Goal: Task Accomplishment & Management: Manage account settings

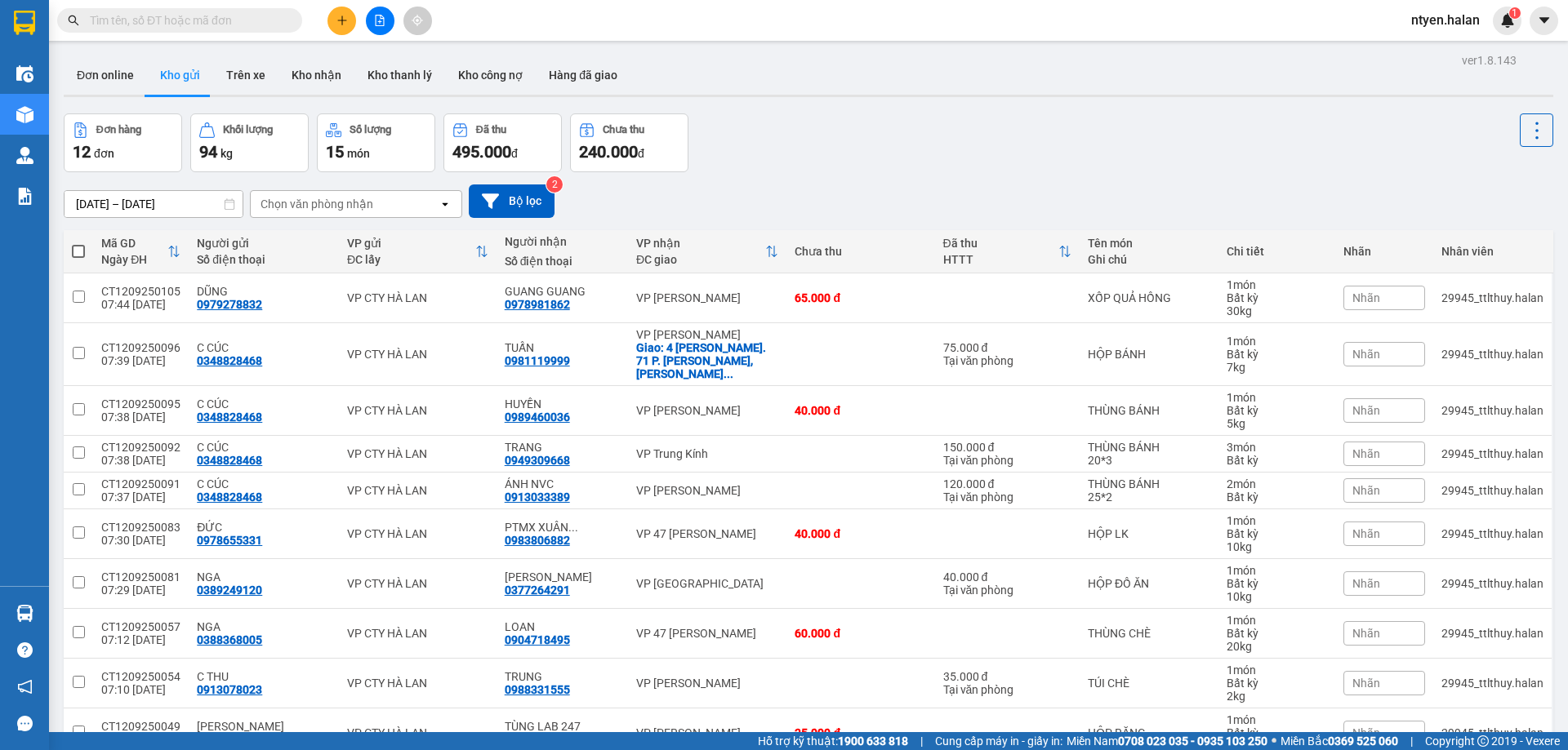
click at [239, 25] on input "text" at bounding box center [186, 20] width 193 height 18
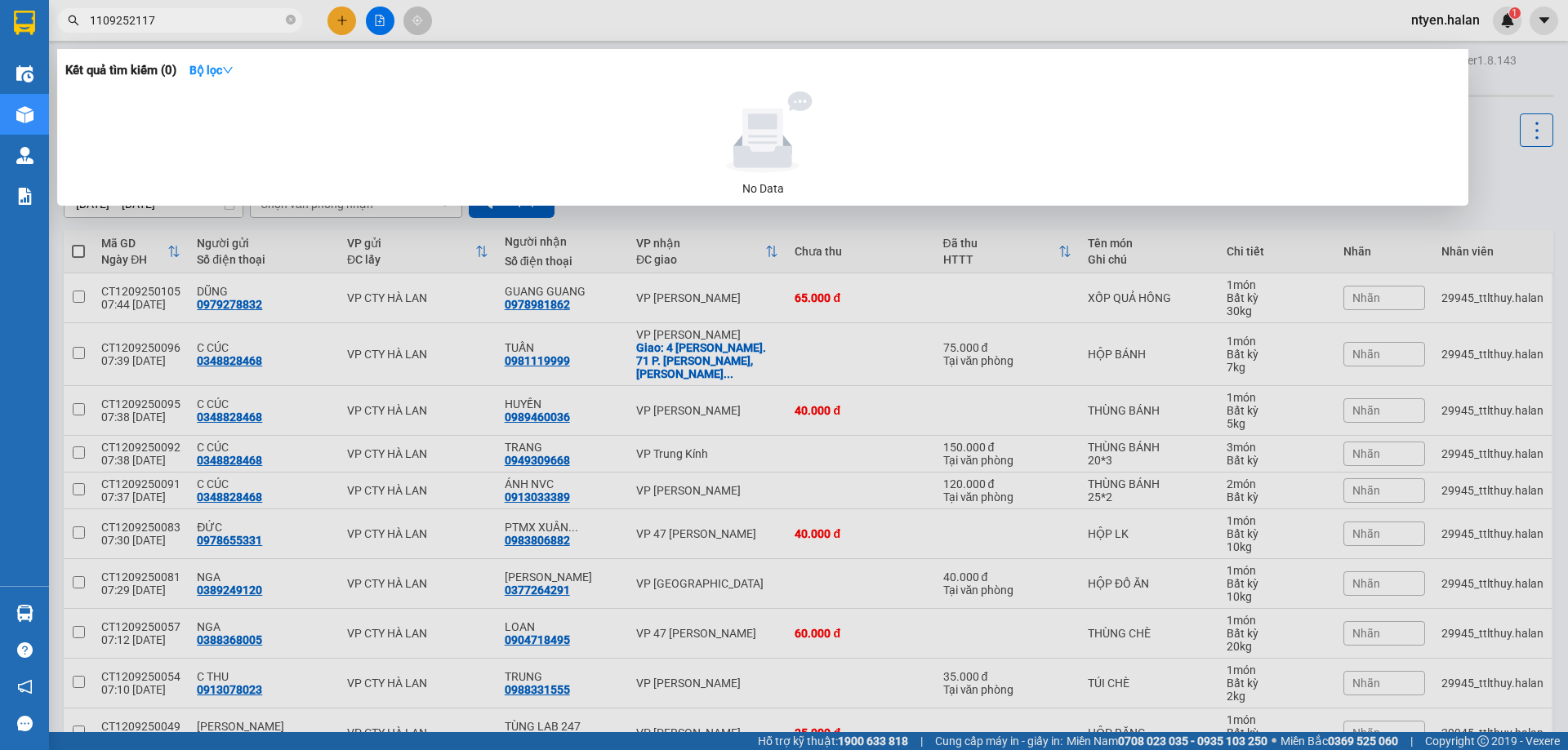
type input "1109252117"
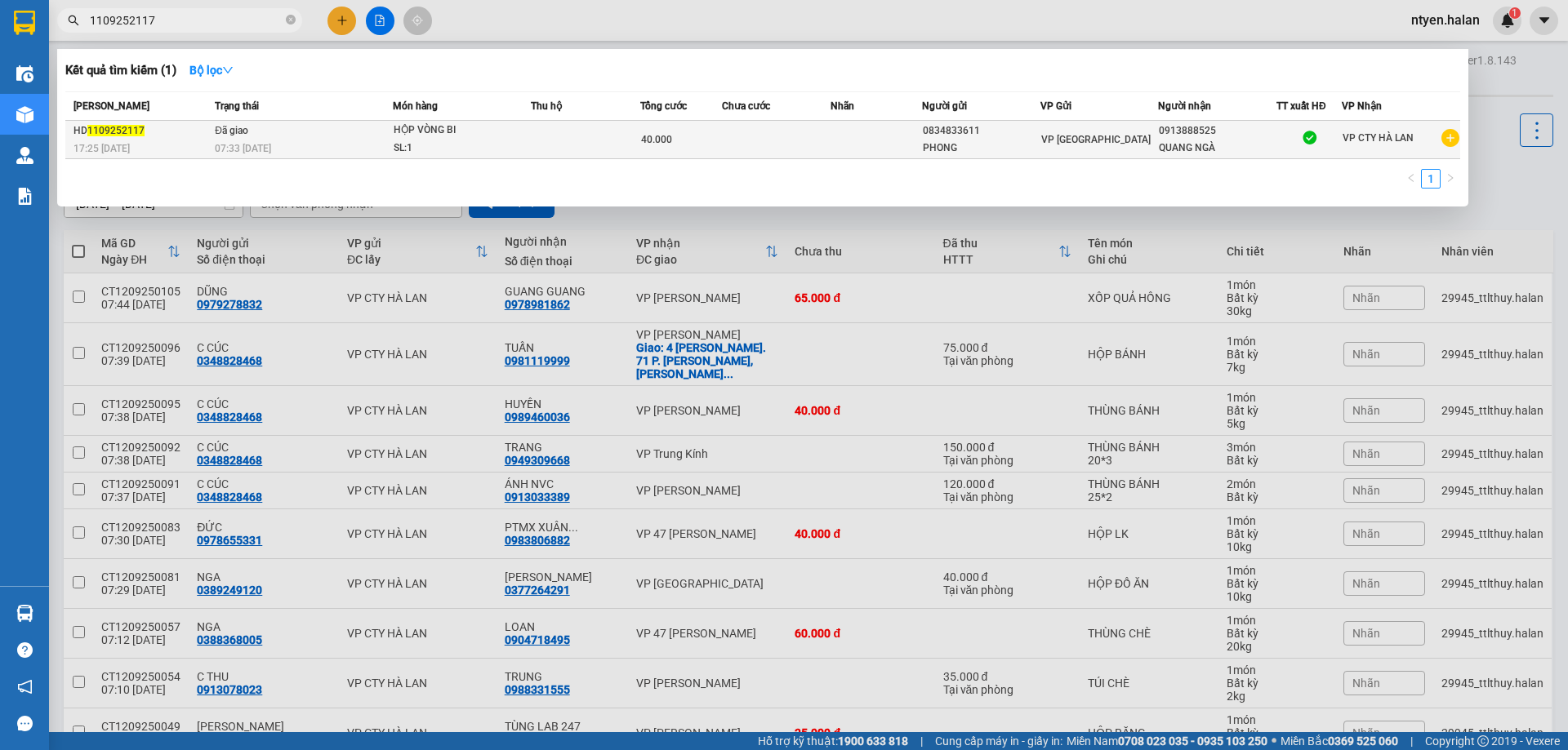
click at [198, 129] on div "HD 1109252117" at bounding box center [142, 131] width 137 height 17
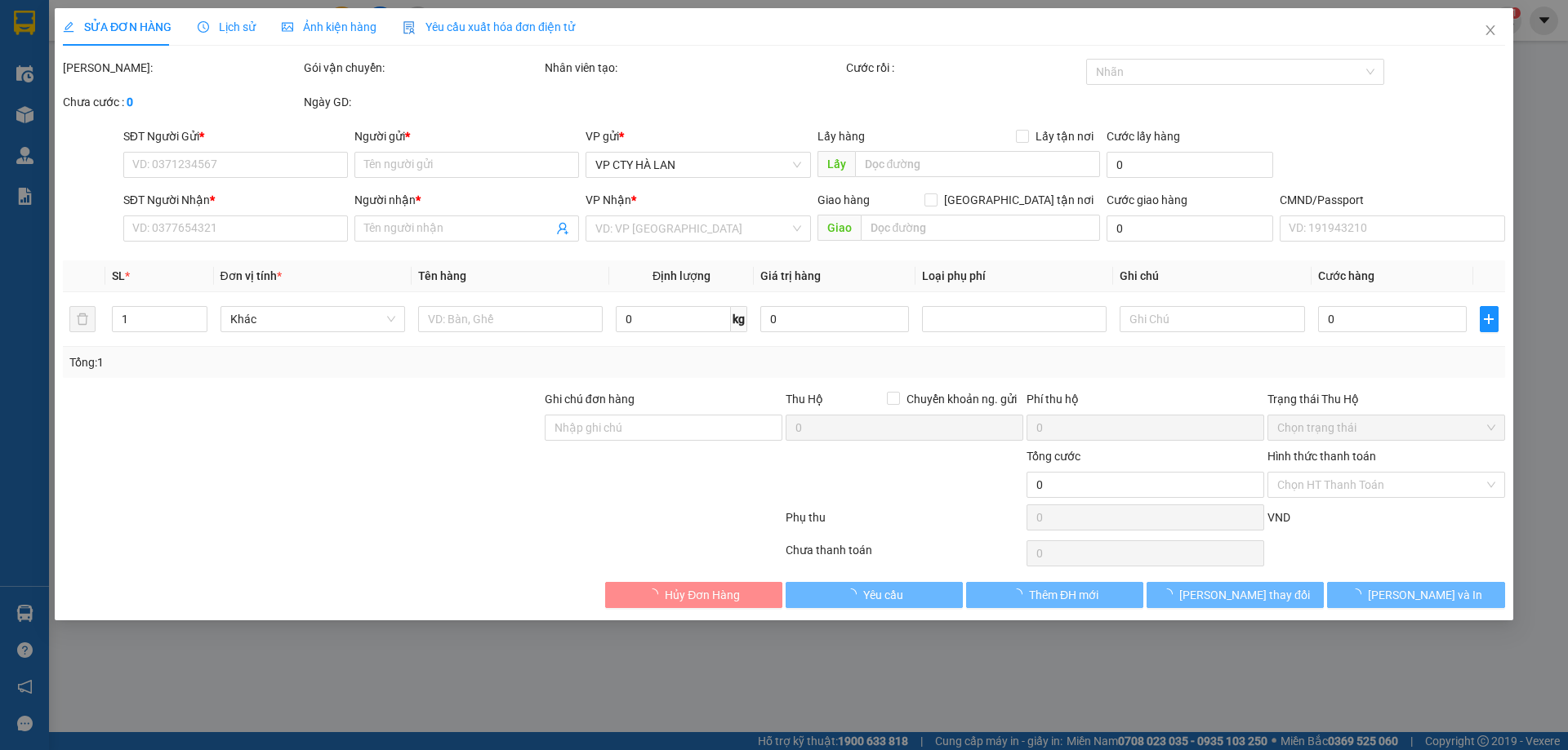
type input "0834833611"
type input "PHONG"
type input "0913888525"
type input "QUANG NGÀ"
type input "40.000"
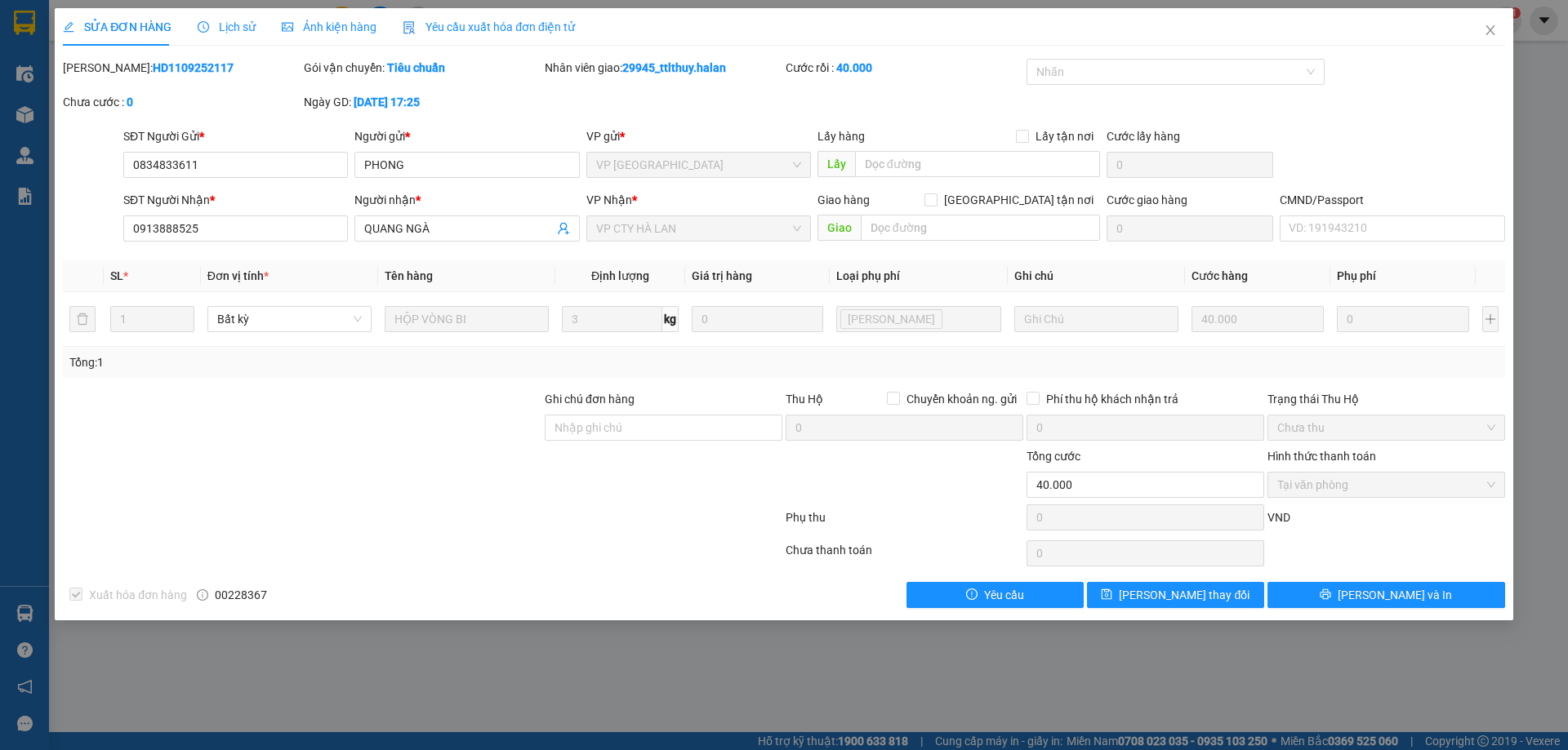
click at [461, 29] on span "Yêu cầu xuất hóa đơn điện tử" at bounding box center [489, 26] width 173 height 13
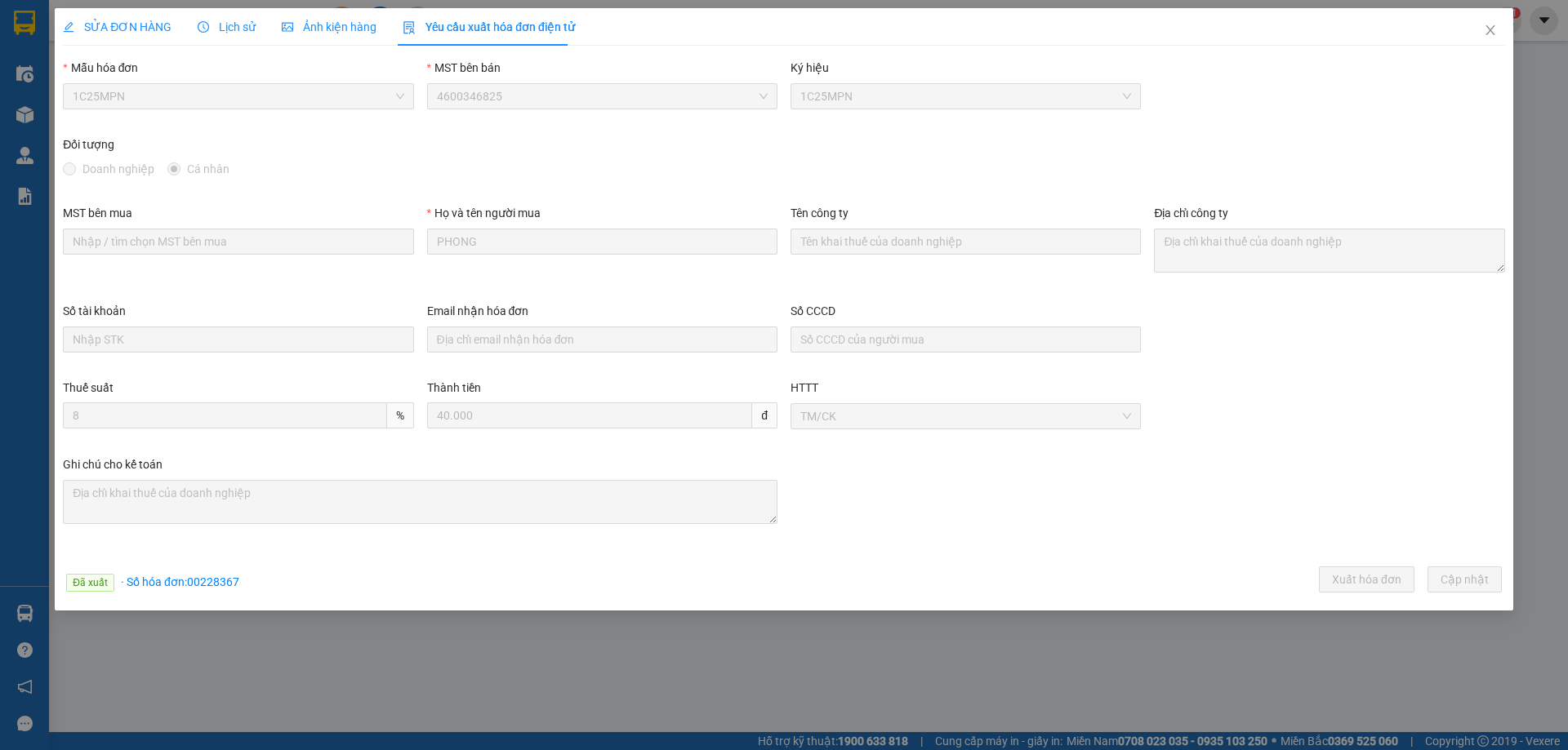
click at [204, 569] on div "Đã xuất · Số hóa đơn: 00228367 Xuất hóa đơn Cập [GEOGRAPHIC_DATA]" at bounding box center [784, 582] width 1448 height 32
copy span "00228367"
click at [1484, 36] on icon "close" at bounding box center [1489, 30] width 13 height 13
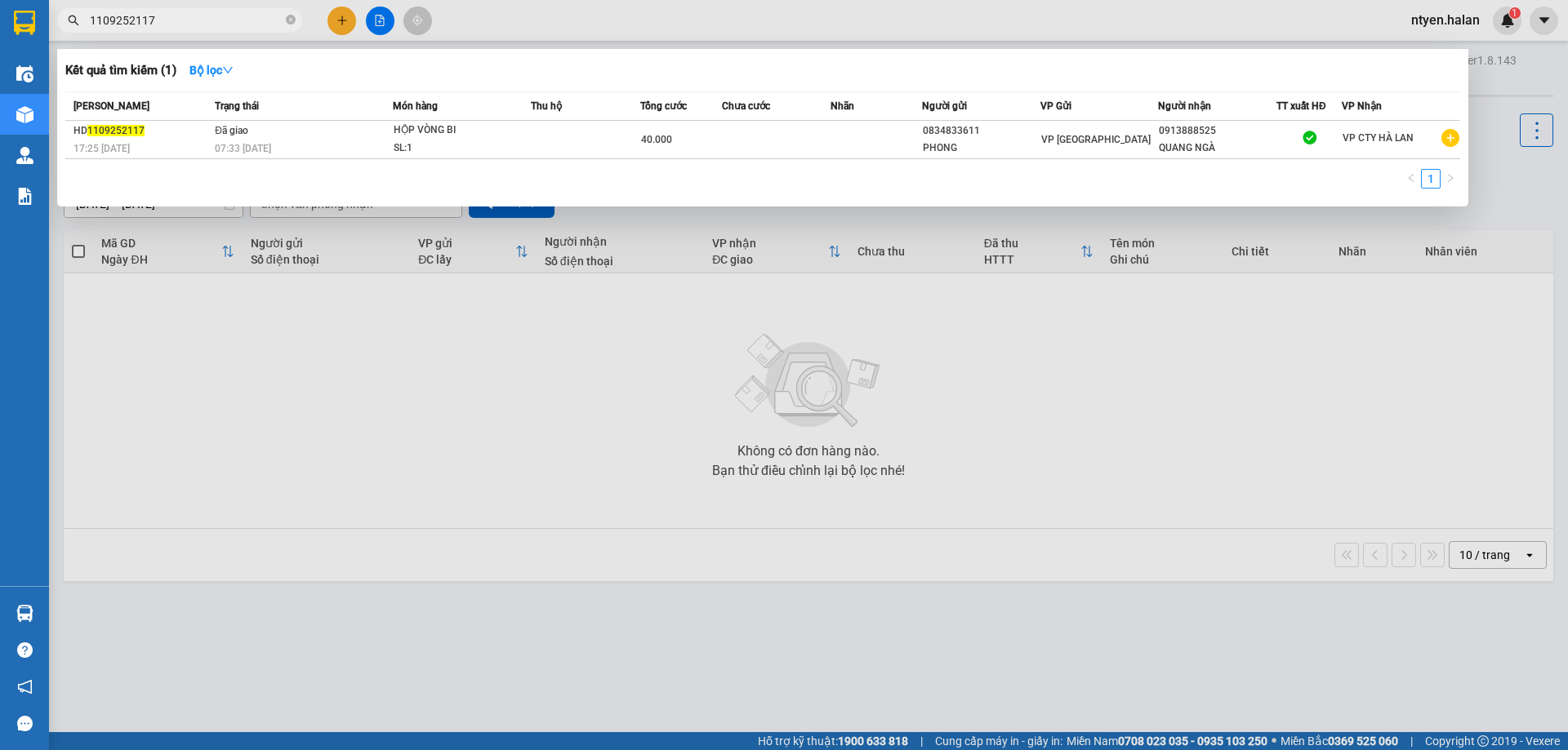
drag, startPoint x: 192, startPoint y: 21, endPoint x: 178, endPoint y: 21, distance: 14.0
click at [190, 21] on input "1109252117" at bounding box center [186, 20] width 193 height 18
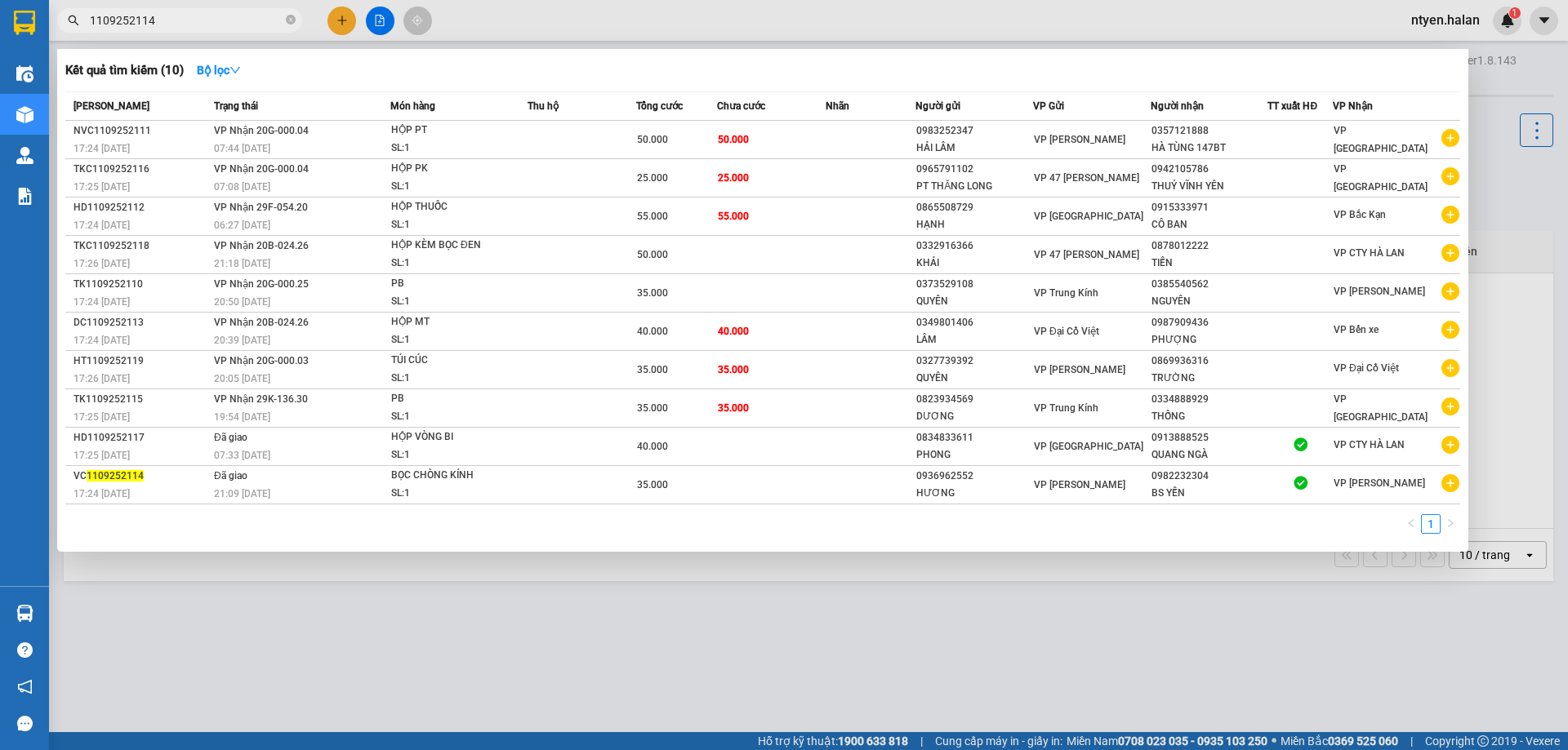
type input "1109252114"
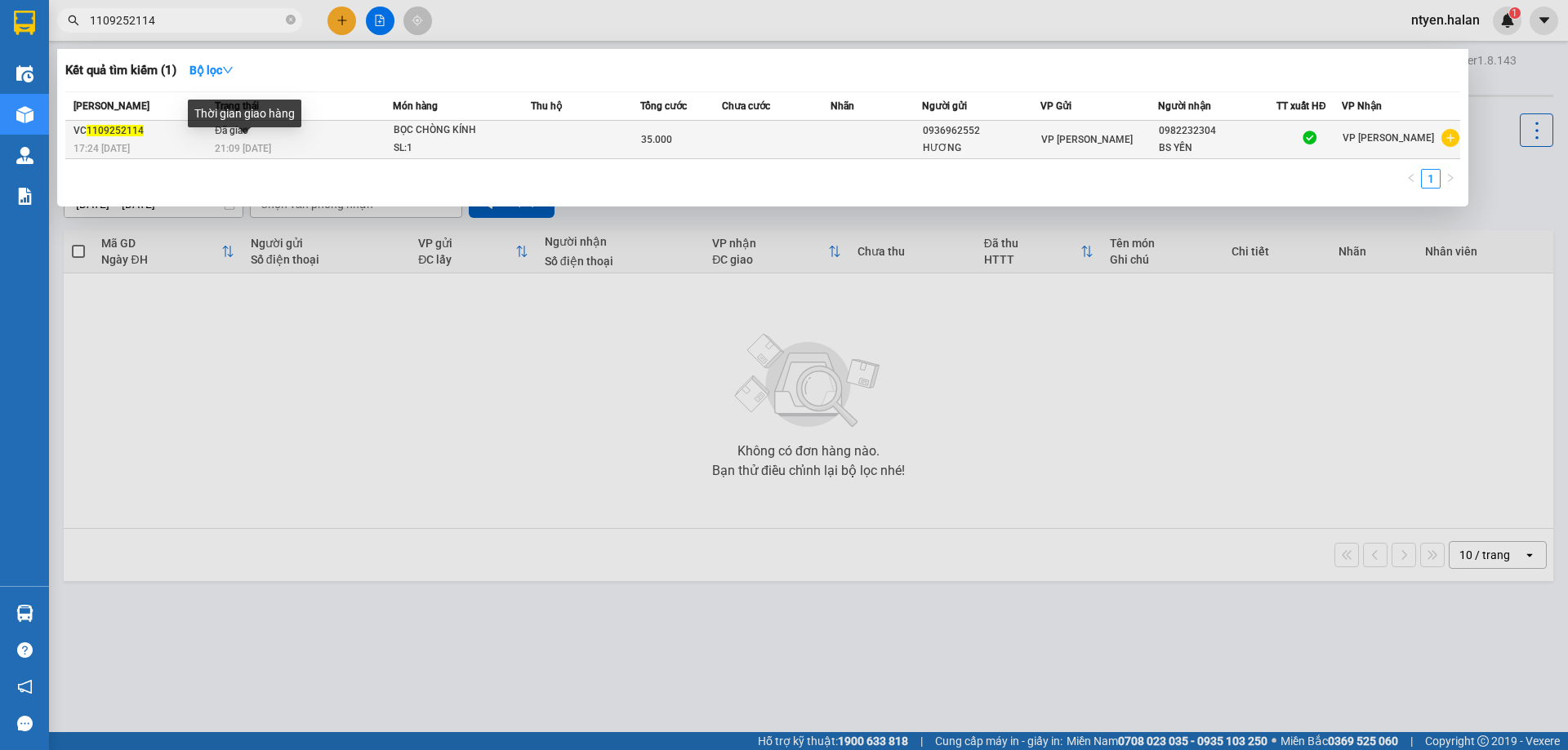
click at [263, 143] on span "21:09 [DATE]" at bounding box center [242, 148] width 56 height 11
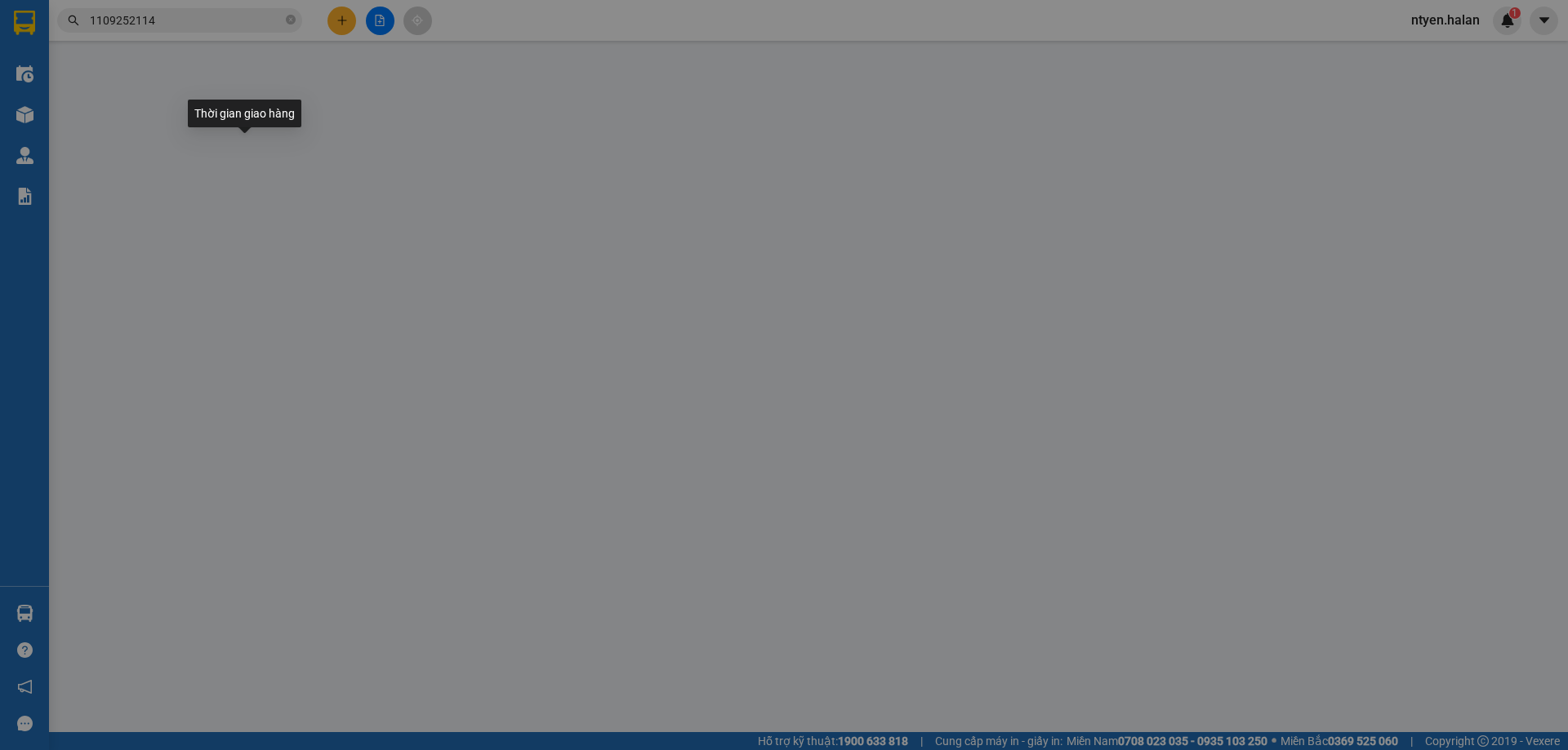
type input "0936962552"
type input "HƯƠNG"
type input "0982232304"
type input "BS YẾN"
type input "35.000"
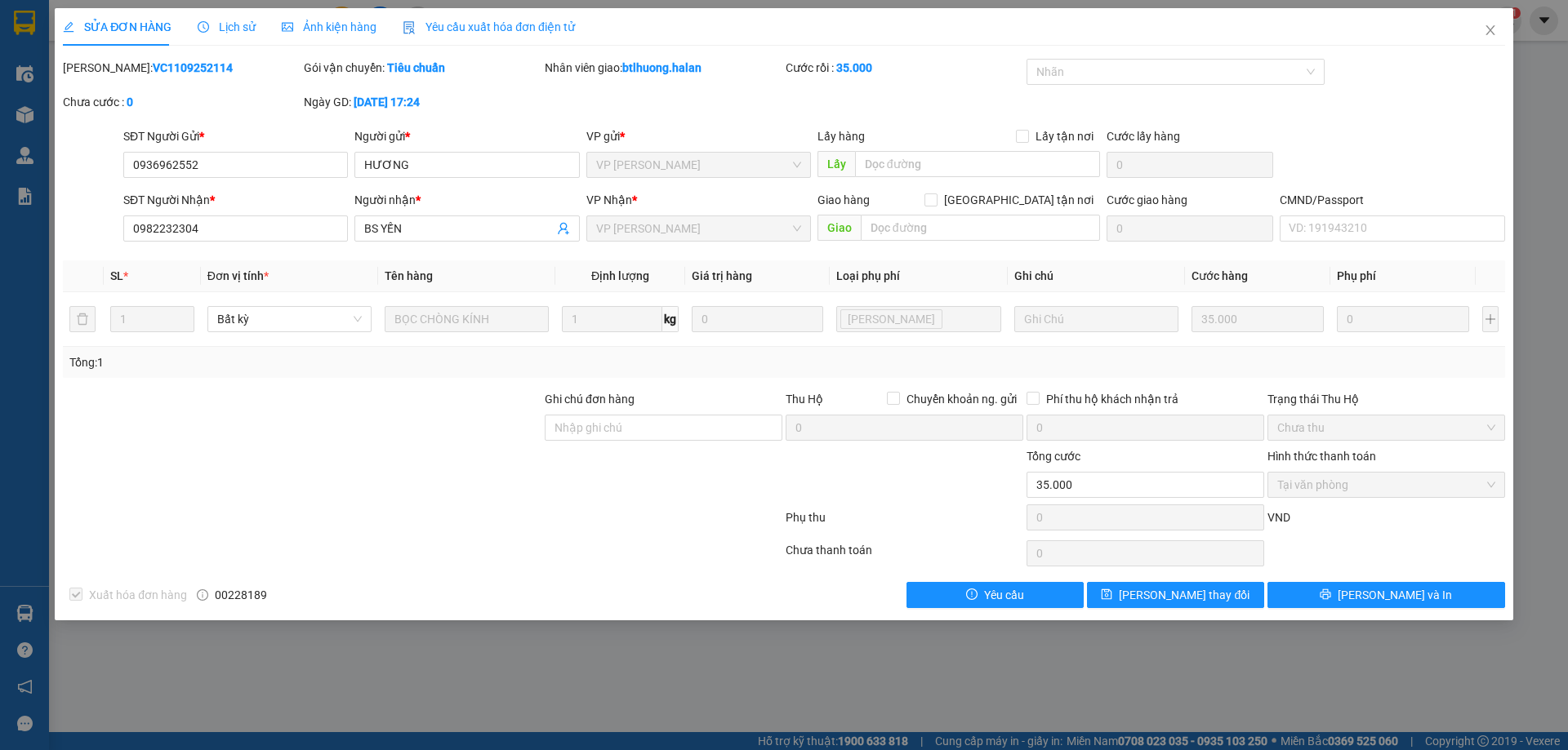
click at [231, 590] on span "00228189" at bounding box center [240, 595] width 52 height 18
copy span "00228189"
click at [491, 430] on div at bounding box center [301, 418] width 482 height 57
click at [1489, 27] on icon "close" at bounding box center [1489, 30] width 13 height 13
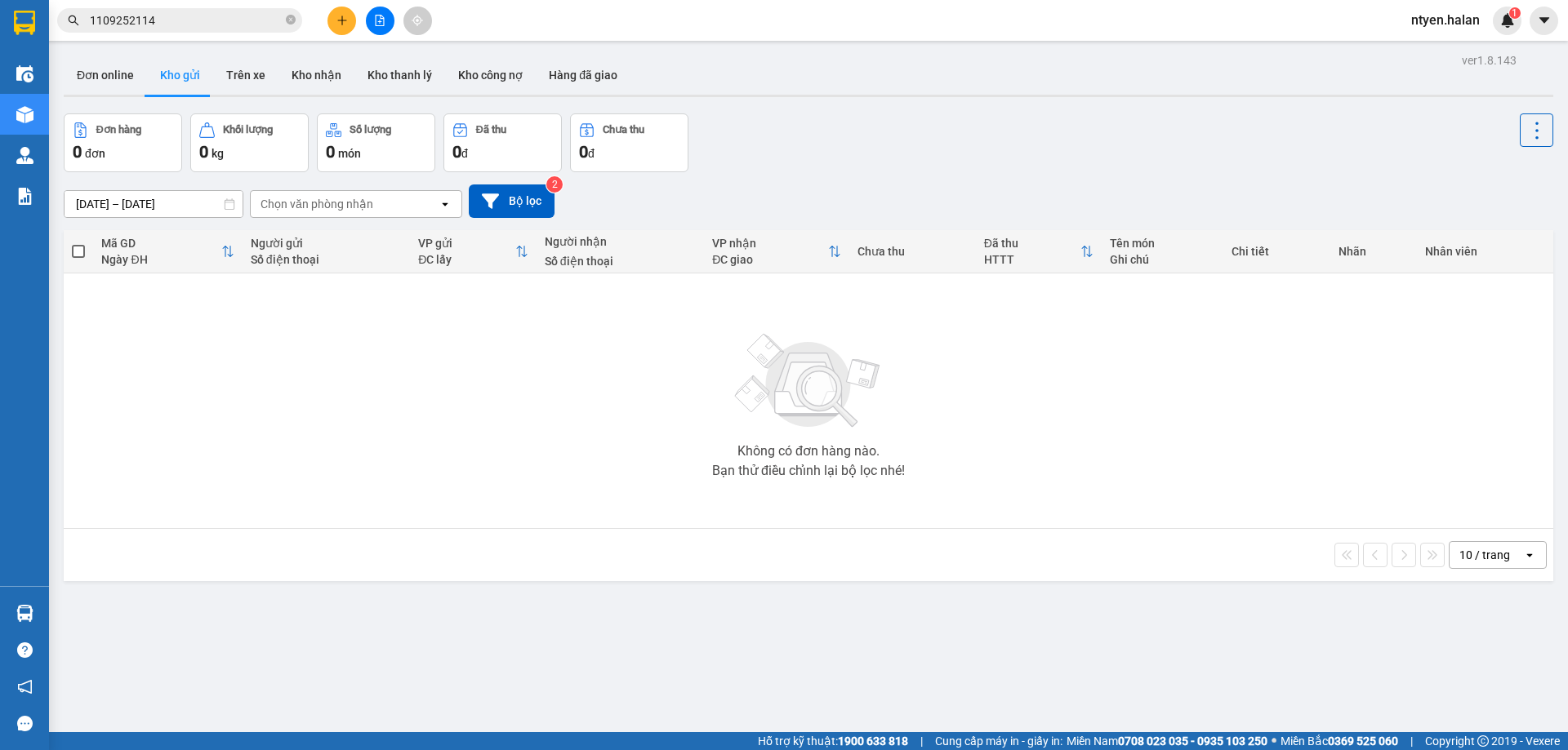
click at [231, 21] on input "1109252114" at bounding box center [186, 20] width 193 height 18
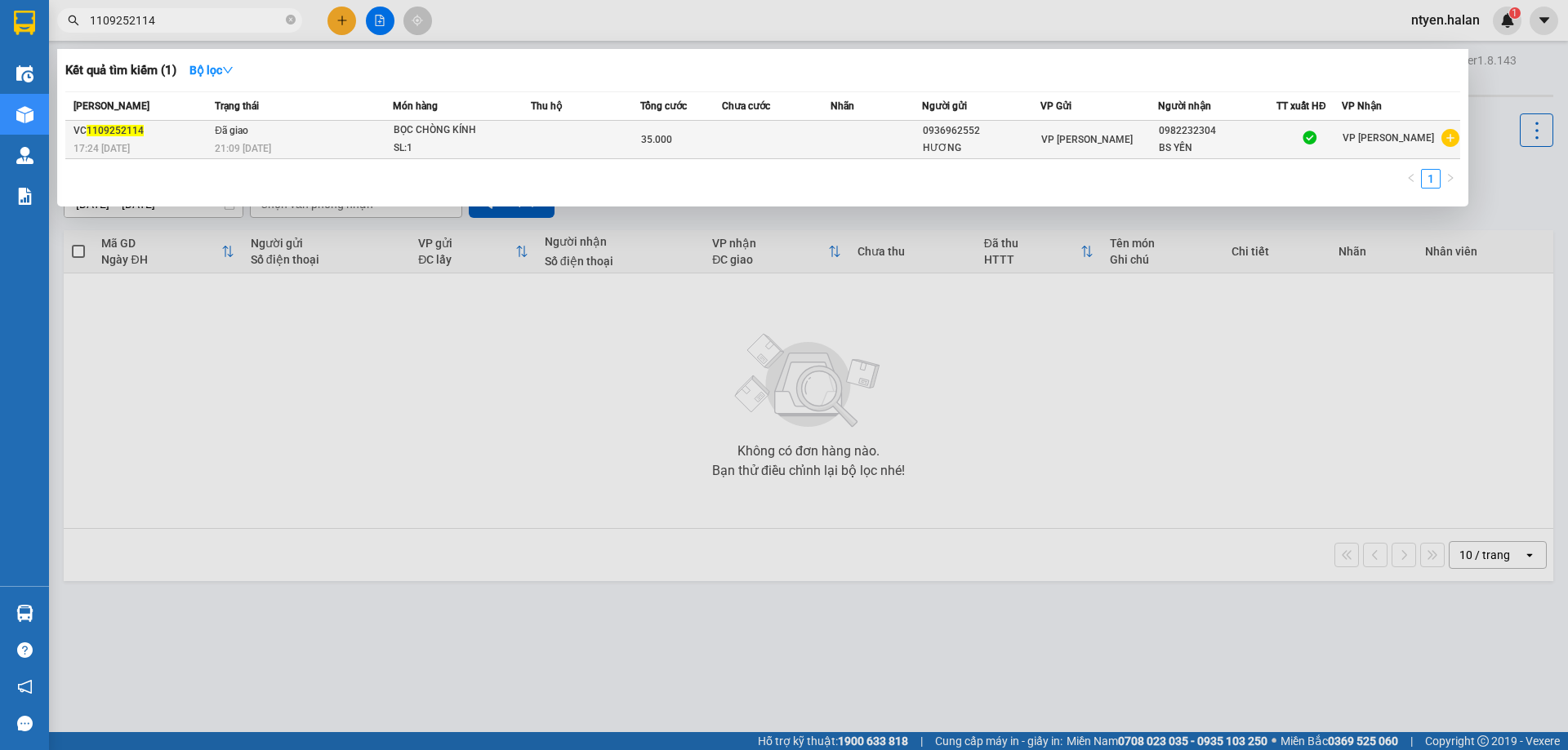
click at [200, 128] on div "VC 1109252114" at bounding box center [142, 131] width 137 height 17
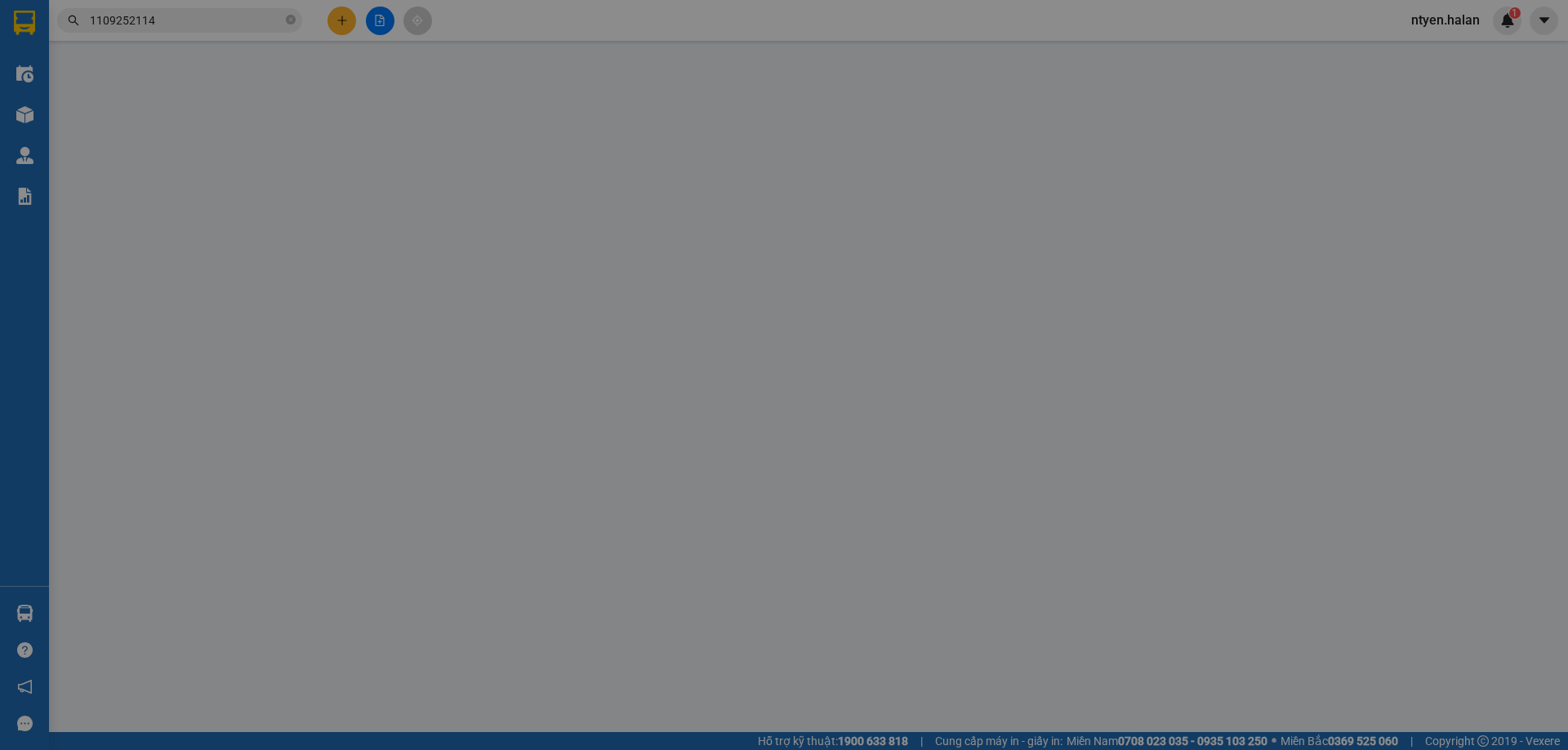
type input "0936962552"
type input "HƯƠNG"
type input "0982232304"
type input "BS YẾN"
type input "35.000"
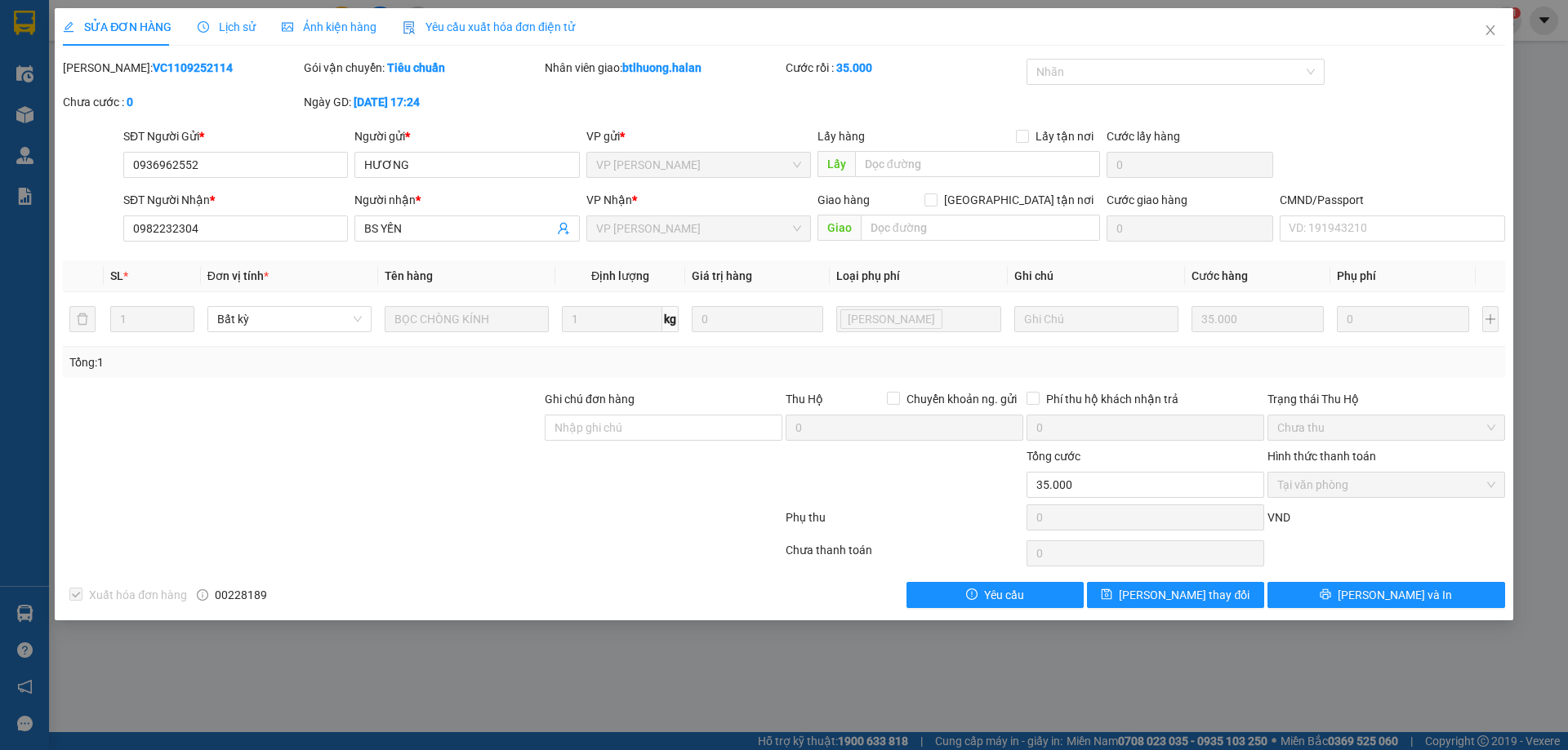
click at [473, 20] on span "Yêu cầu xuất hóa đơn điện tử" at bounding box center [489, 26] width 173 height 13
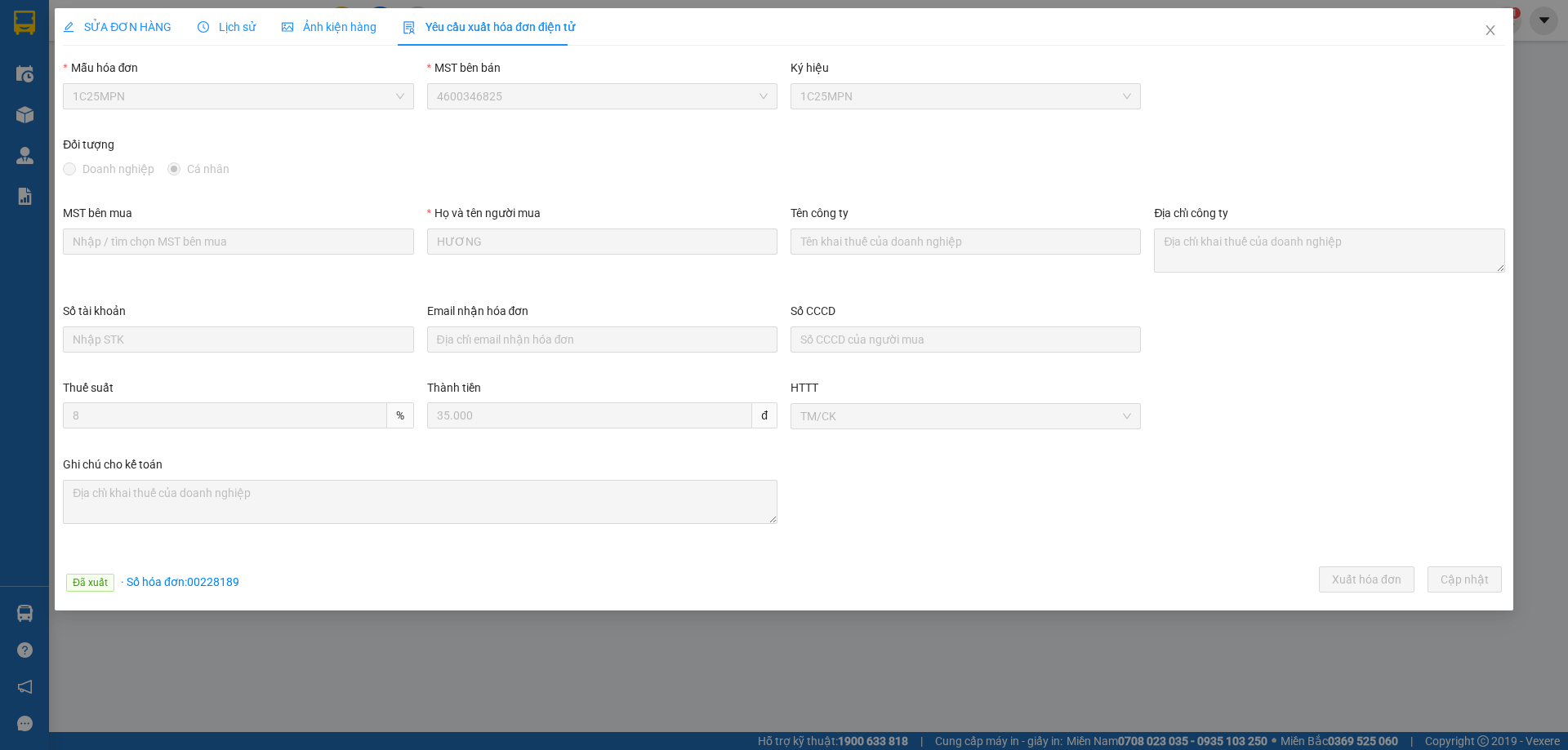
click at [204, 577] on span "· Số hóa đơn: 00228189" at bounding box center [180, 581] width 119 height 13
copy span "00228189"
click at [1489, 28] on icon "close" at bounding box center [1489, 30] width 13 height 13
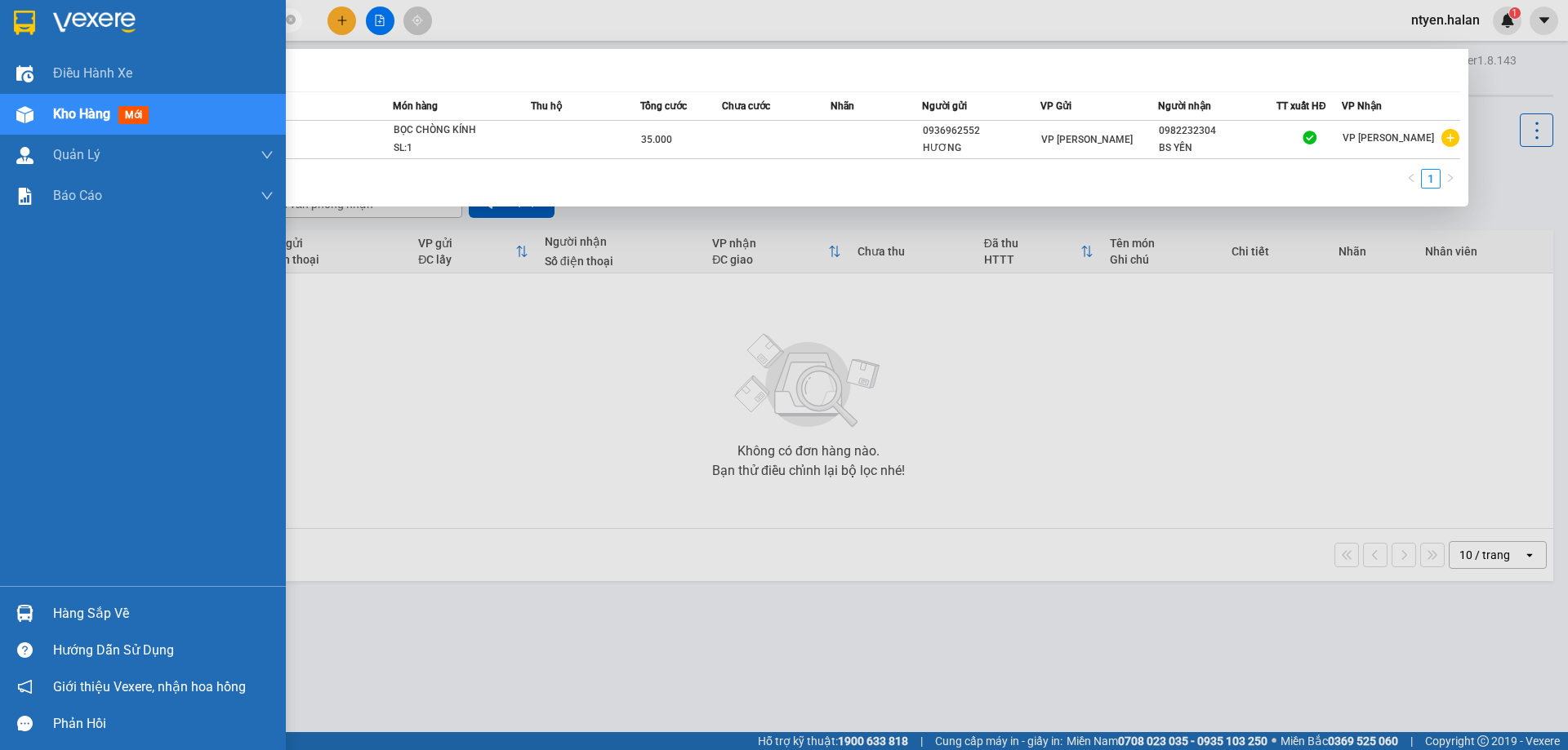
drag, startPoint x: 162, startPoint y: 23, endPoint x: 32, endPoint y: 13, distance: 130.4
click at [37, 22] on section "Kết quả tìm kiếm ( 1 ) Bộ lọc Mã ĐH Trạng thái Món hàng Thu hộ Tổng cước Chưa c…" at bounding box center [784, 375] width 1568 height 750
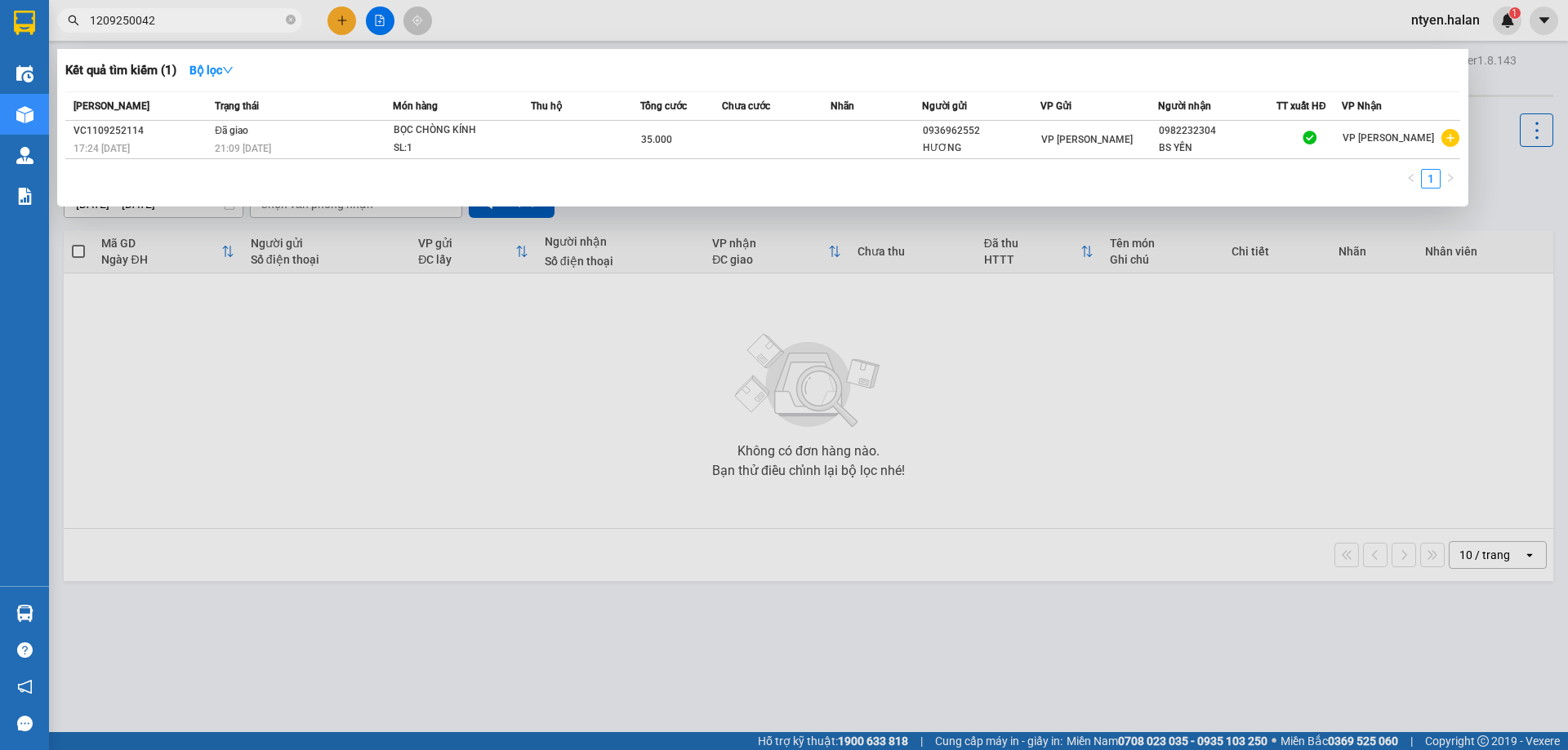
type input "1209250042"
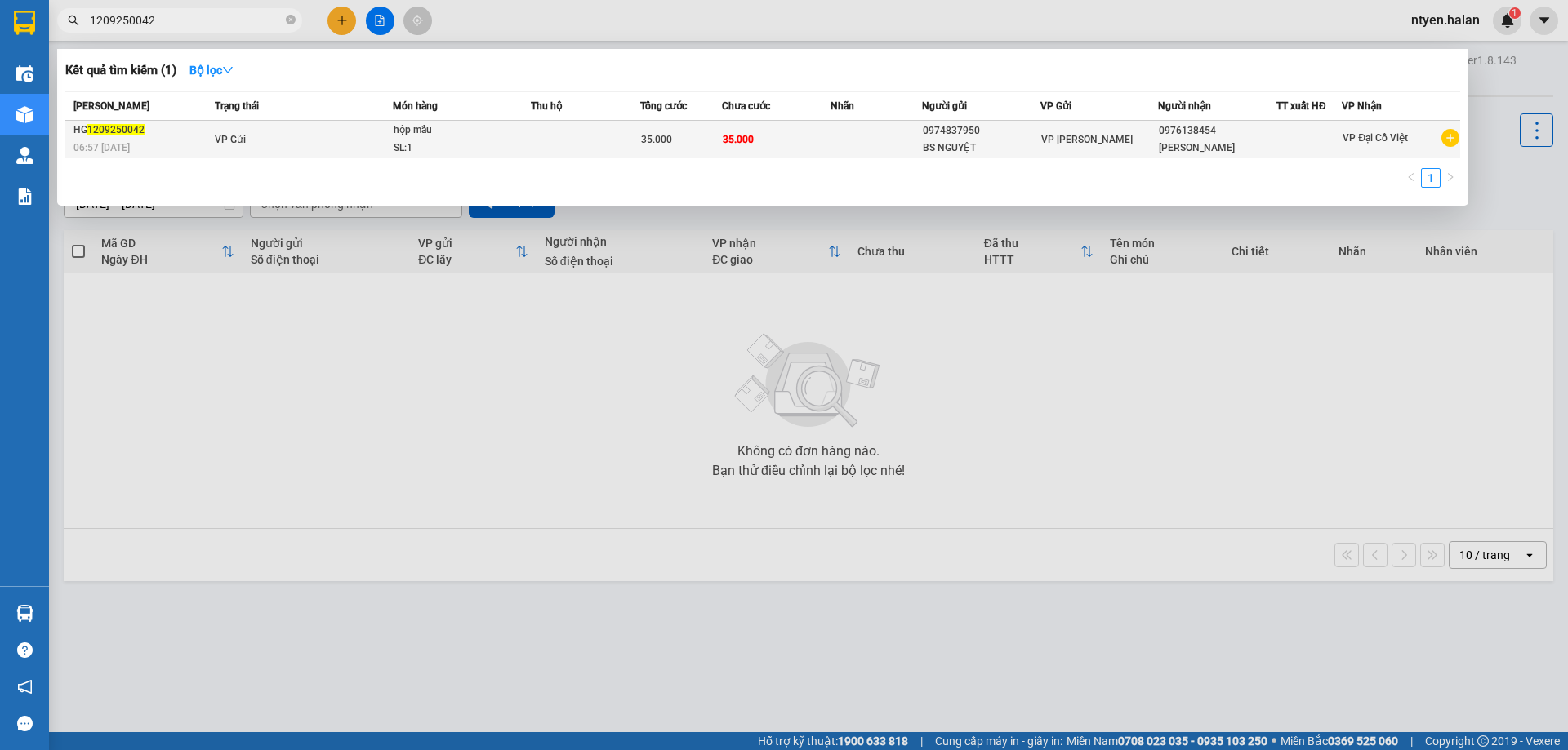
click at [201, 139] on div "06:57 [DATE]" at bounding box center [142, 148] width 137 height 18
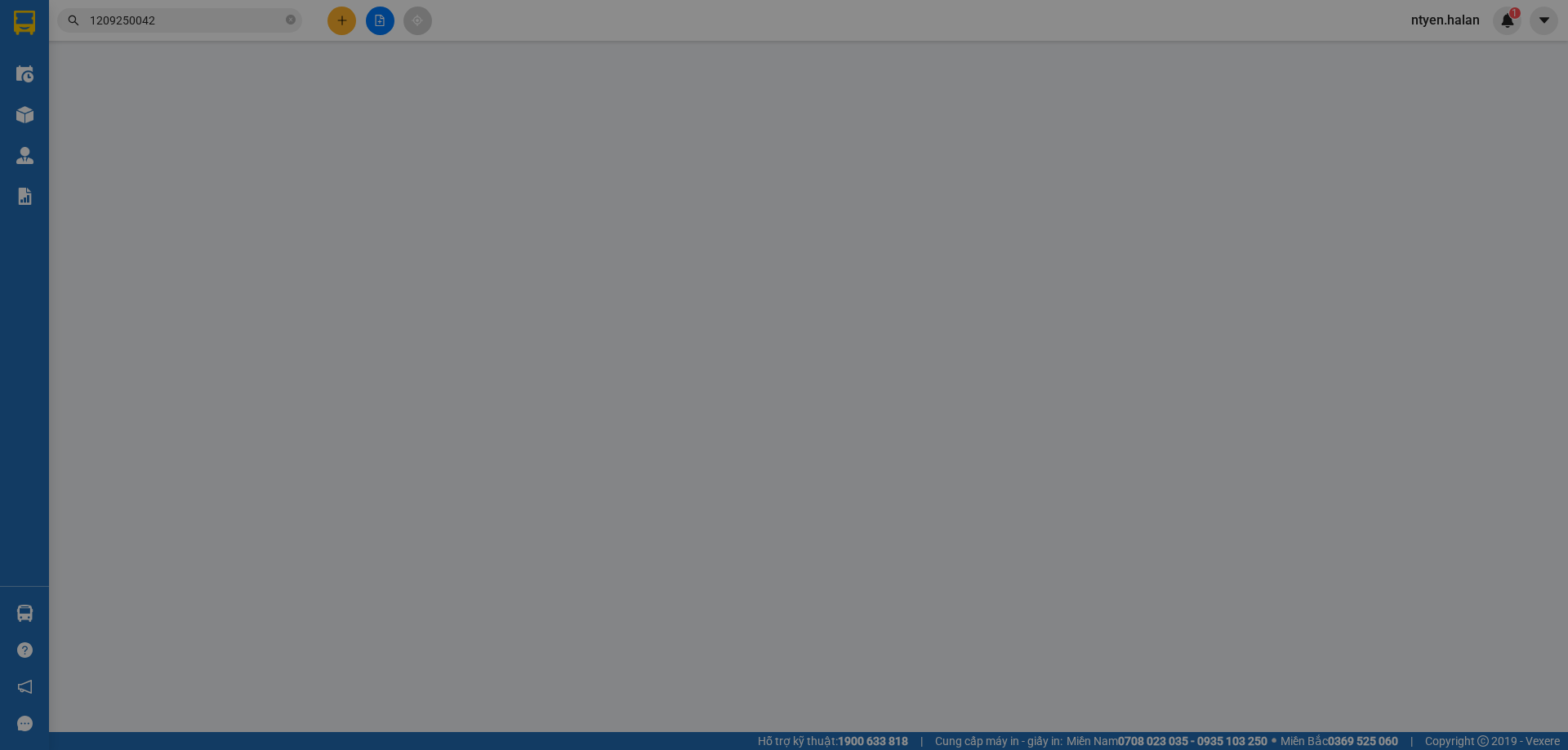
type input "0974837950"
type input "BS NGUYỆT"
type input "0976138454"
type input "[PERSON_NAME]"
type input "35.000"
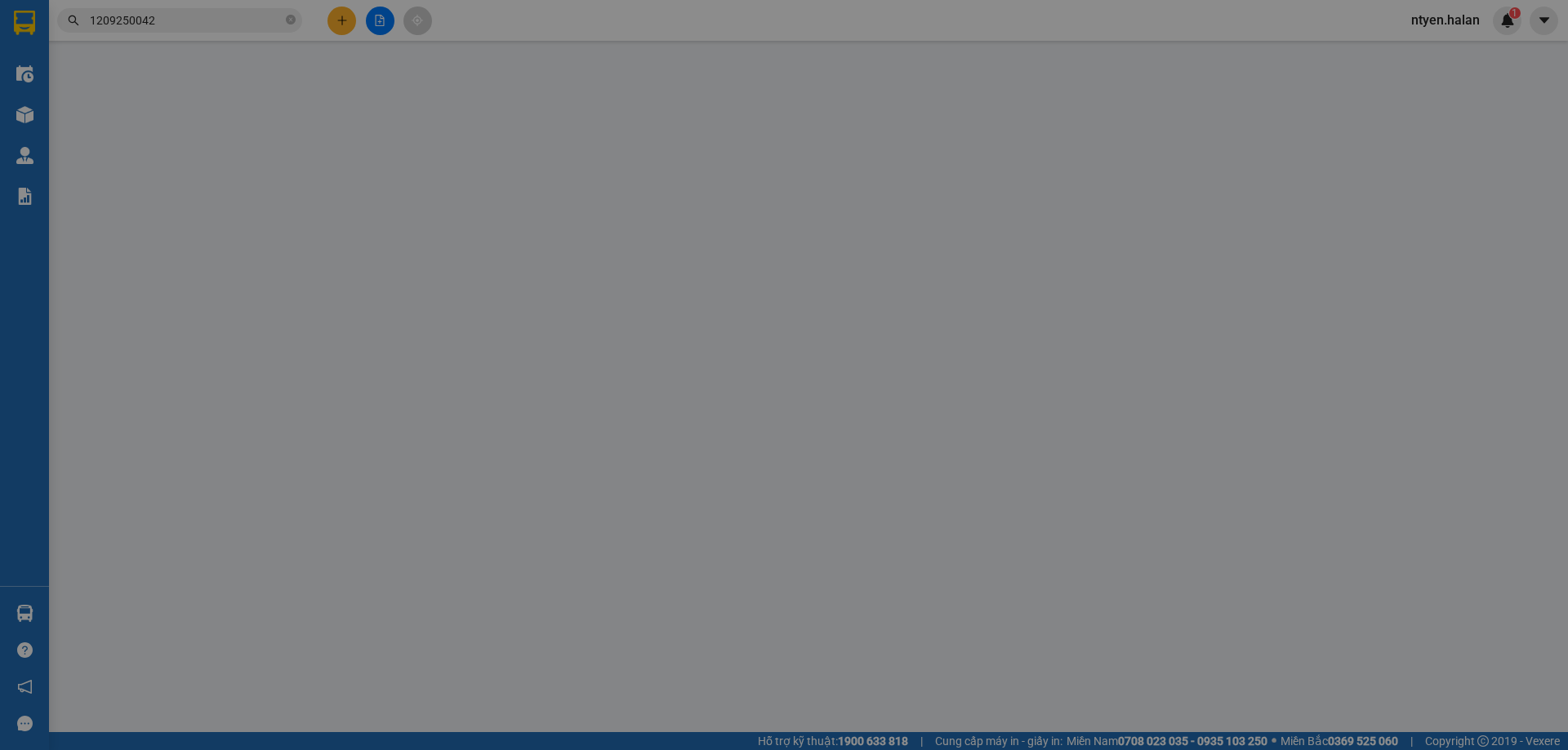
type input "35.000"
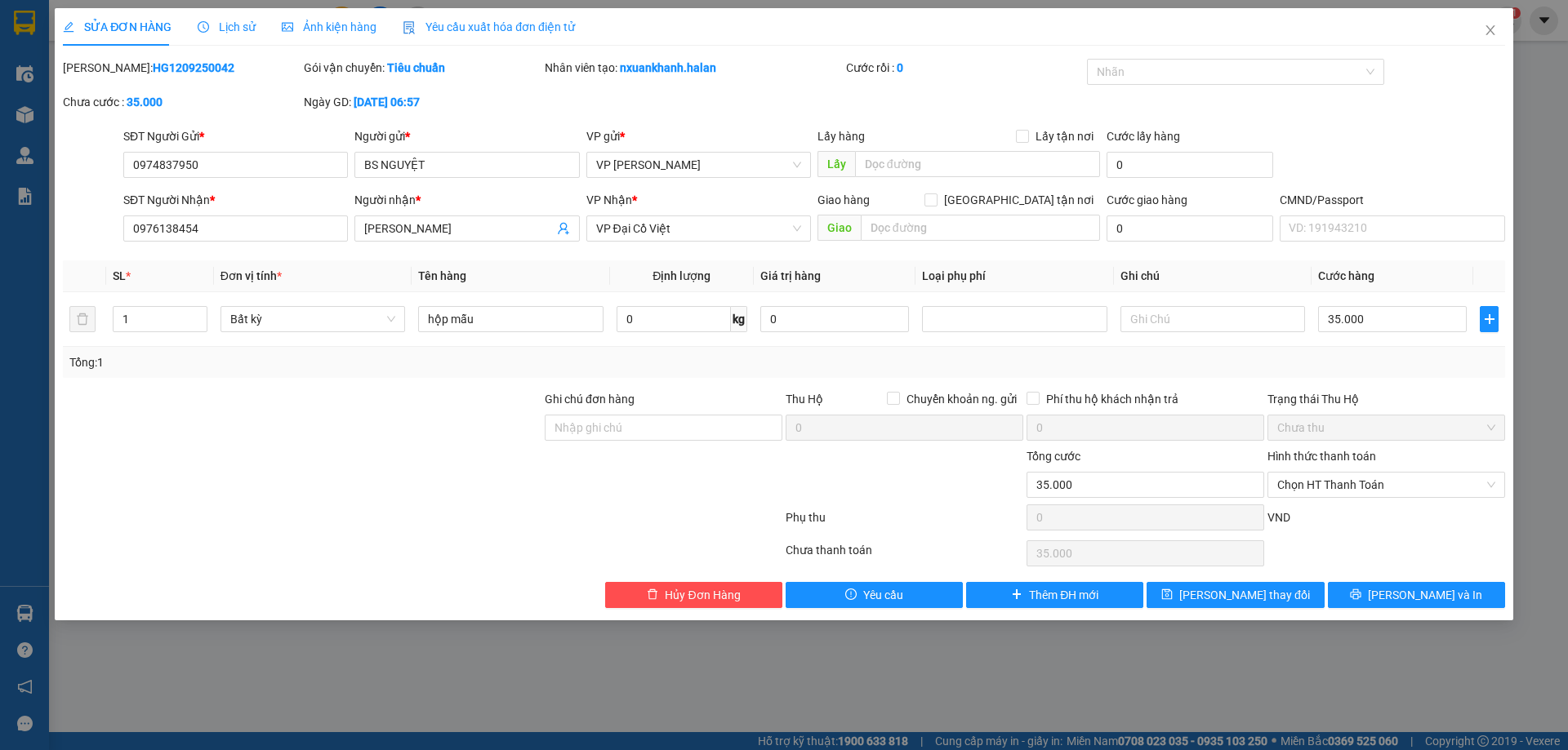
click at [476, 21] on span "Yêu cầu xuất hóa đơn điện tử" at bounding box center [489, 26] width 173 height 13
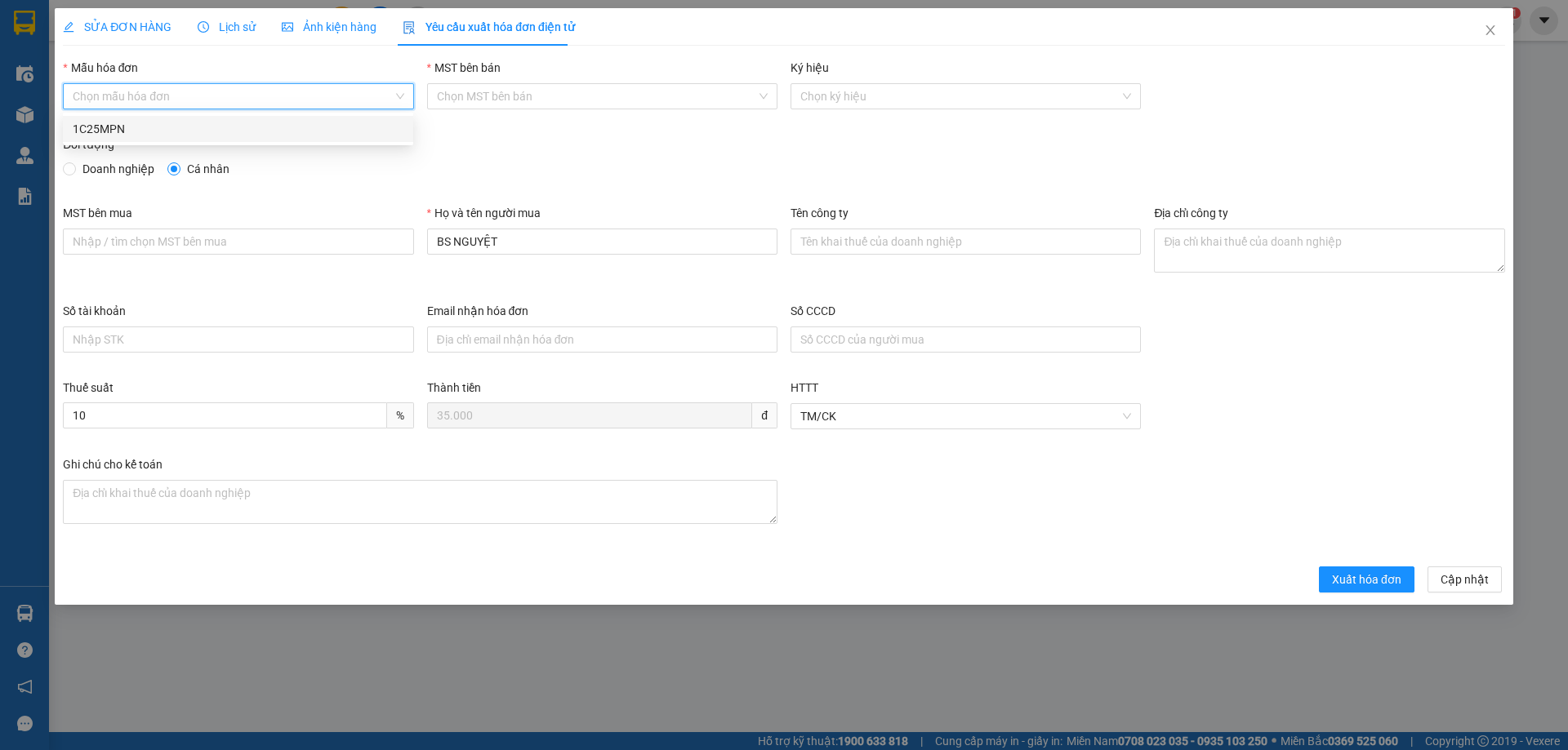
drag, startPoint x: 120, startPoint y: 97, endPoint x: 81, endPoint y: 115, distance: 43.0
click at [119, 97] on input "Mẫu hóa đơn" at bounding box center [232, 96] width 319 height 25
drag, startPoint x: 80, startPoint y: 127, endPoint x: 81, endPoint y: 140, distance: 13.0
click at [81, 128] on div "1C25MPN" at bounding box center [237, 129] width 330 height 18
type input "8"
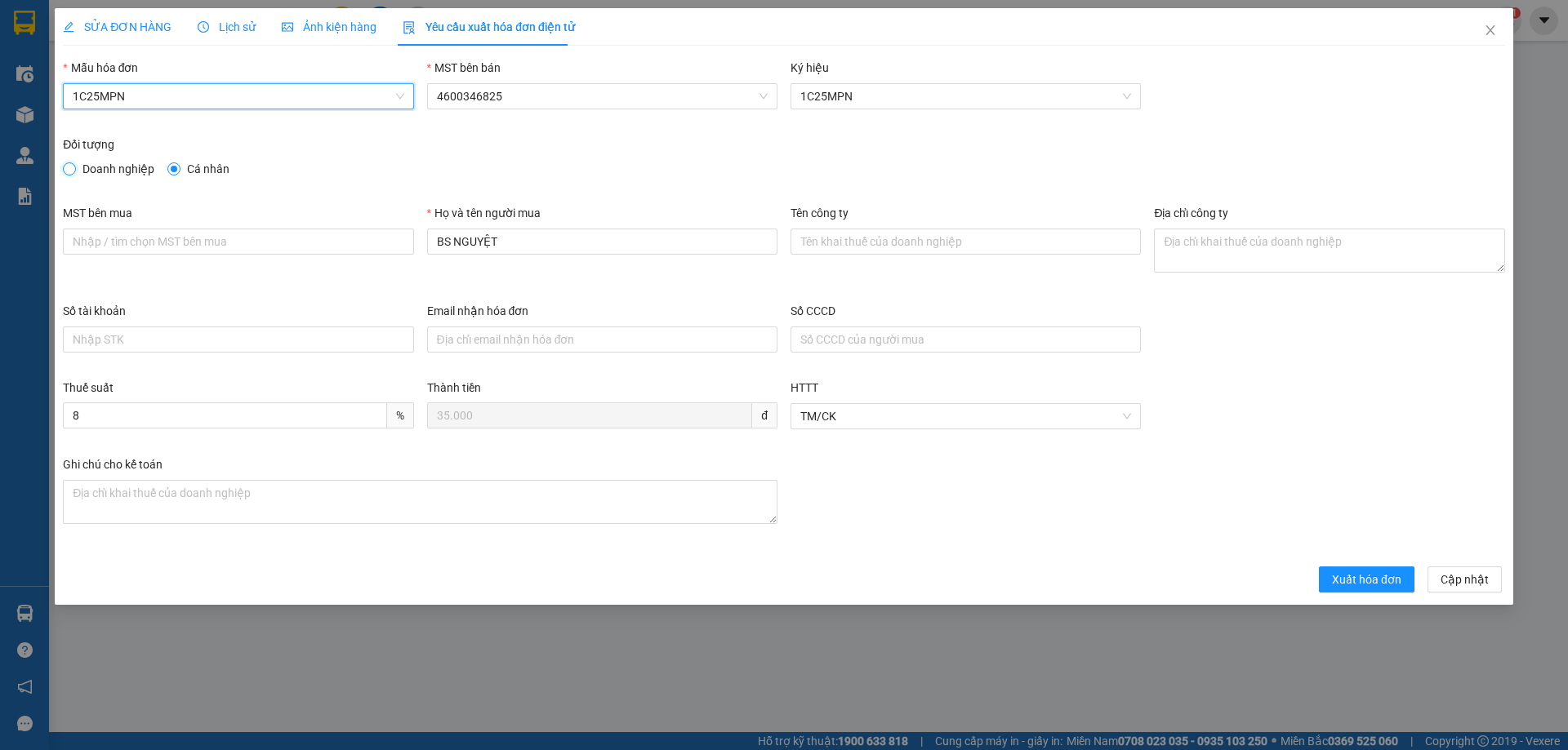
click at [74, 170] on input "Doanh nghiệp" at bounding box center [68, 168] width 11 height 11
radio input "true"
radio input "false"
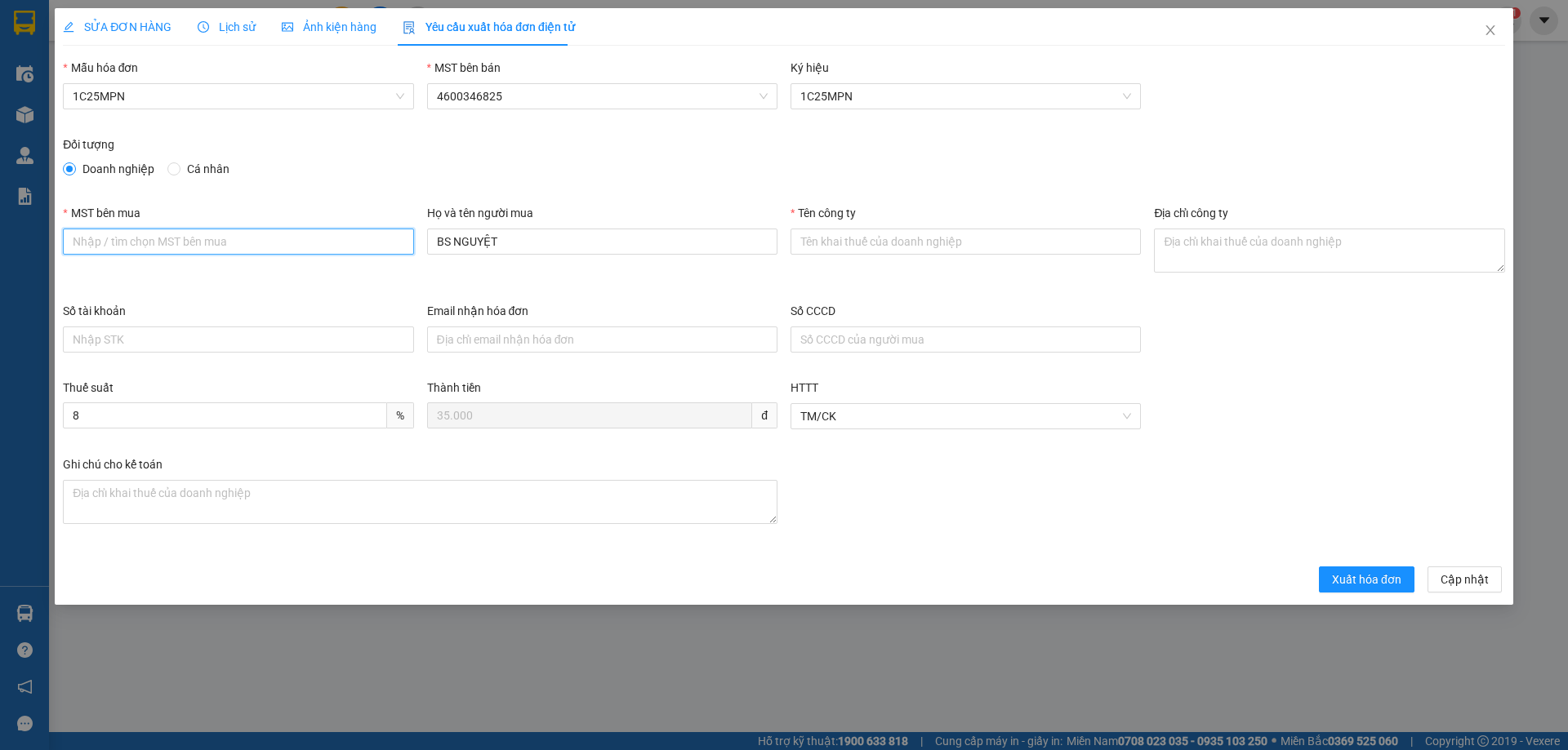
click at [212, 242] on input "MST bên mua" at bounding box center [237, 241] width 350 height 26
paste input "0315977568"
type input "0315977568"
click at [894, 239] on input "Tên công ty" at bounding box center [965, 241] width 350 height 26
paste input "CÔNG TY TNHH GENE SOLUTIONS LAB"
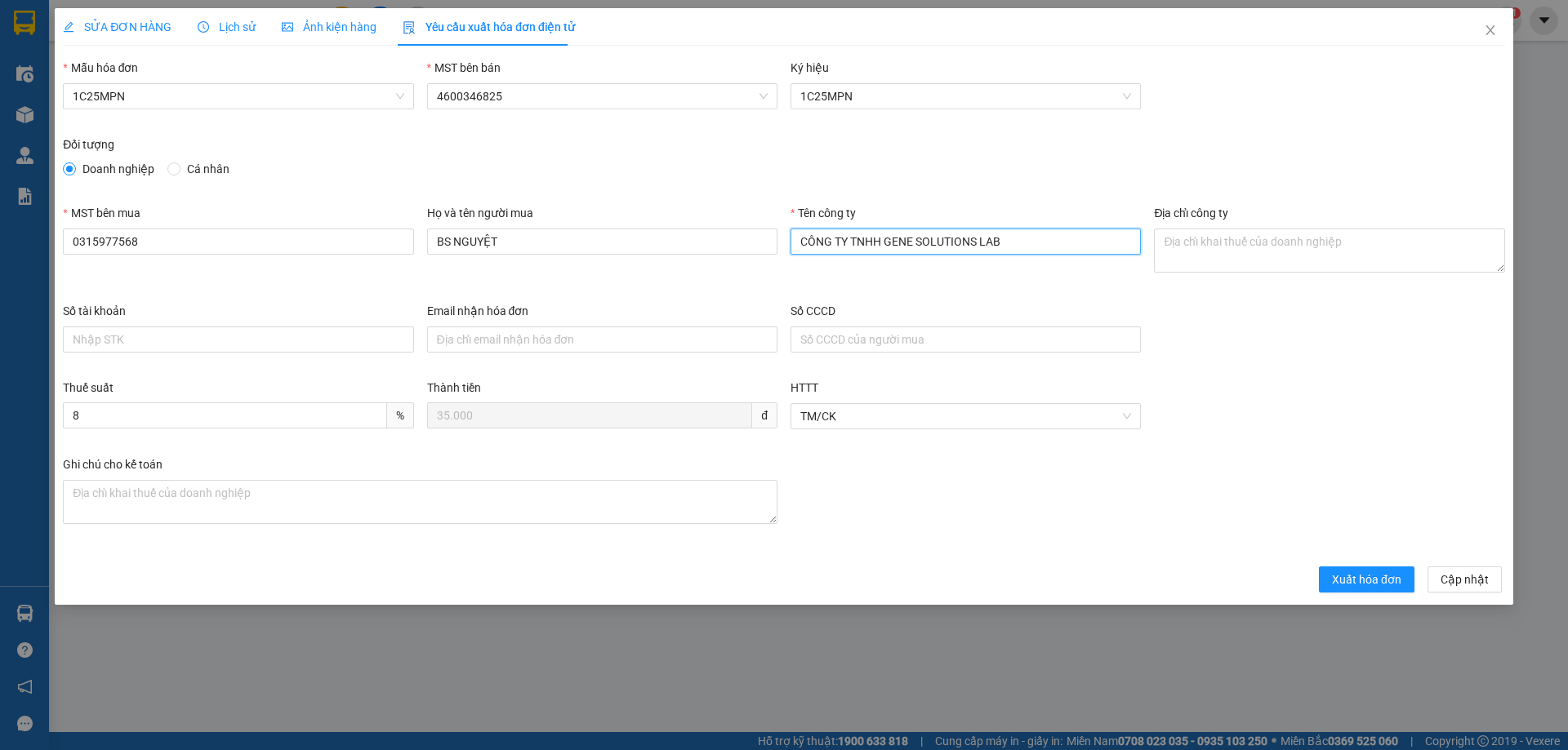
type input "CÔNG TY TNHH GENE SOLUTIONS LAB"
click at [1258, 233] on textarea "Địa chỉ công ty" at bounding box center [1329, 250] width 350 height 44
paste textarea "Tầng 3, phòng 301, Tòa nhà WMC, [STREET_ADDRESS]."
type textarea "Tầng 3, phòng 301, Tòa nhà WMC, [STREET_ADDRESS]."
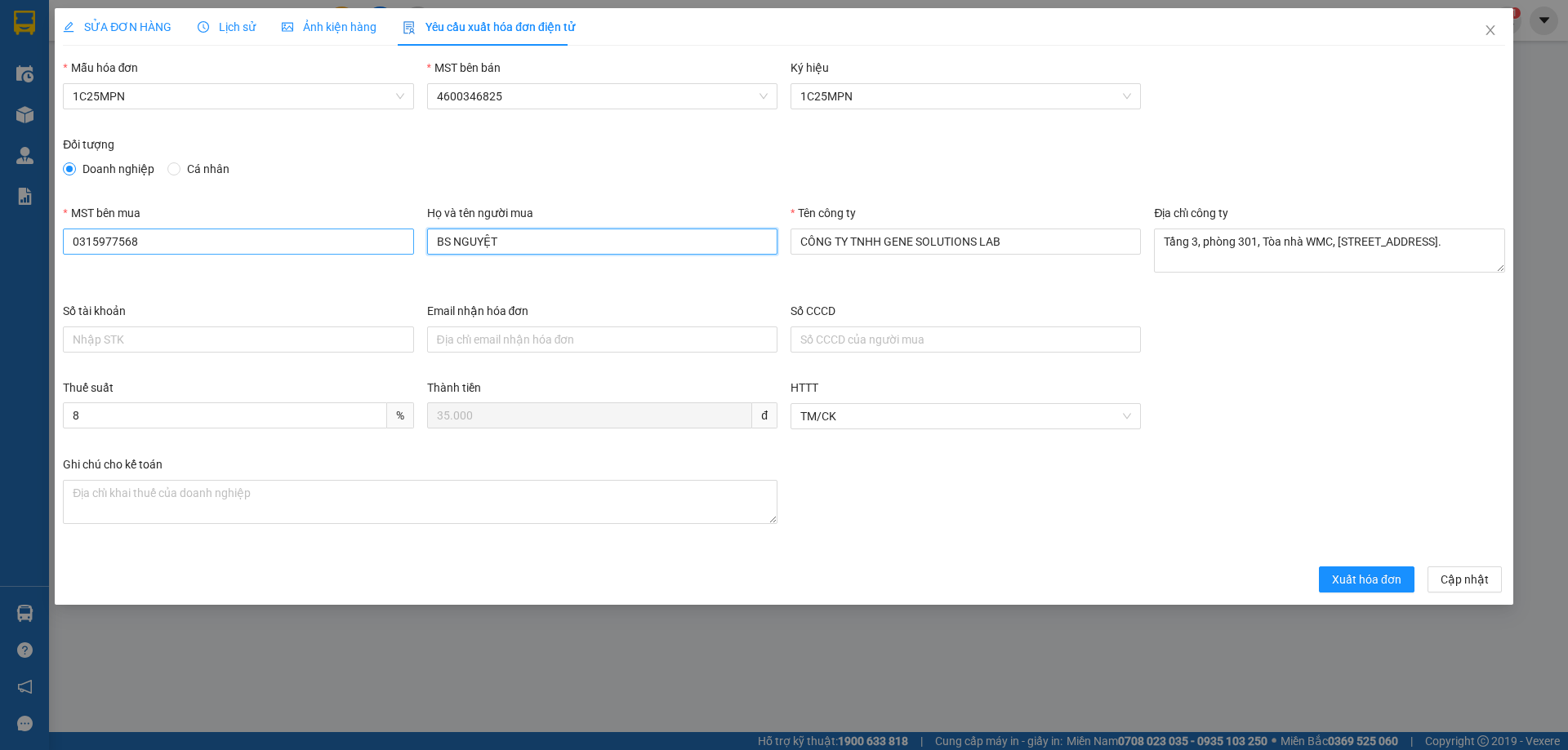
drag, startPoint x: 492, startPoint y: 235, endPoint x: 346, endPoint y: 237, distance: 146.0
click at [346, 237] on div "MST bên mua 0315977568 Họ và tên người mua BS NGUYỆT Tên công ty CÔNG TY TNHH G…" at bounding box center [783, 253] width 1455 height 98
click at [902, 236] on input "CÔNG TY TNHH GENE SOLUTIONS LAB" at bounding box center [965, 241] width 350 height 26
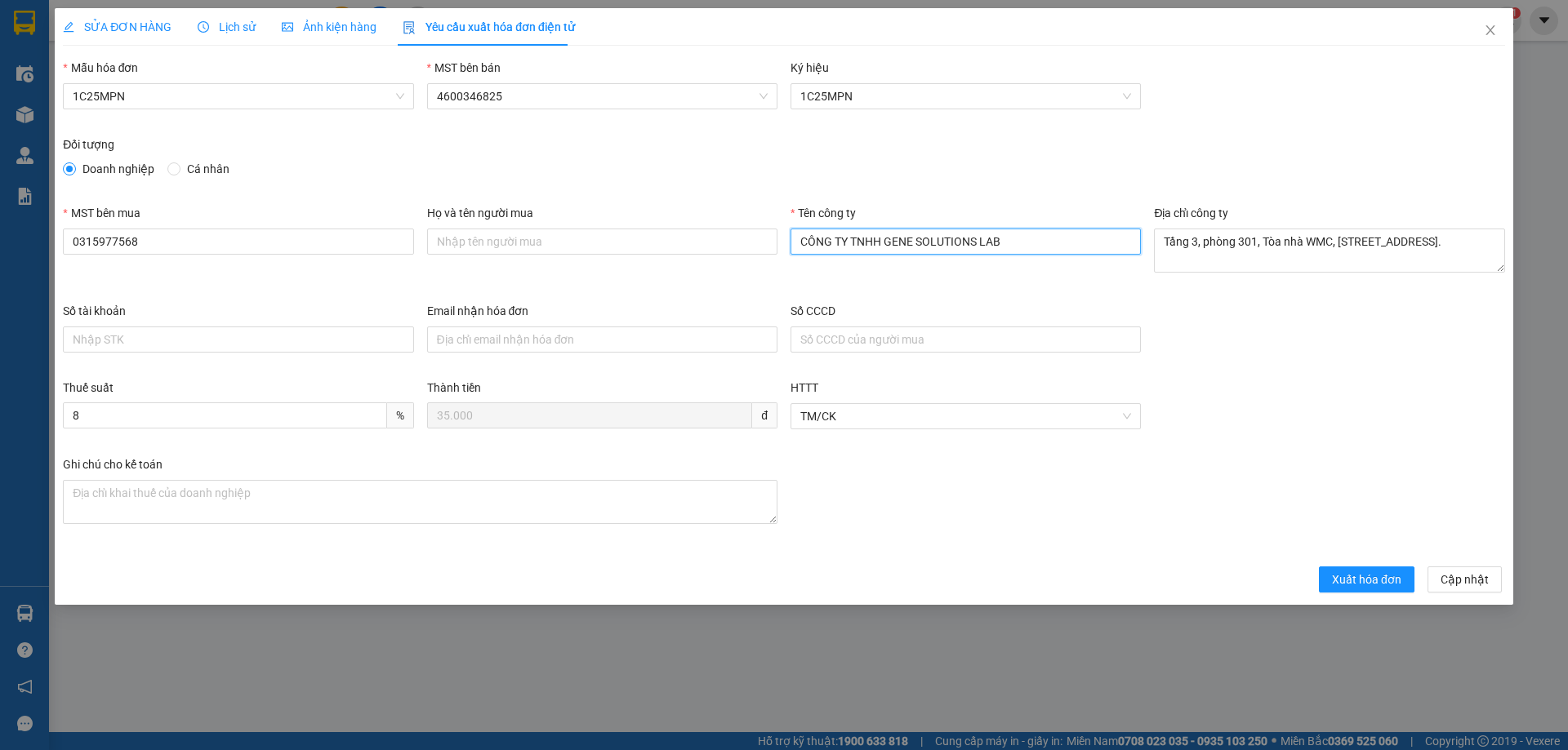
click at [902, 236] on input "CÔNG TY TNHH GENE SOLUTIONS LAB" at bounding box center [965, 241] width 350 height 26
click at [597, 237] on input "Họ và tên người mua" at bounding box center [601, 241] width 350 height 26
paste input "CÔNG TY TNHH GENE SOLUTIONS LAB"
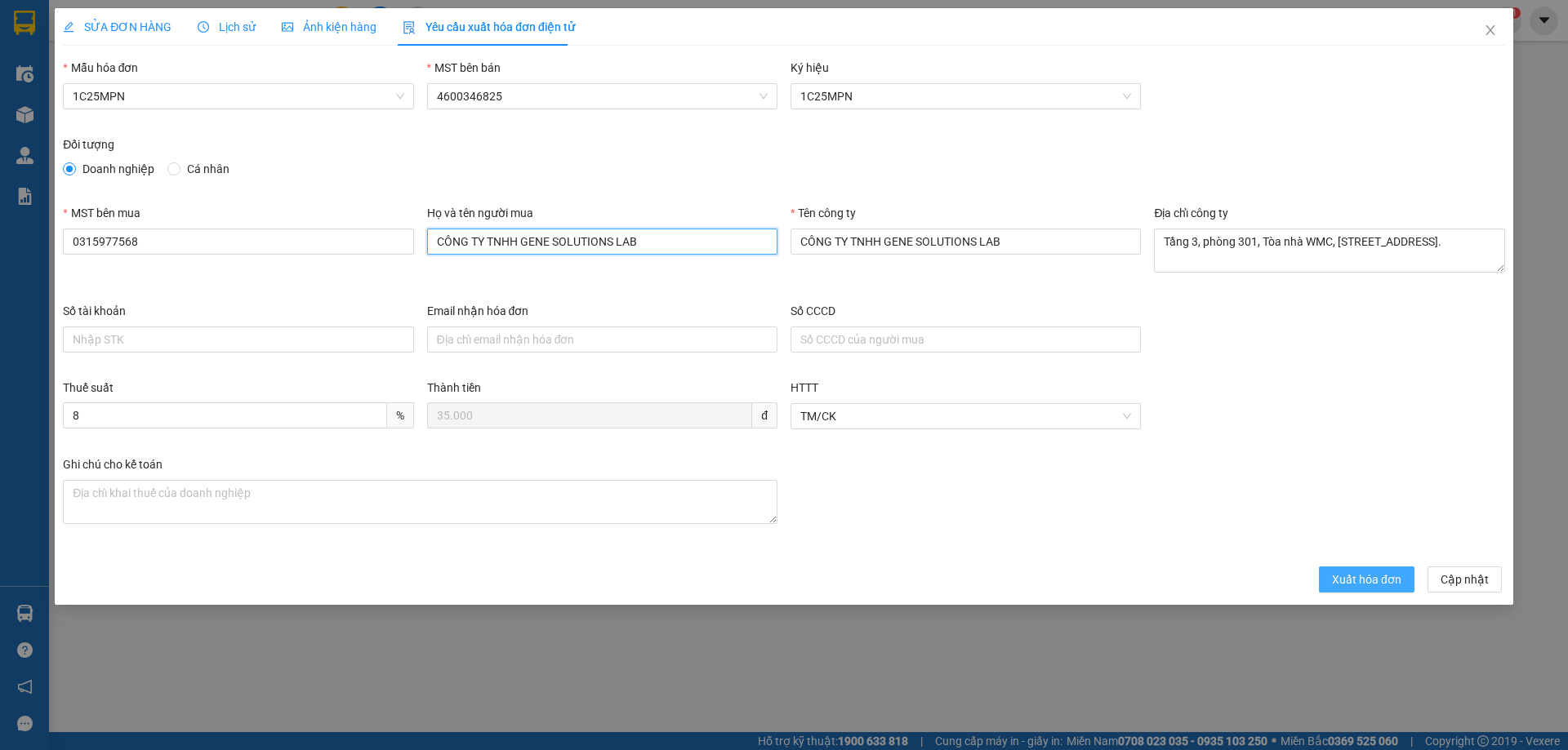
type input "CÔNG TY TNHH GENE SOLUTIONS LAB"
click at [1342, 582] on span "Xuất hóa đơn" at bounding box center [1367, 579] width 70 height 18
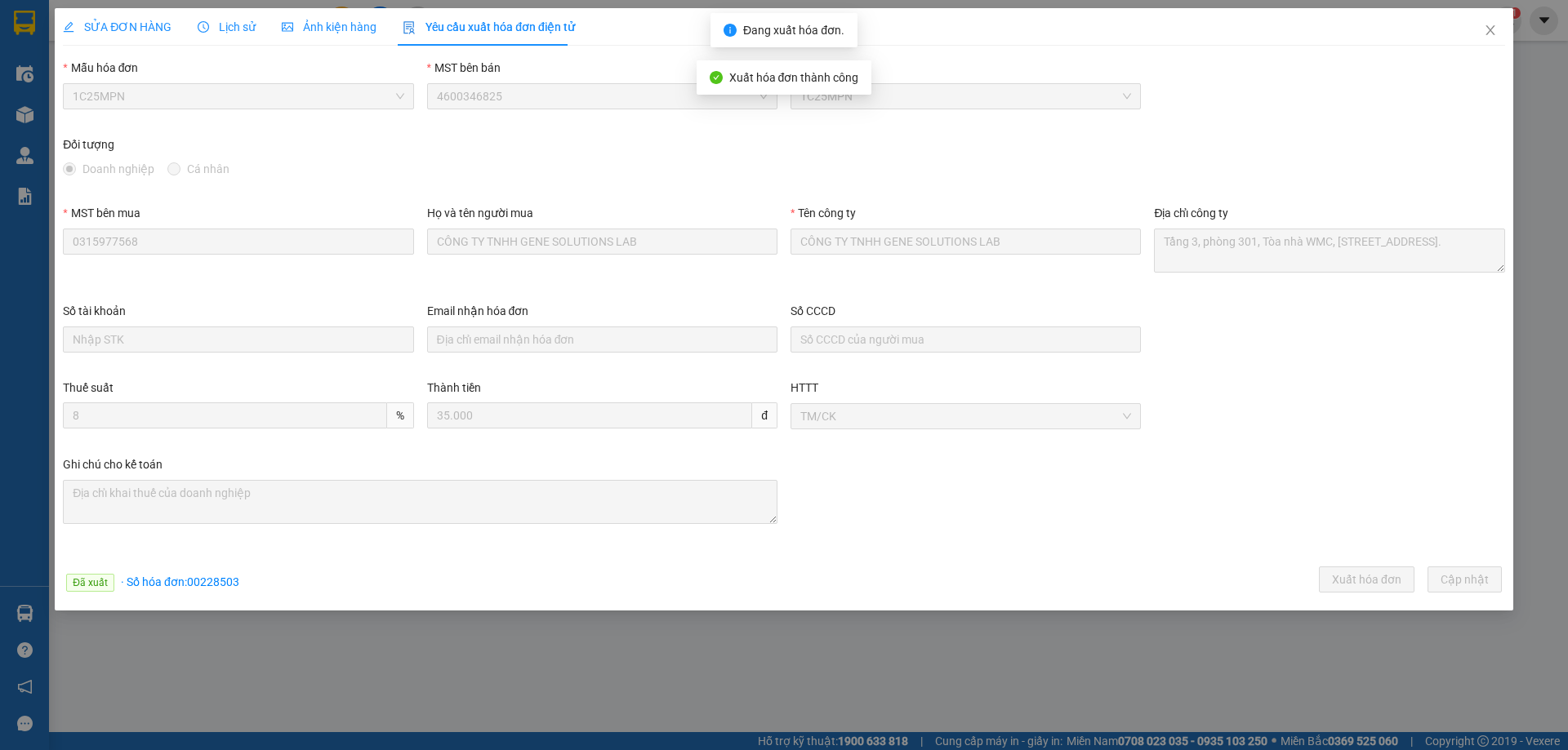
click at [211, 584] on span "· Số hóa đơn: 00228503" at bounding box center [180, 581] width 119 height 13
click at [209, 585] on span "· Số hóa đơn: 00228503" at bounding box center [180, 581] width 119 height 13
copy span "00228503"
click at [1485, 27] on icon "close" at bounding box center [1489, 30] width 13 height 13
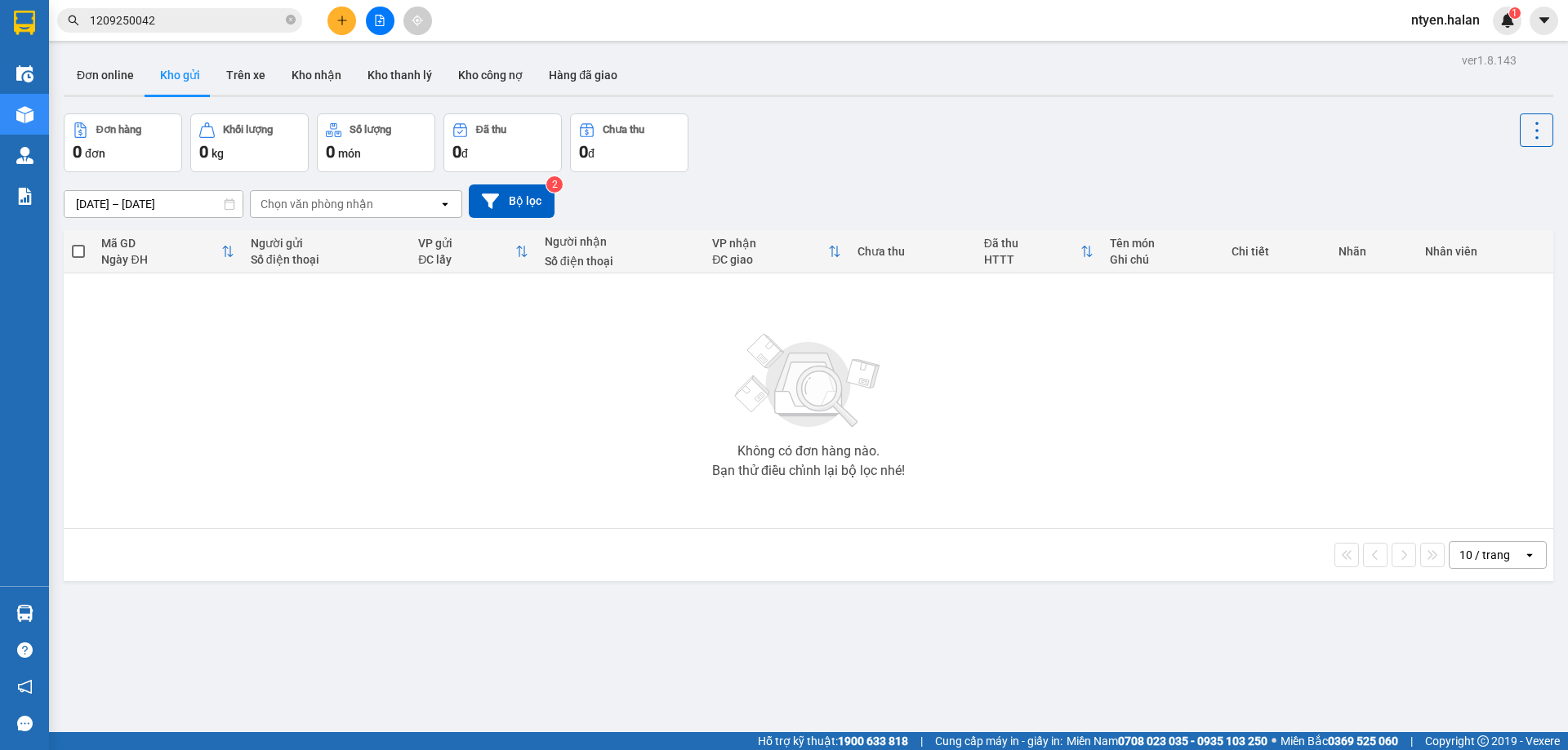
click at [162, 21] on input "1209250042" at bounding box center [186, 20] width 193 height 18
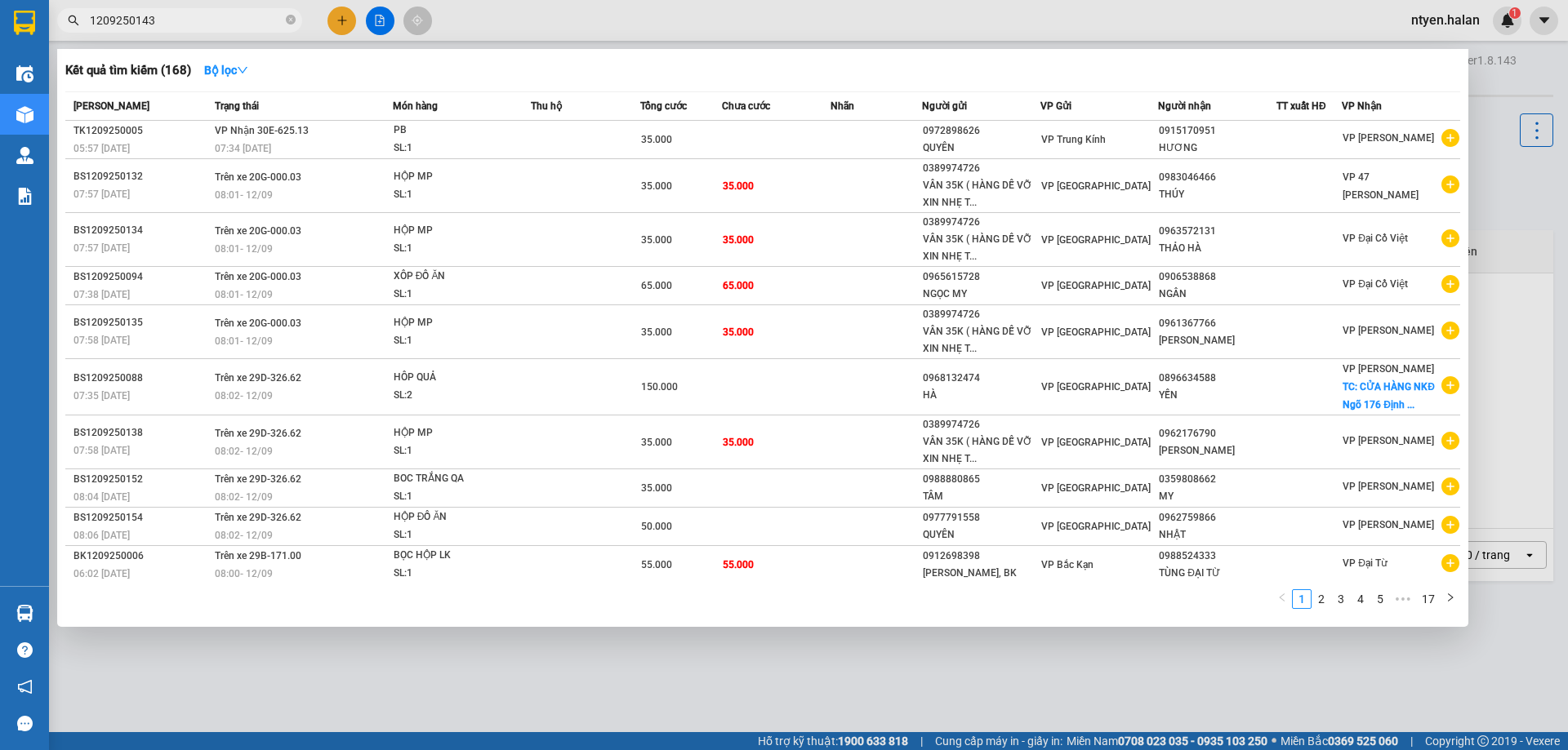
type input "1209250143"
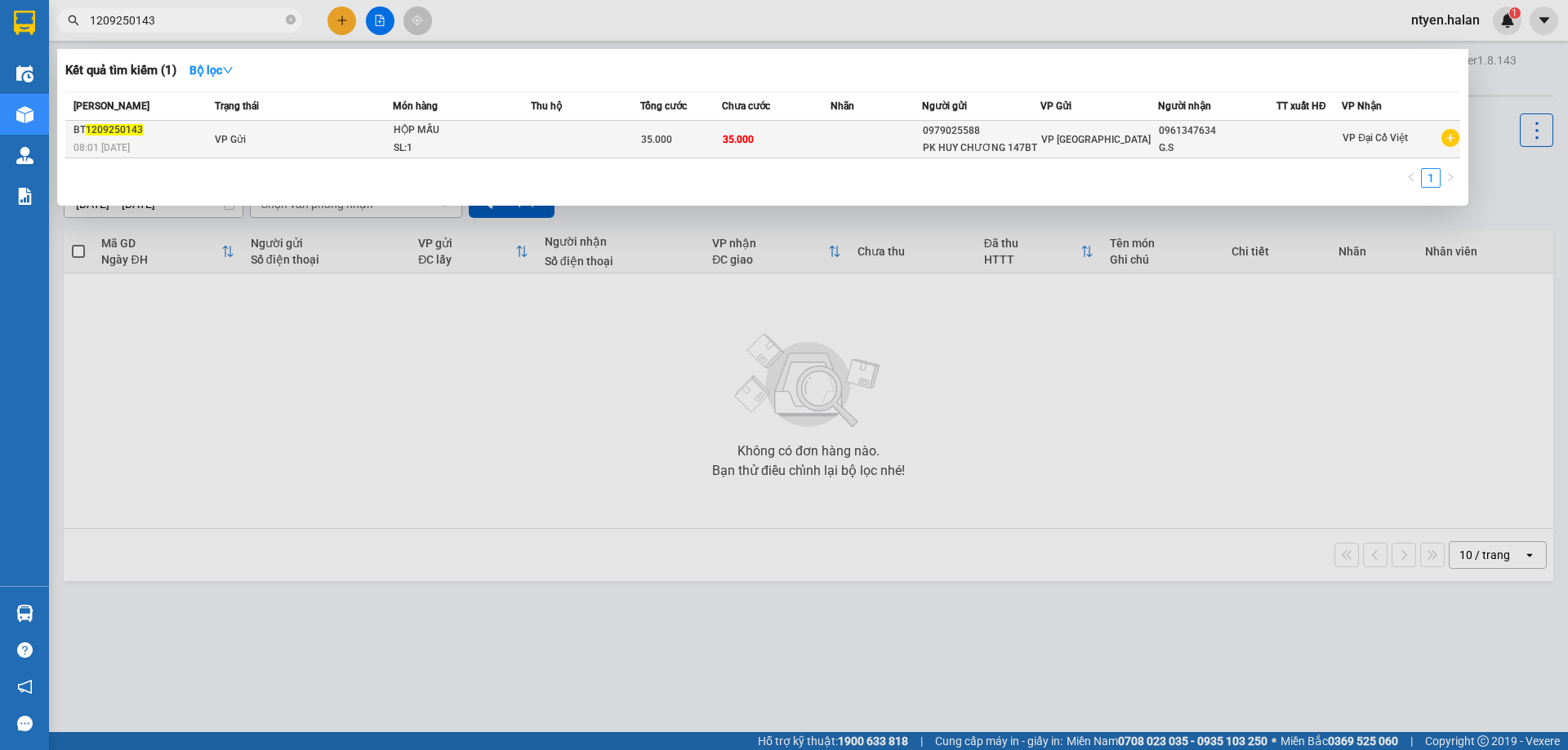
click at [205, 143] on div "08:01 [DATE]" at bounding box center [142, 148] width 137 height 18
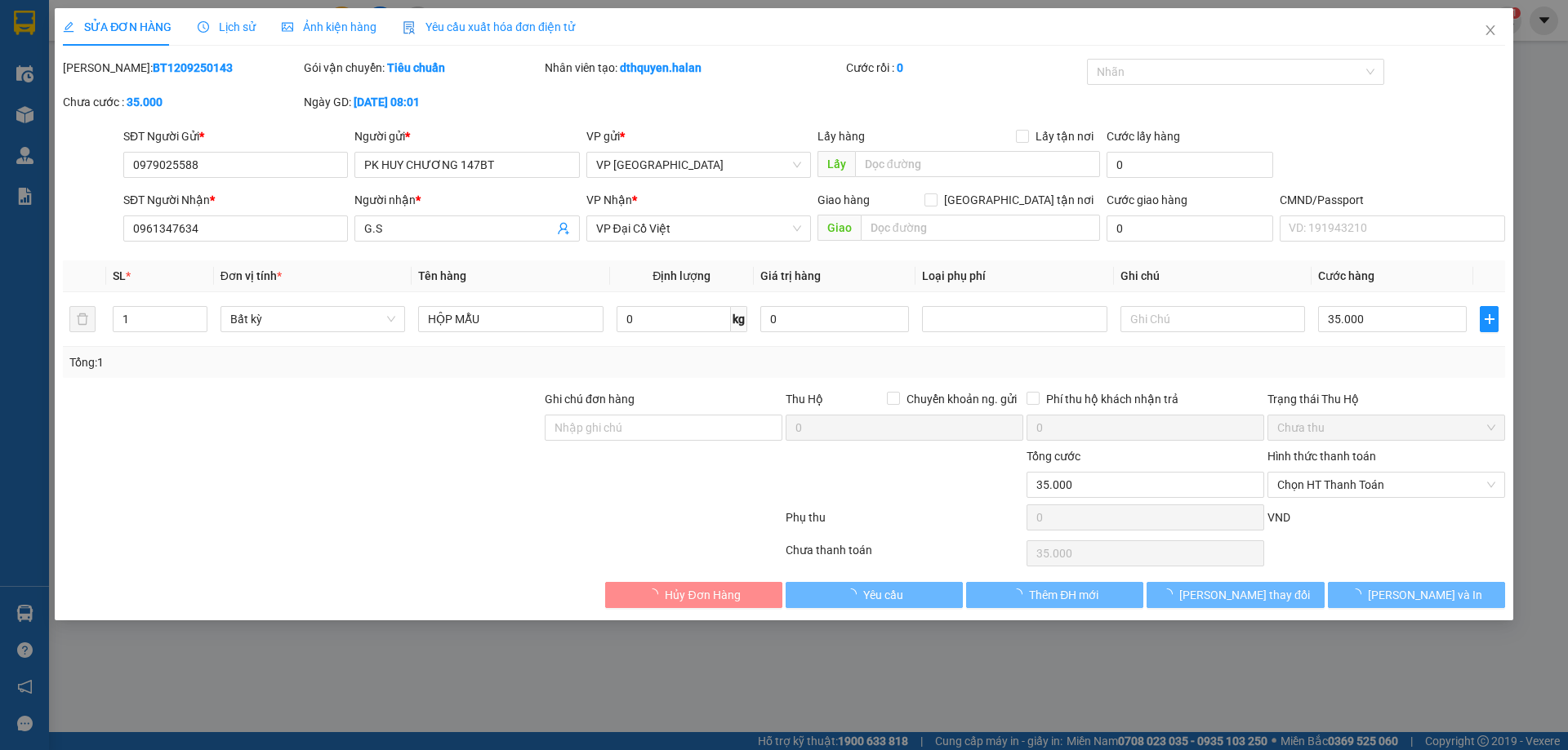
type input "0979025588"
type input "PK HUY CHƯƠNG 147BT"
type input "0961347634"
type input "G.S"
type input "35.000"
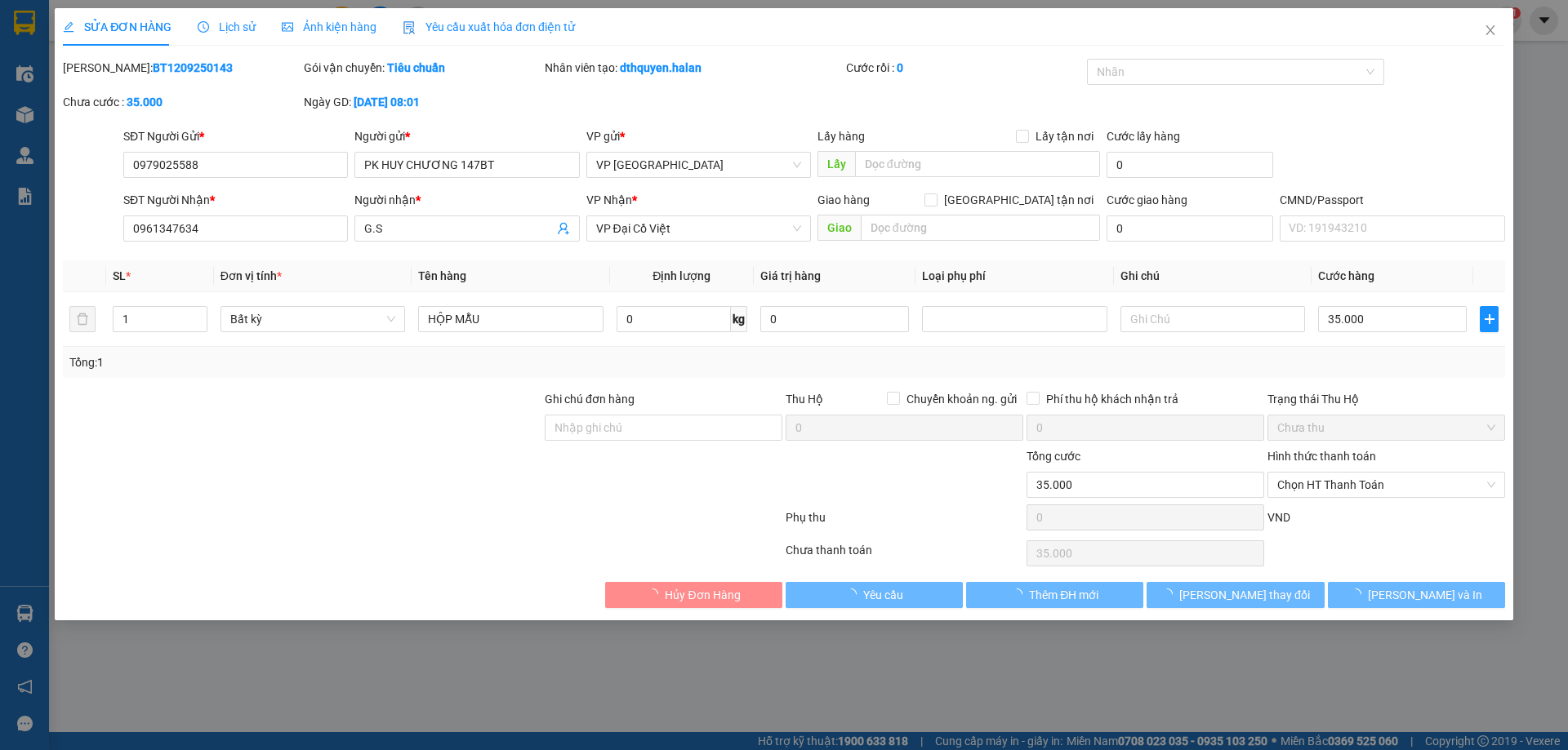
type input "35.000"
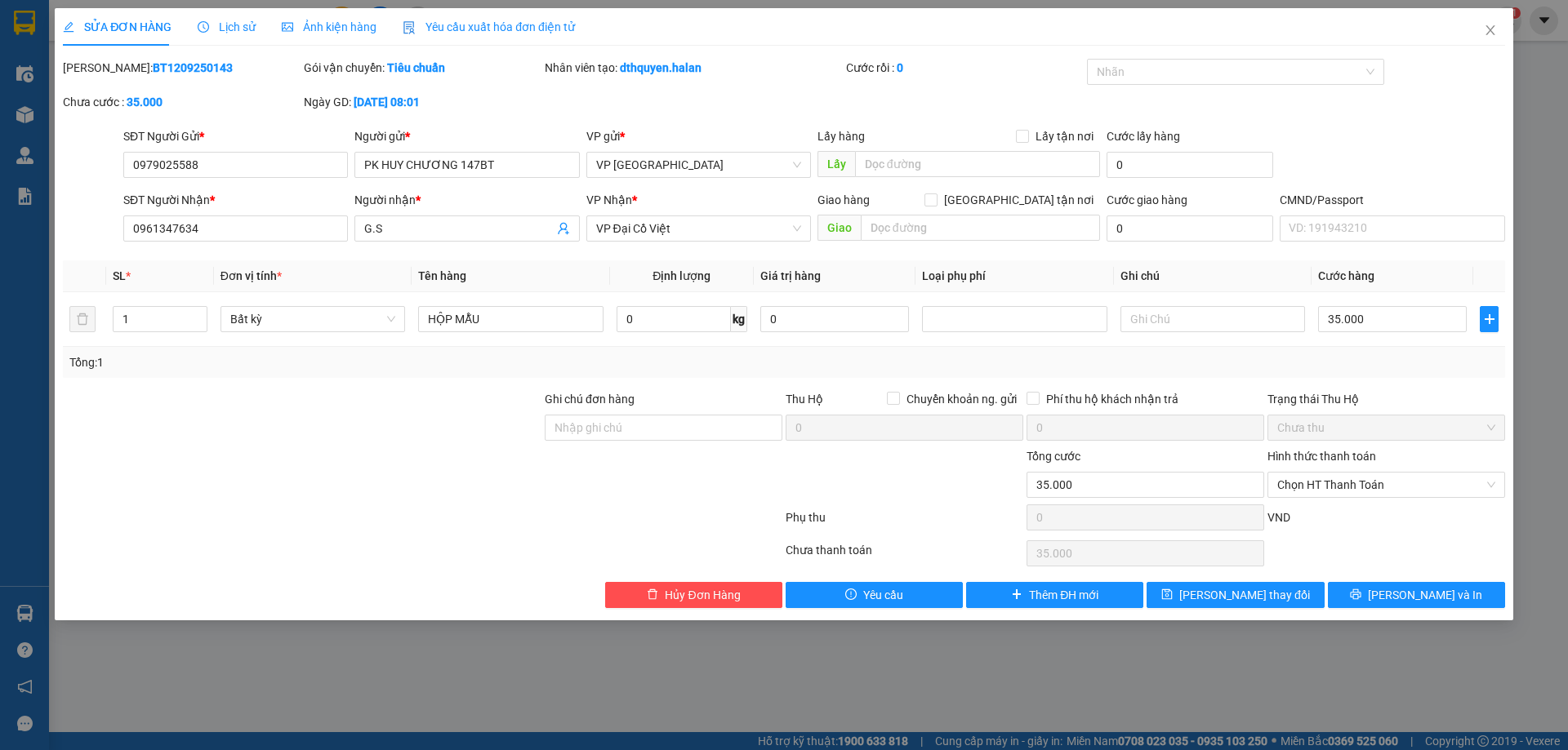
click at [448, 34] on span "Yêu cầu xuất hóa đơn điện tử" at bounding box center [489, 26] width 173 height 13
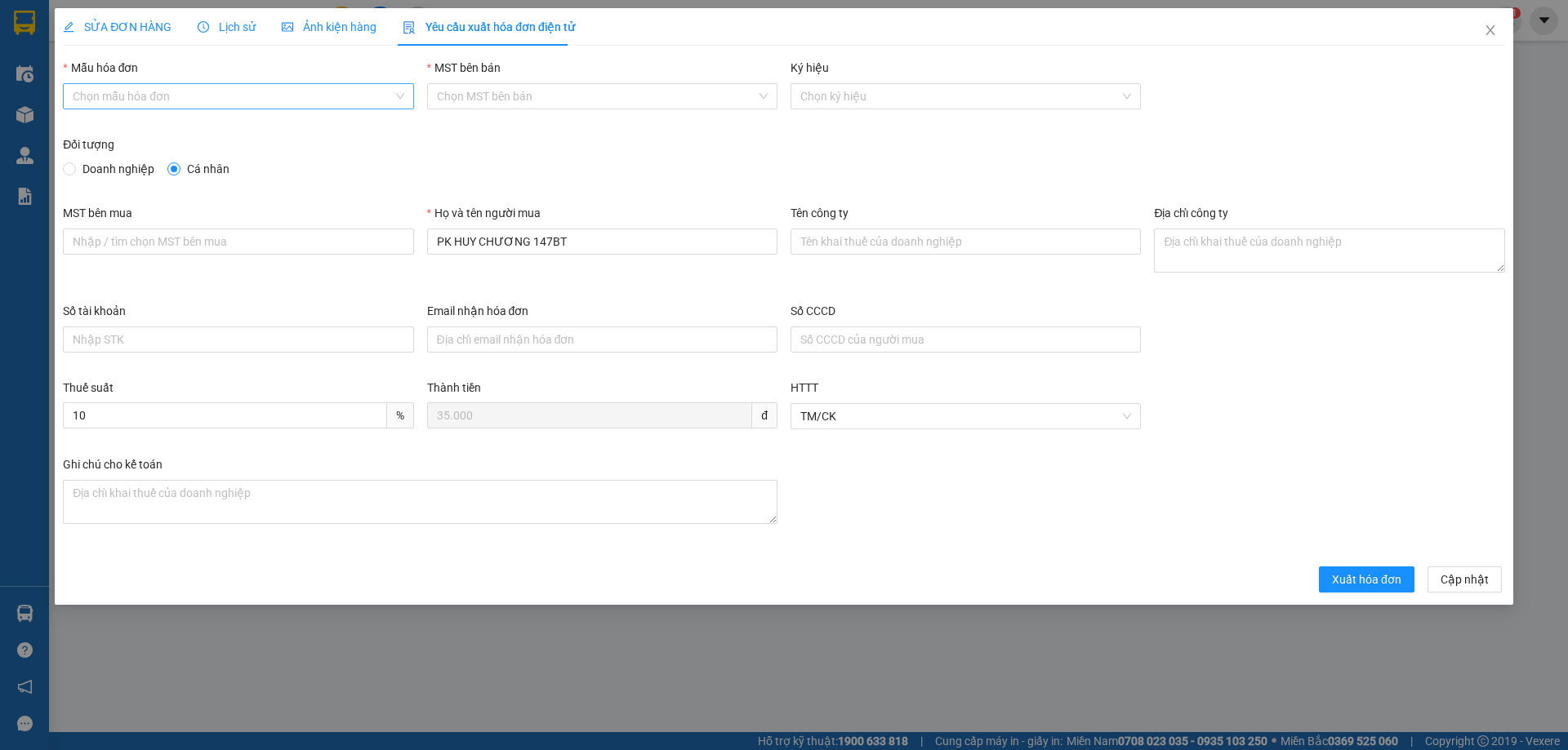
drag, startPoint x: 115, startPoint y: 97, endPoint x: 98, endPoint y: 105, distance: 18.8
click at [114, 98] on input "Mẫu hóa đơn" at bounding box center [232, 96] width 319 height 25
drag, startPoint x: 78, startPoint y: 126, endPoint x: 91, endPoint y: 155, distance: 31.8
click at [79, 129] on div "1C25MPN" at bounding box center [237, 129] width 330 height 18
type input "8"
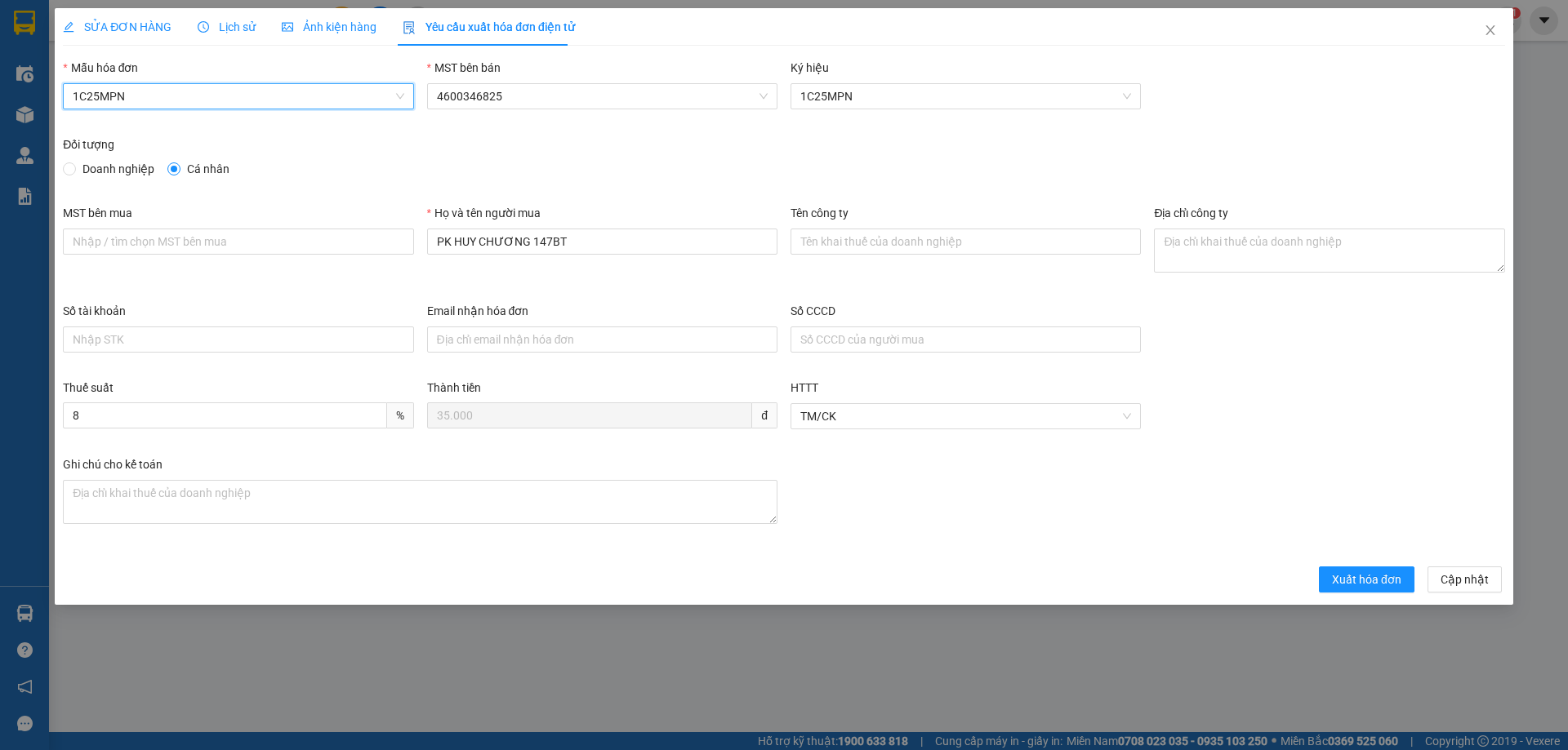
click at [77, 172] on span "Doanh nghiệp" at bounding box center [118, 169] width 85 height 18
click at [74, 172] on input "Doanh nghiệp" at bounding box center [68, 168] width 11 height 11
radio input "true"
radio input "false"
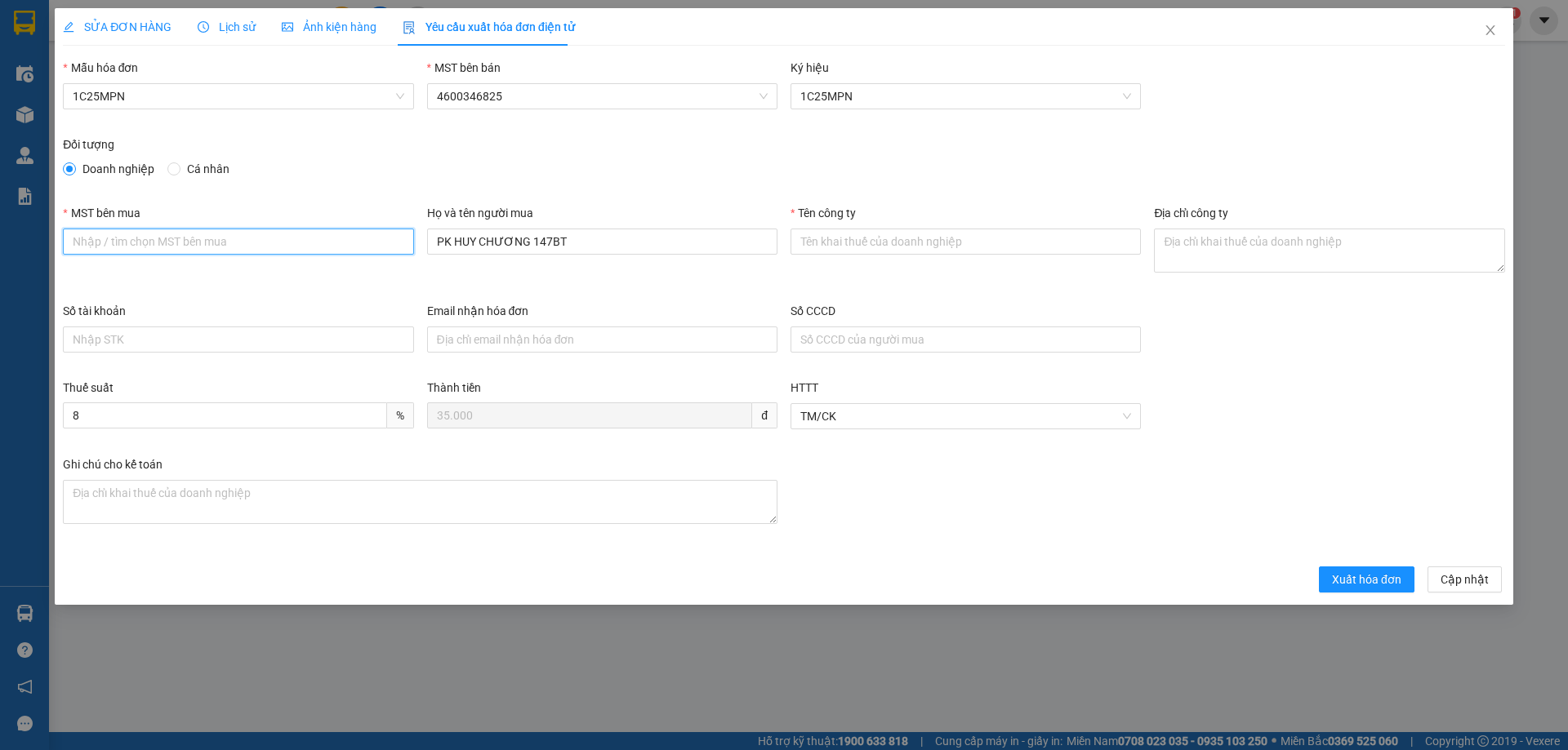
click at [179, 243] on input "MST bên mua" at bounding box center [237, 241] width 350 height 26
paste input "0315977568"
type input "0315977568"
click at [957, 248] on input "Tên công ty" at bounding box center [965, 241] width 350 height 26
paste input "CÔNG TY TNHH GENE SOLUTIONS LAB"
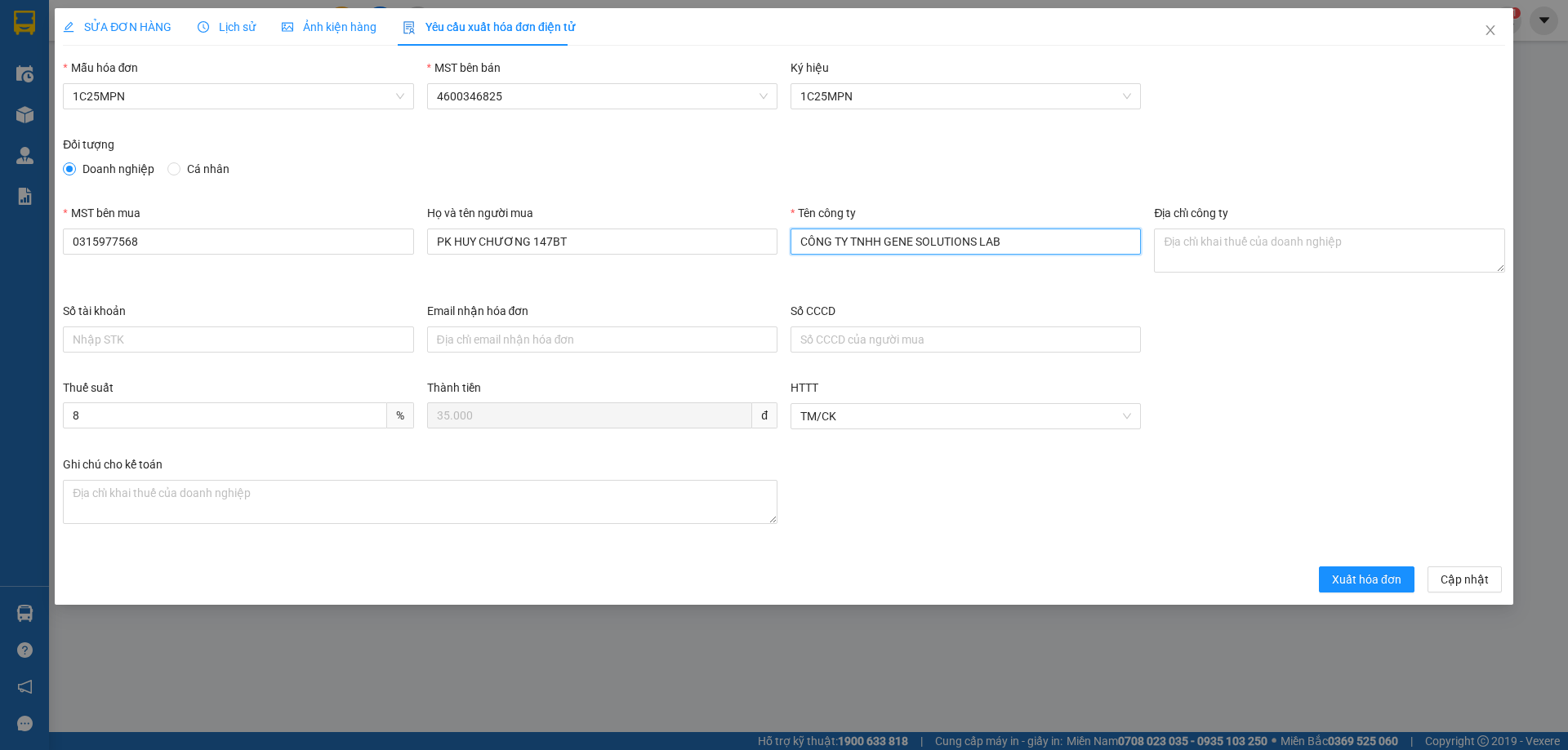
type input "CÔNG TY TNHH GENE SOLUTIONS LAB"
click at [1341, 245] on textarea "Địa chỉ công ty" at bounding box center [1329, 250] width 350 height 44
paste textarea "Tầng 3, phòng 301, Tòa nhà WMC, [STREET_ADDRESS]."
type textarea "Tầng 3, phòng 301, Tòa nhà WMC, [STREET_ADDRESS]."
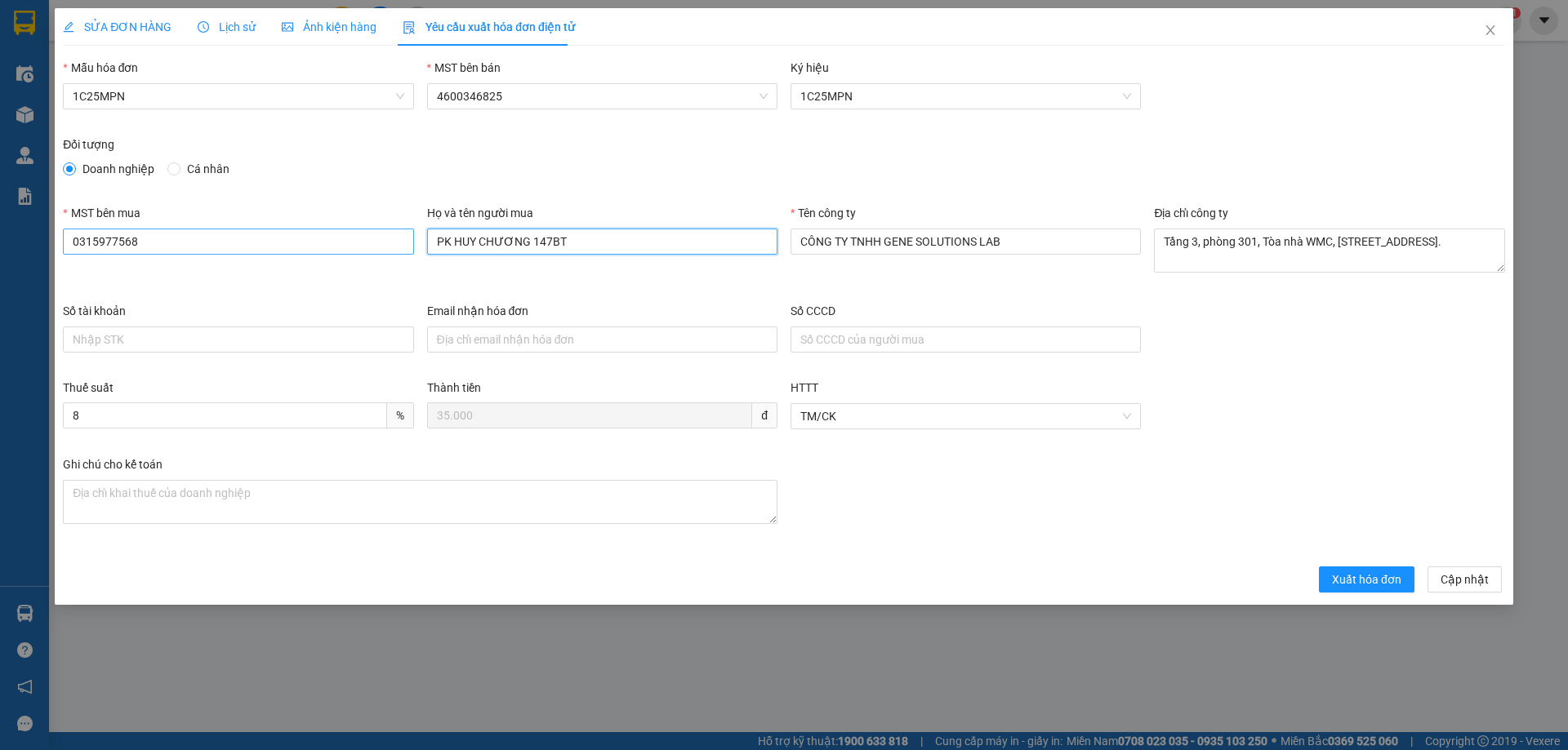
drag, startPoint x: 584, startPoint y: 236, endPoint x: 331, endPoint y: 240, distance: 253.0
click at [331, 240] on div "MST bên mua 0315977568 Họ và tên người mua PK HUY CHƯƠNG 147BT Tên công ty CÔNG…" at bounding box center [783, 253] width 1455 height 98
click at [871, 248] on input "CÔNG TY TNHH GENE SOLUTIONS LAB" at bounding box center [965, 241] width 350 height 26
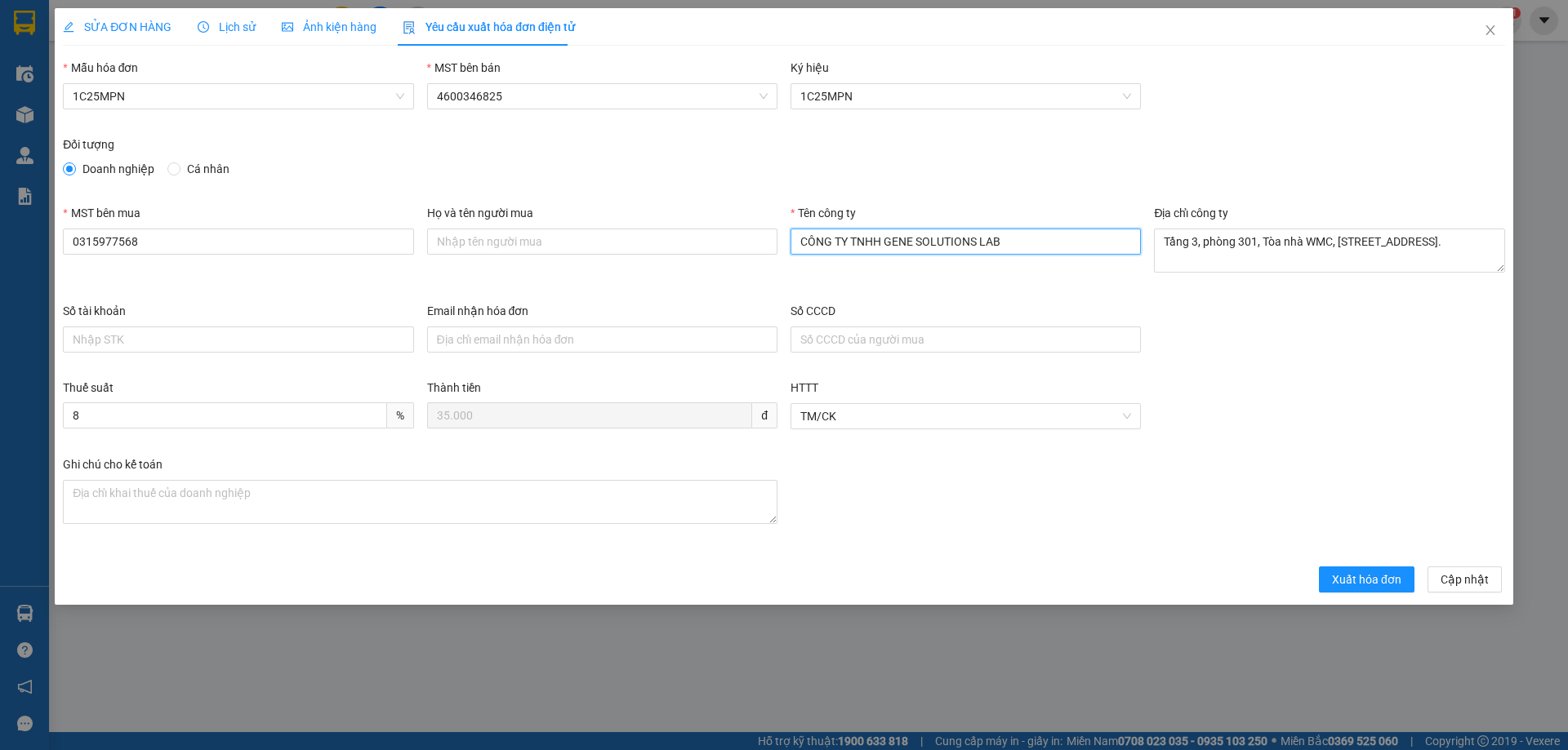
click at [871, 248] on input "CÔNG TY TNHH GENE SOLUTIONS LAB" at bounding box center [965, 241] width 350 height 26
click at [642, 247] on input "Họ và tên người mua" at bounding box center [601, 241] width 350 height 26
paste input "CÔNG TY TNHH GENE SOLUTIONS LAB"
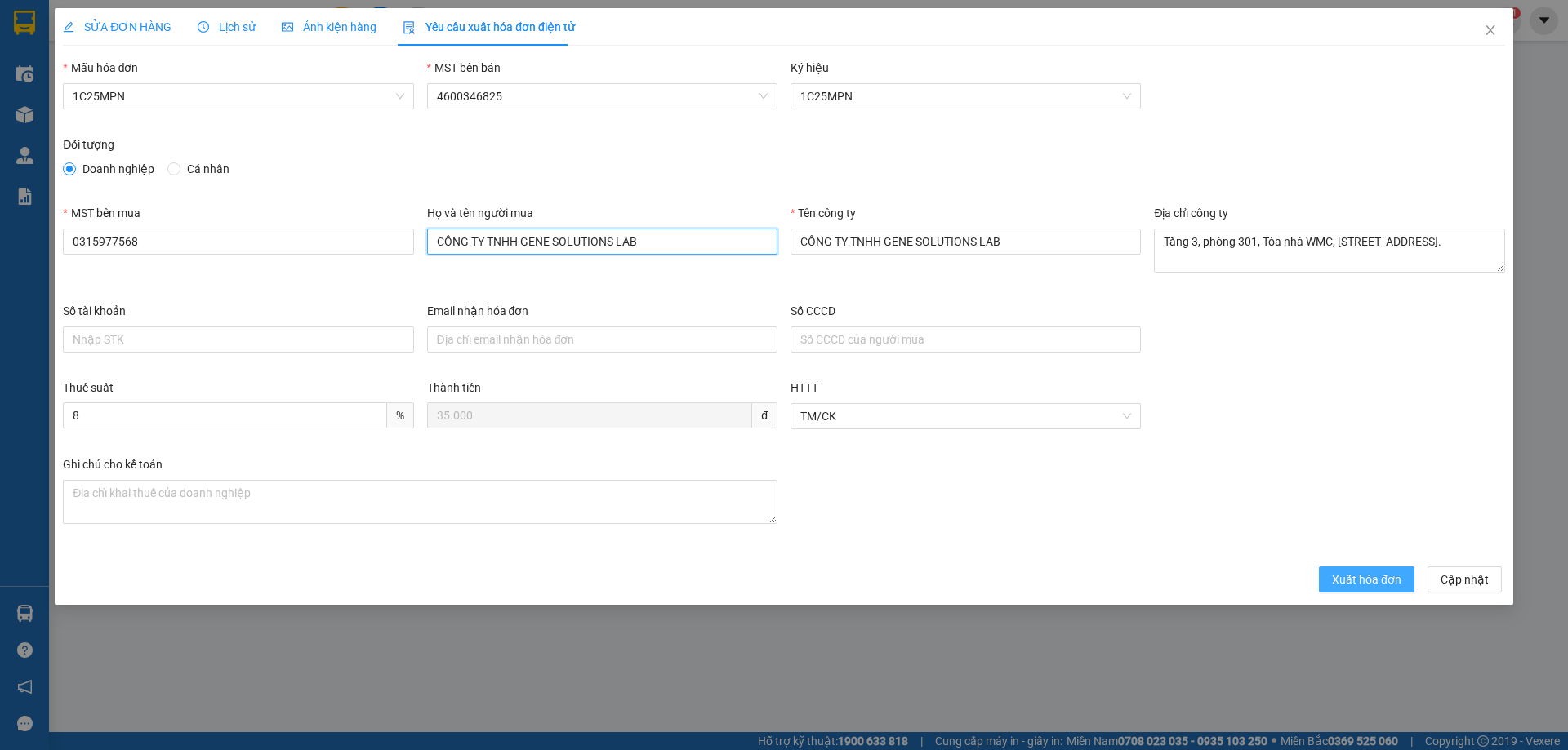
type input "CÔNG TY TNHH GENE SOLUTIONS LAB"
drag, startPoint x: 1351, startPoint y: 577, endPoint x: 1253, endPoint y: 583, distance: 98.2
click at [1352, 578] on span "Xuất hóa đơn" at bounding box center [1367, 579] width 70 height 18
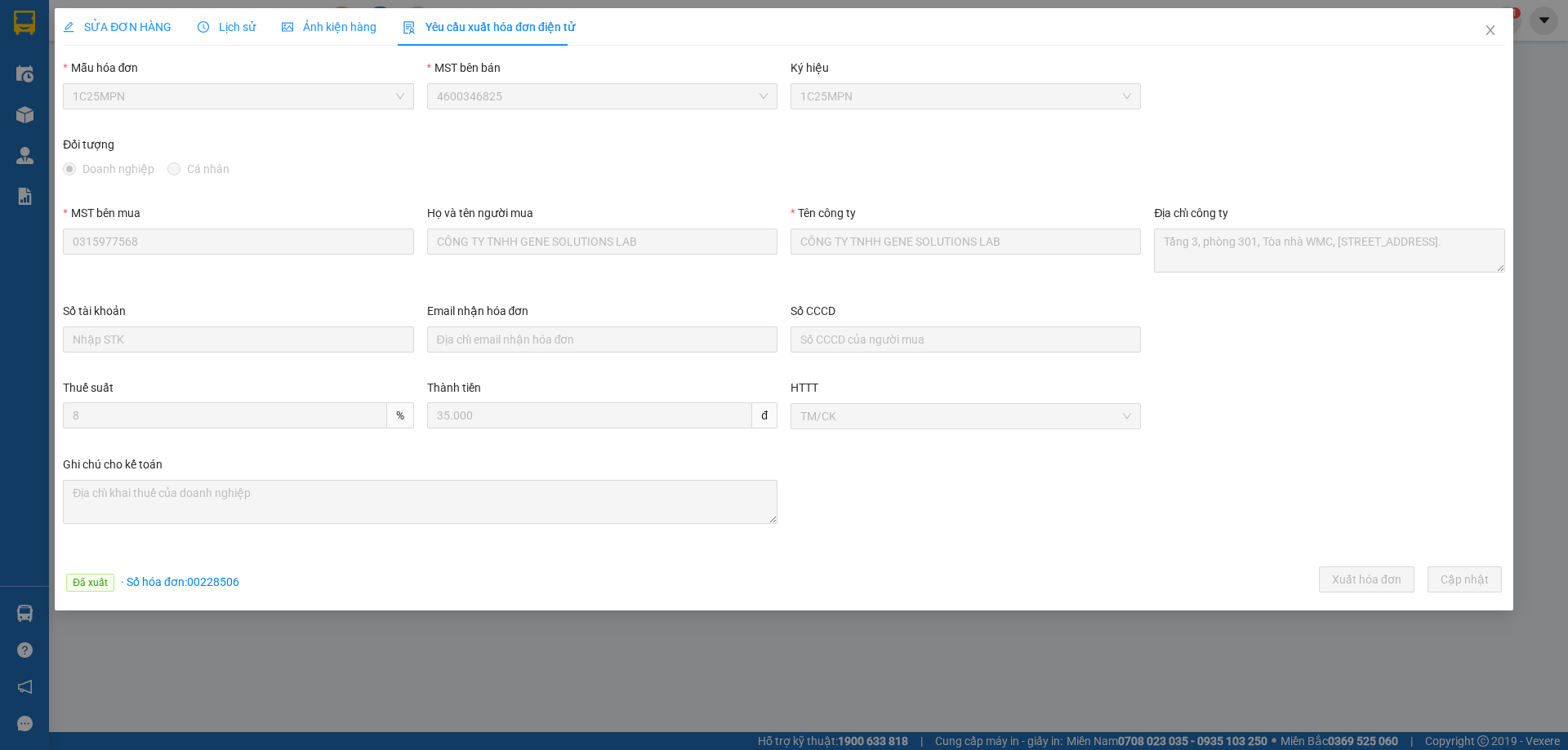
click at [616, 52] on div "SỬA ĐƠN HÀNG Lịch sử Ảnh kiện hàng Yêu cầu xuất hóa đơn điện tử Total Paid Fee …" at bounding box center [783, 303] width 1441 height 590
click at [1494, 27] on icon "close" at bounding box center [1489, 30] width 13 height 13
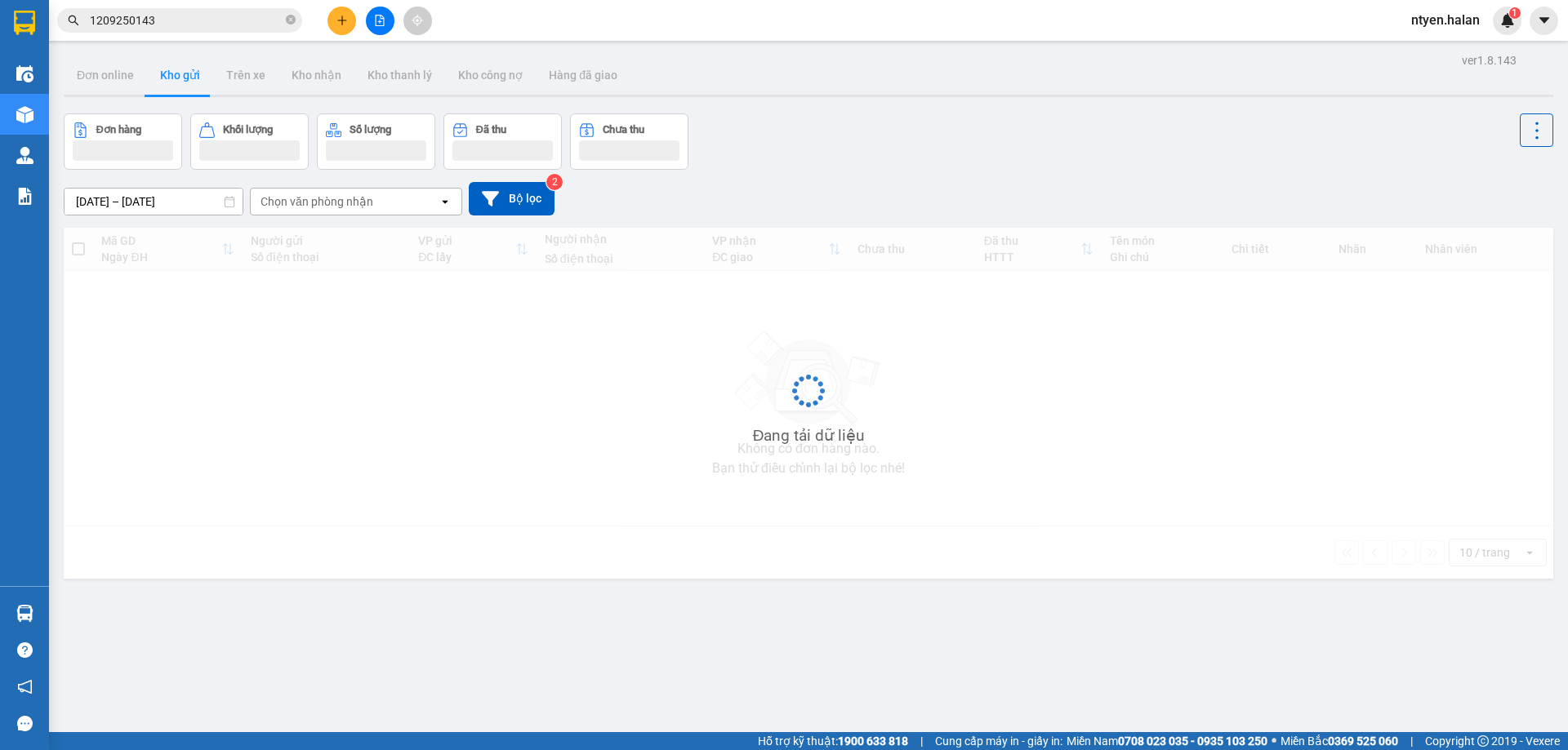
click at [194, 45] on main "ver 1.8.143 Đơn online Kho gửi Trên xe Kho nhận Kho thanh lý Kho công nợ Hàng đ…" at bounding box center [784, 366] width 1568 height 732
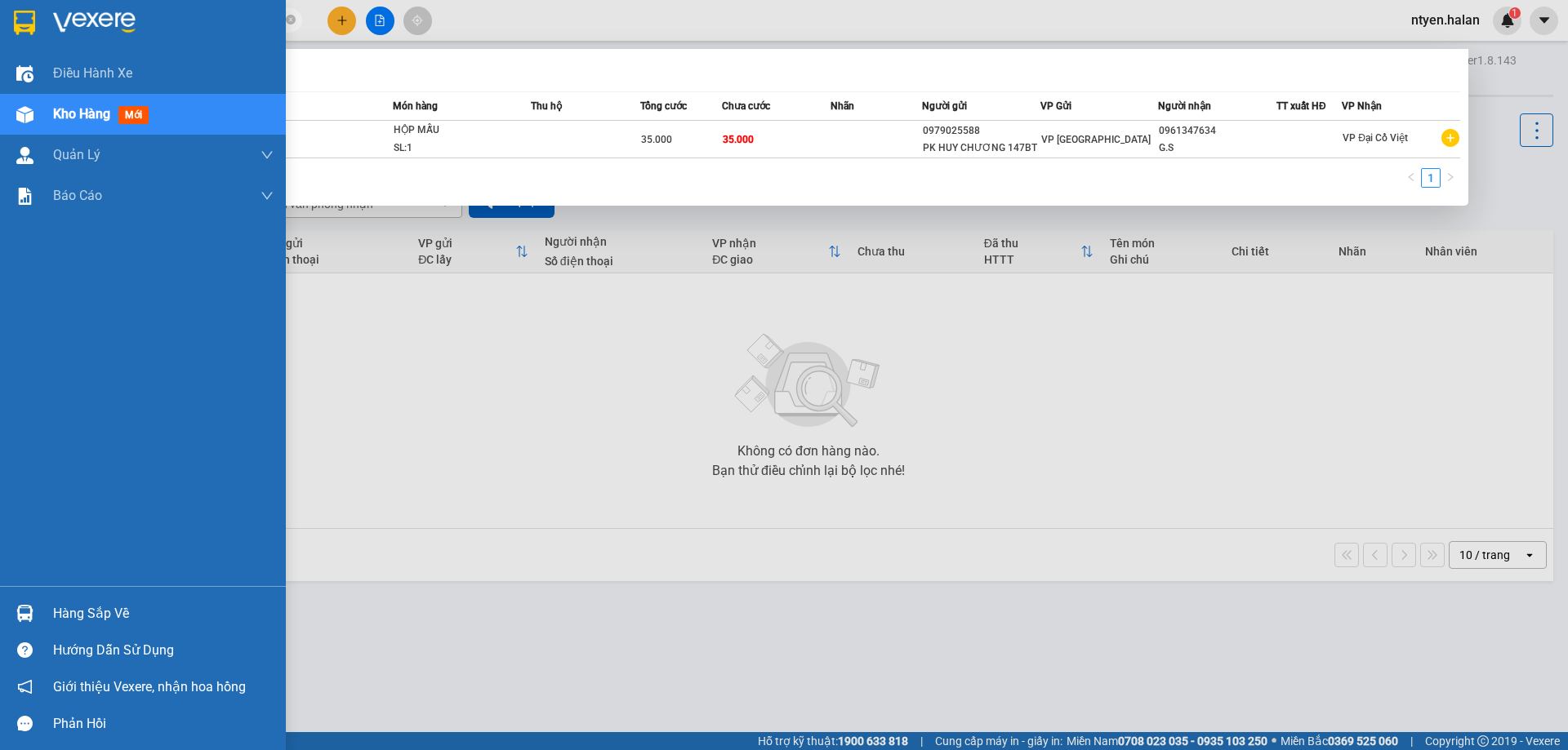
drag, startPoint x: 174, startPoint y: 26, endPoint x: 0, endPoint y: 21, distance: 174.1
click at [0, 20] on section "Kết quả tìm kiếm ( 1 ) Bộ lọc Mã ĐH Trạng thái Món hàng Thu hộ Tổng cước Chưa c…" at bounding box center [784, 375] width 1568 height 750
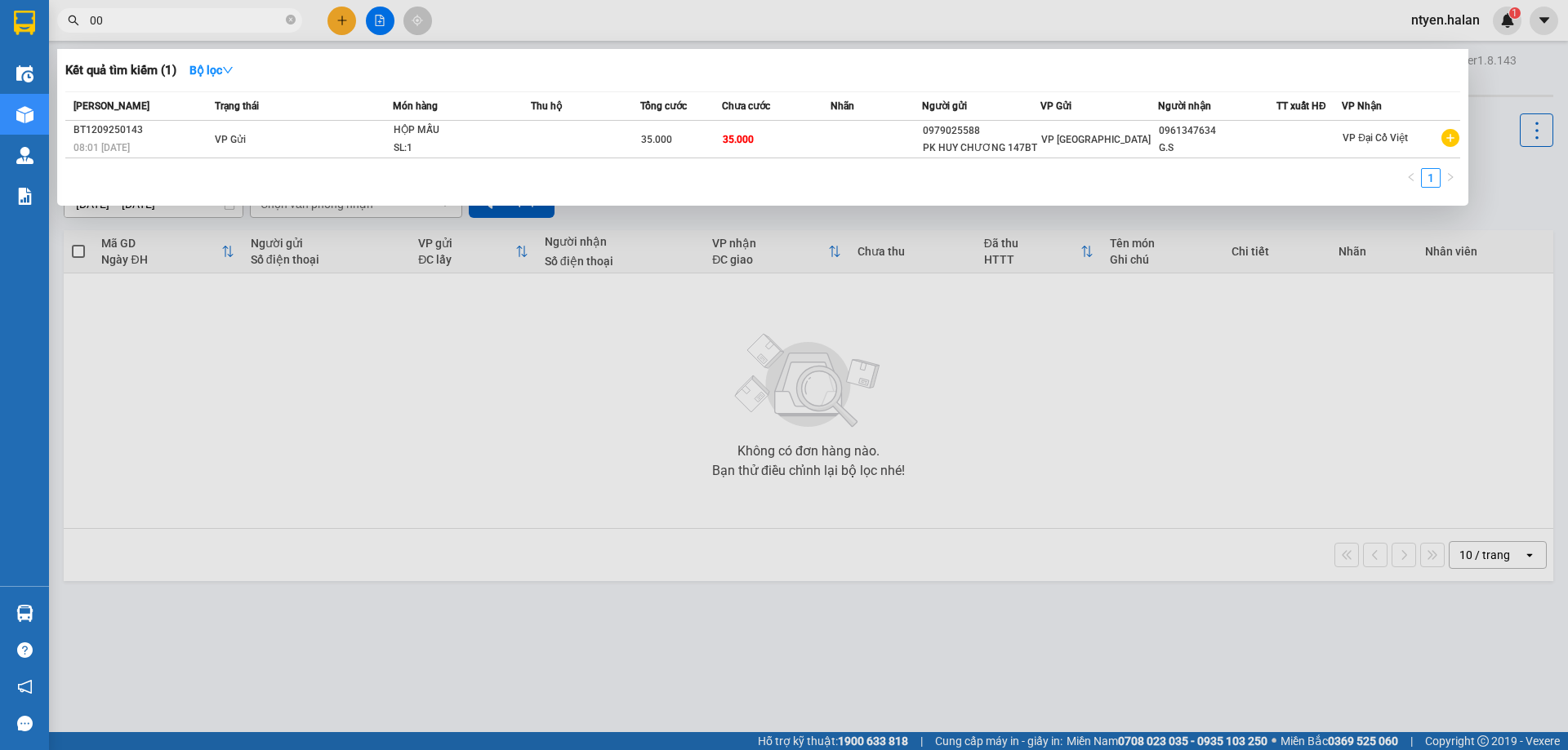
type input "0"
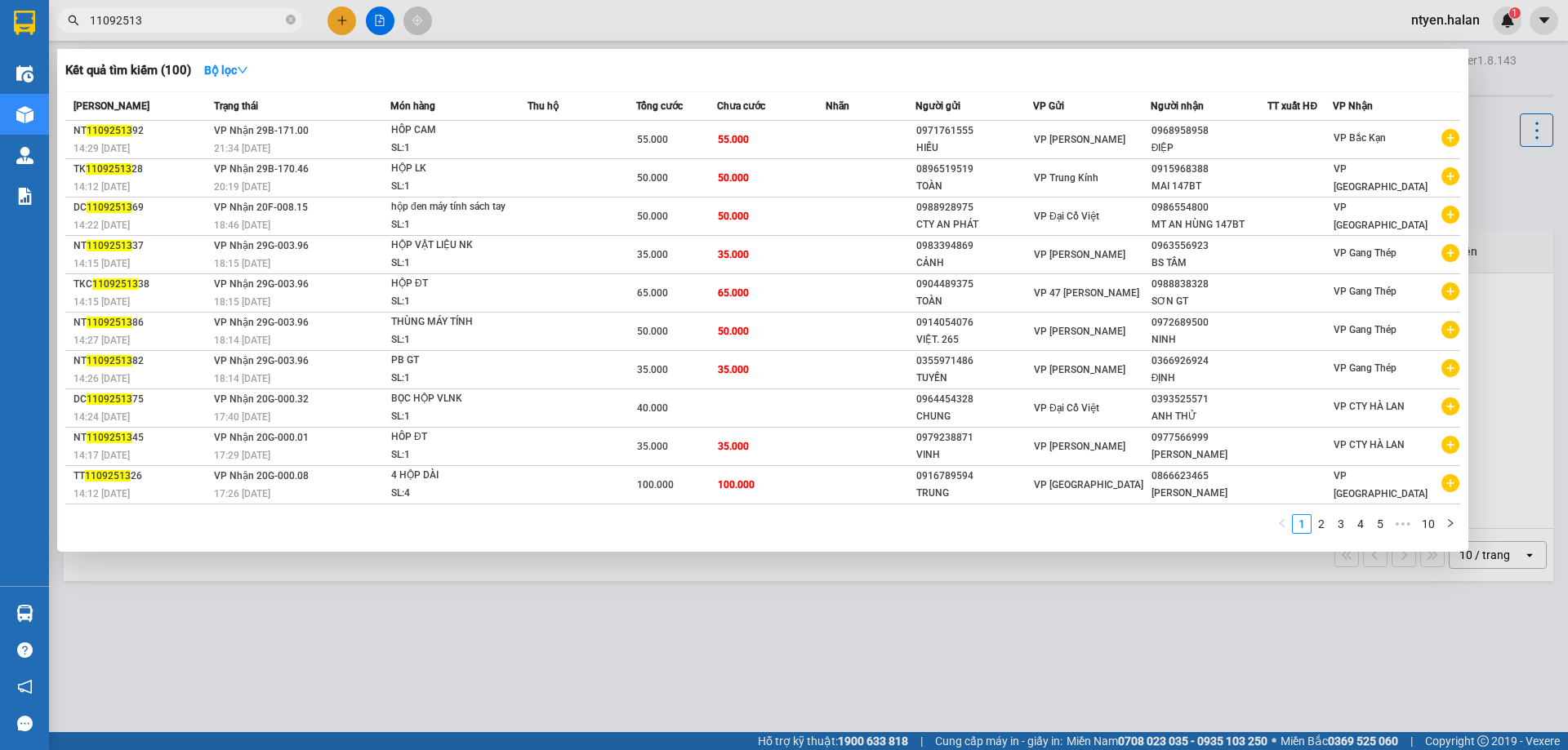
click at [192, 12] on input "11092513" at bounding box center [186, 20] width 193 height 18
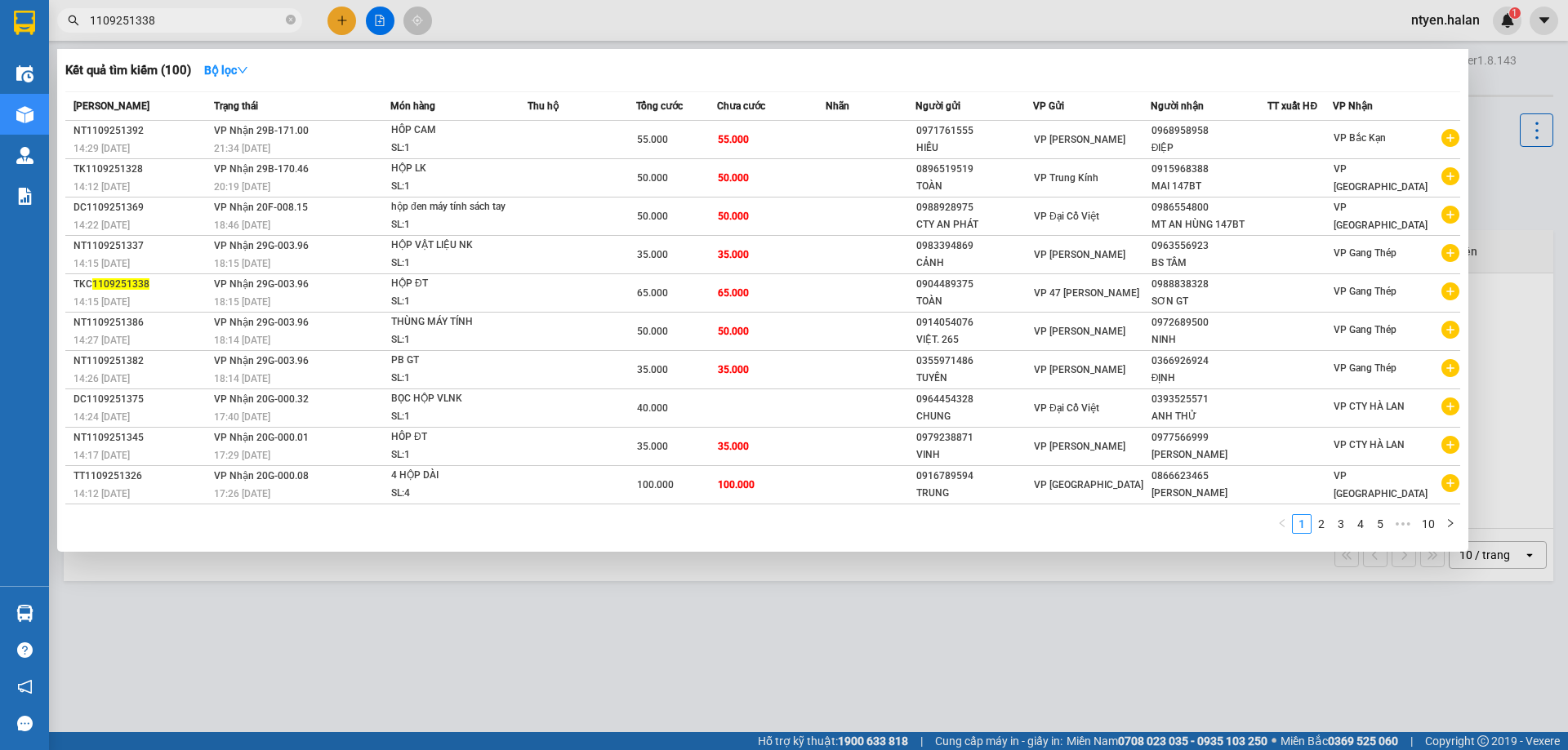
type input "1109251338"
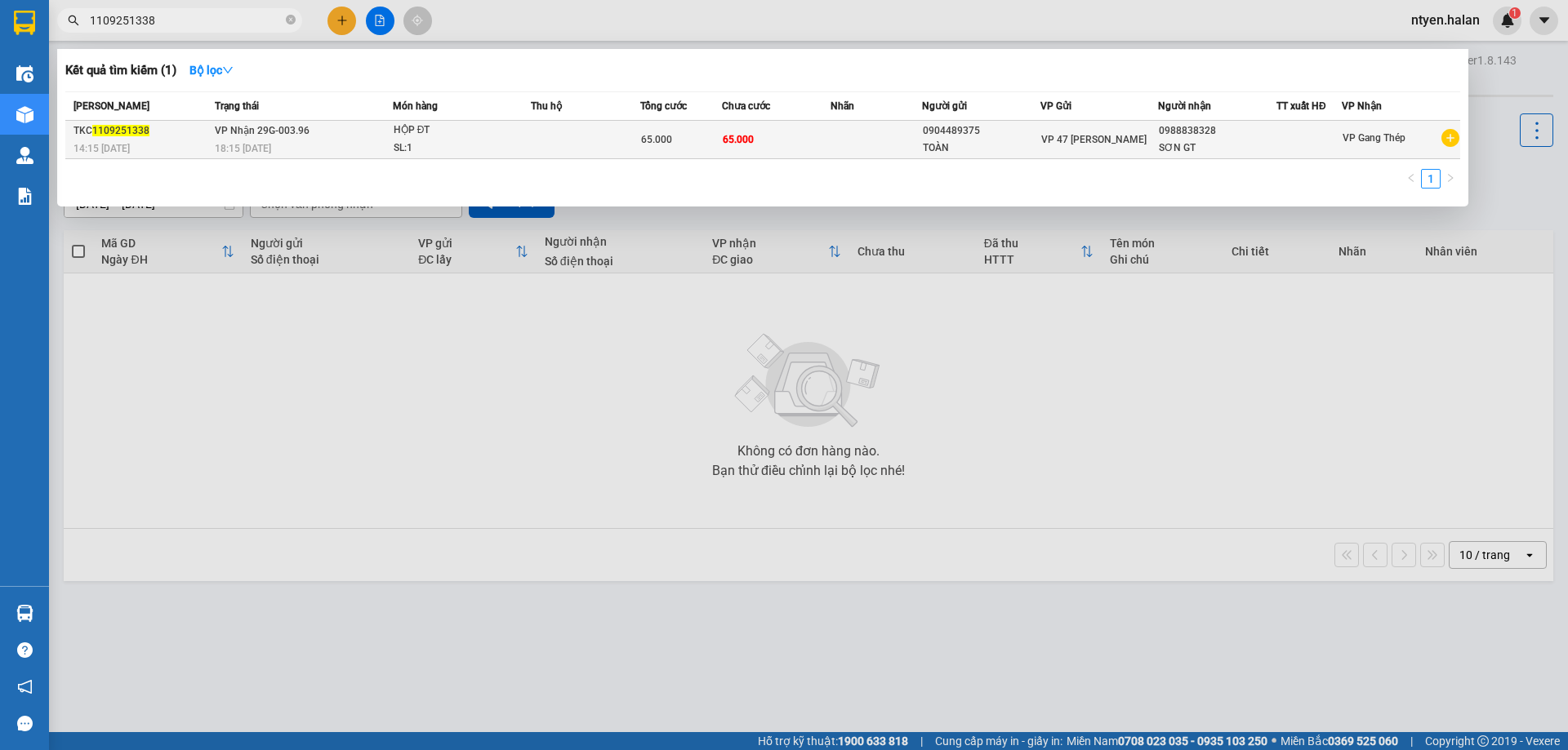
click at [382, 143] on div "18:15 [DATE]" at bounding box center [303, 149] width 178 height 18
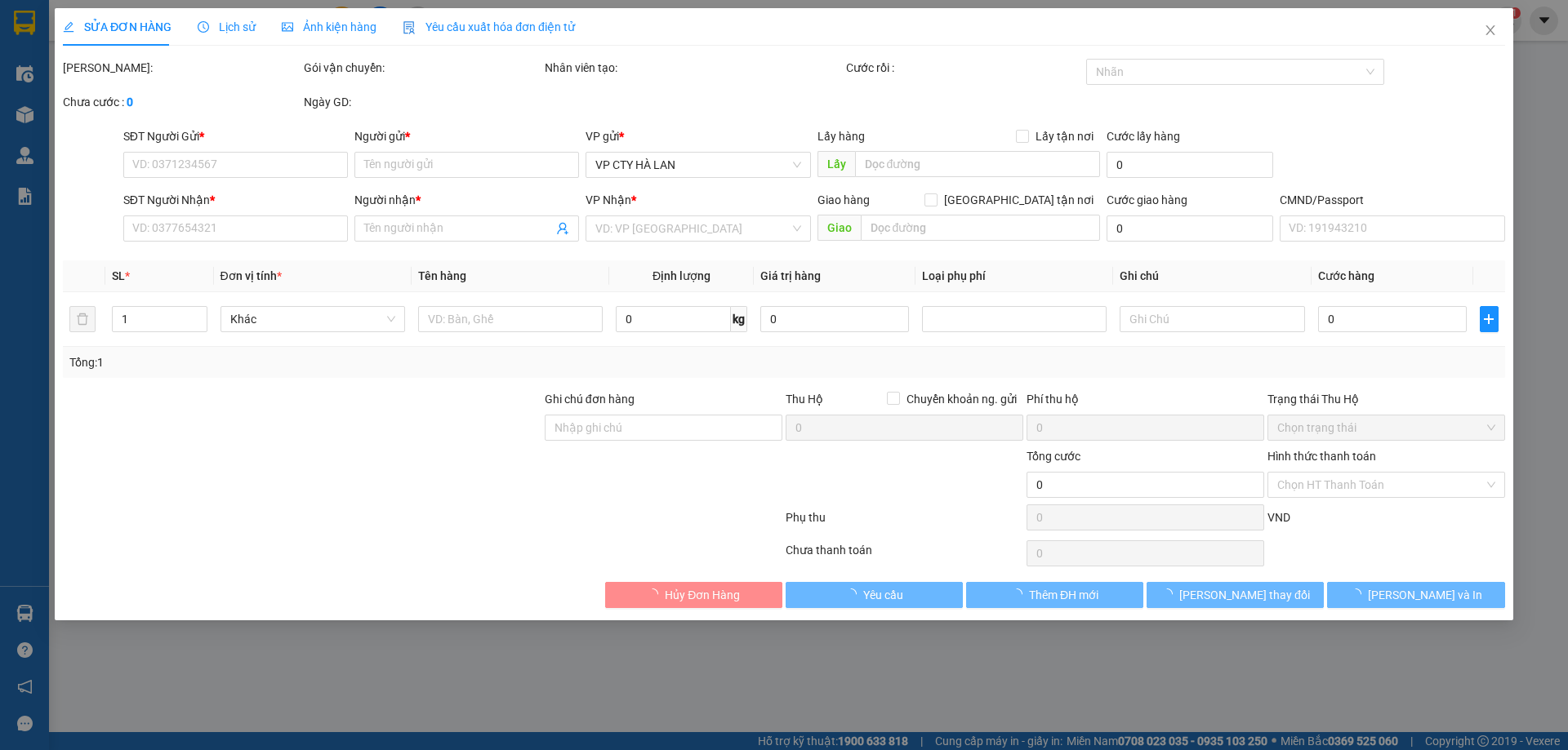
type input "0904489375"
type input "TOÀN"
type input "0988838328"
type input "SƠN GT"
type input "65.000"
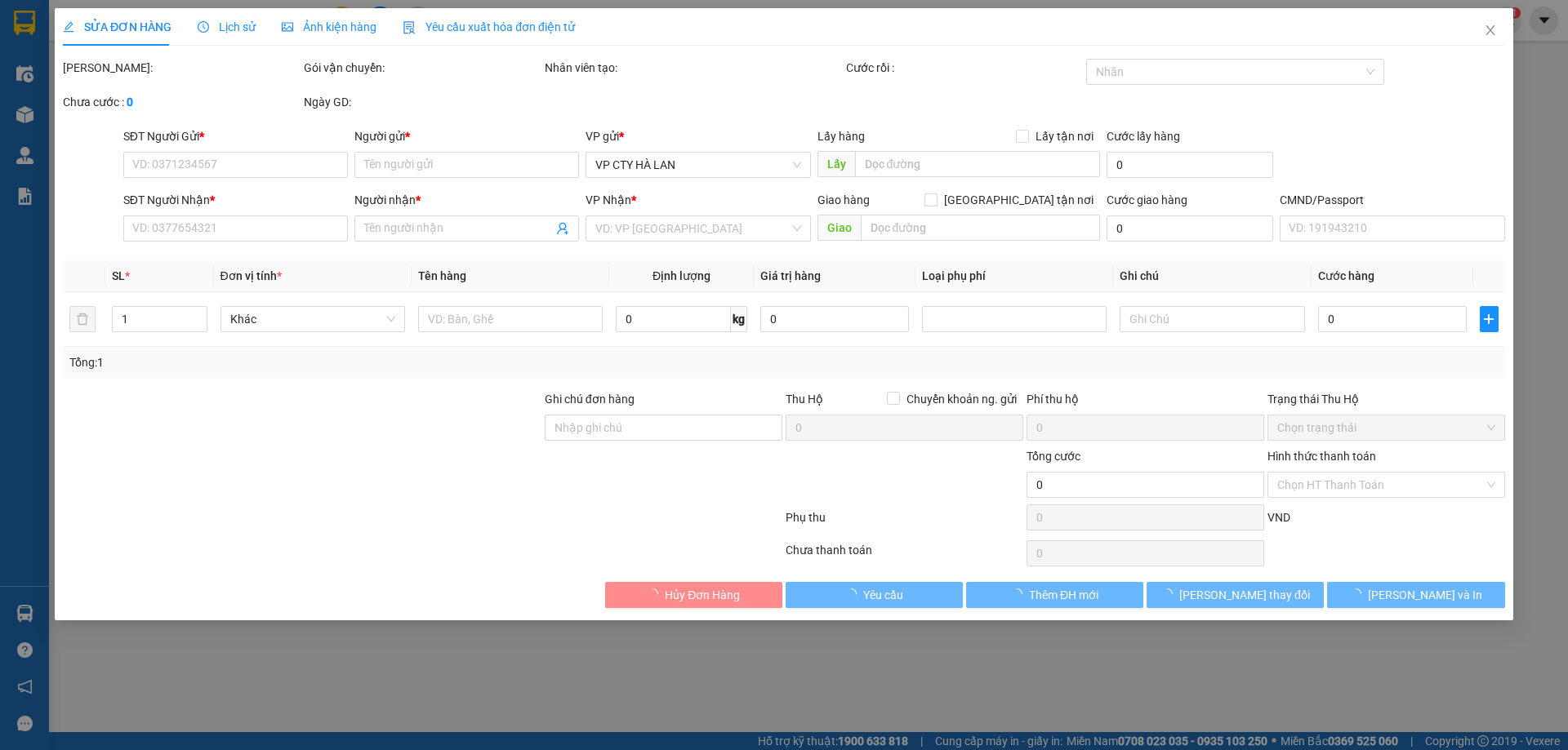
type input "65.000"
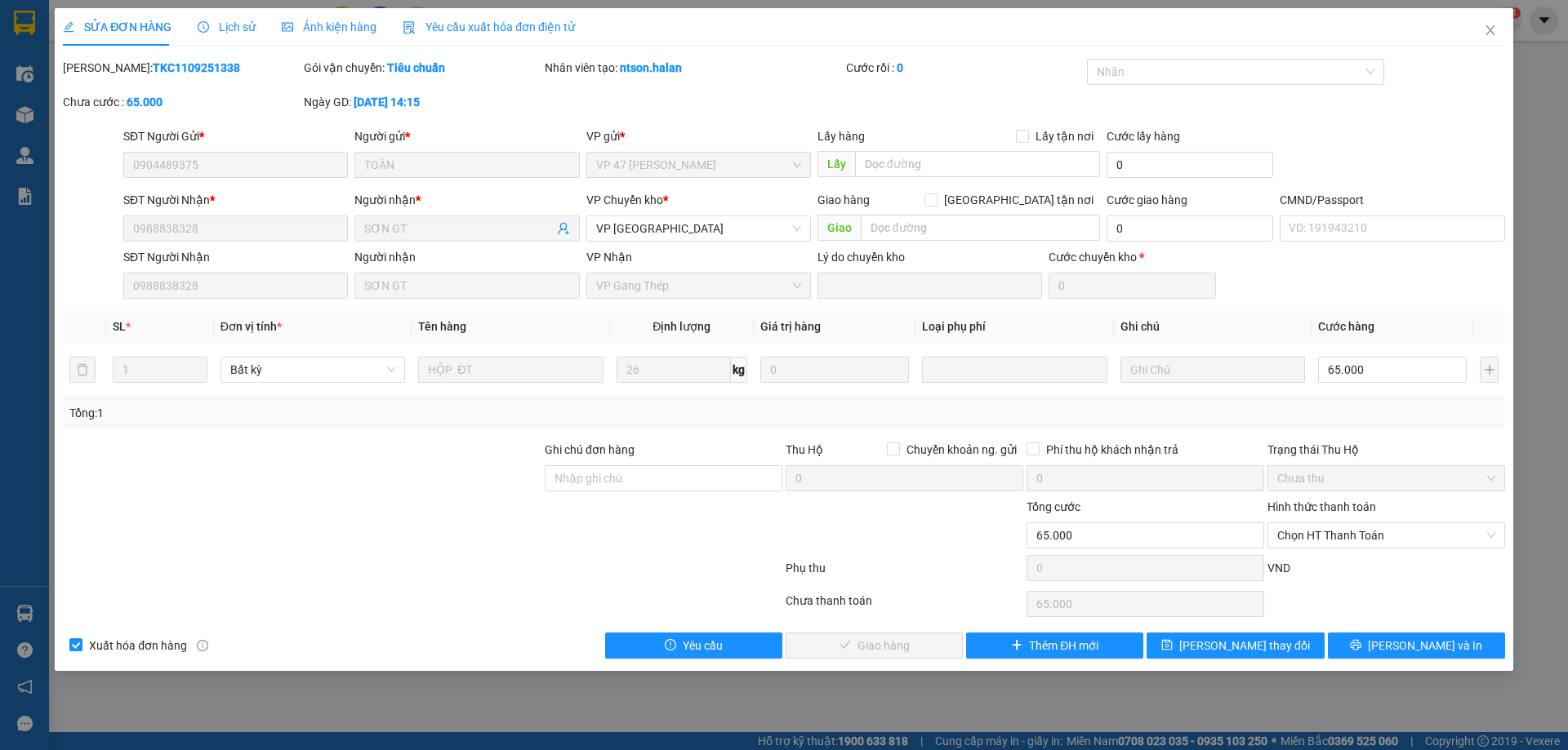
click at [476, 24] on span "Yêu cầu xuất hóa đơn điện tử" at bounding box center [489, 26] width 173 height 13
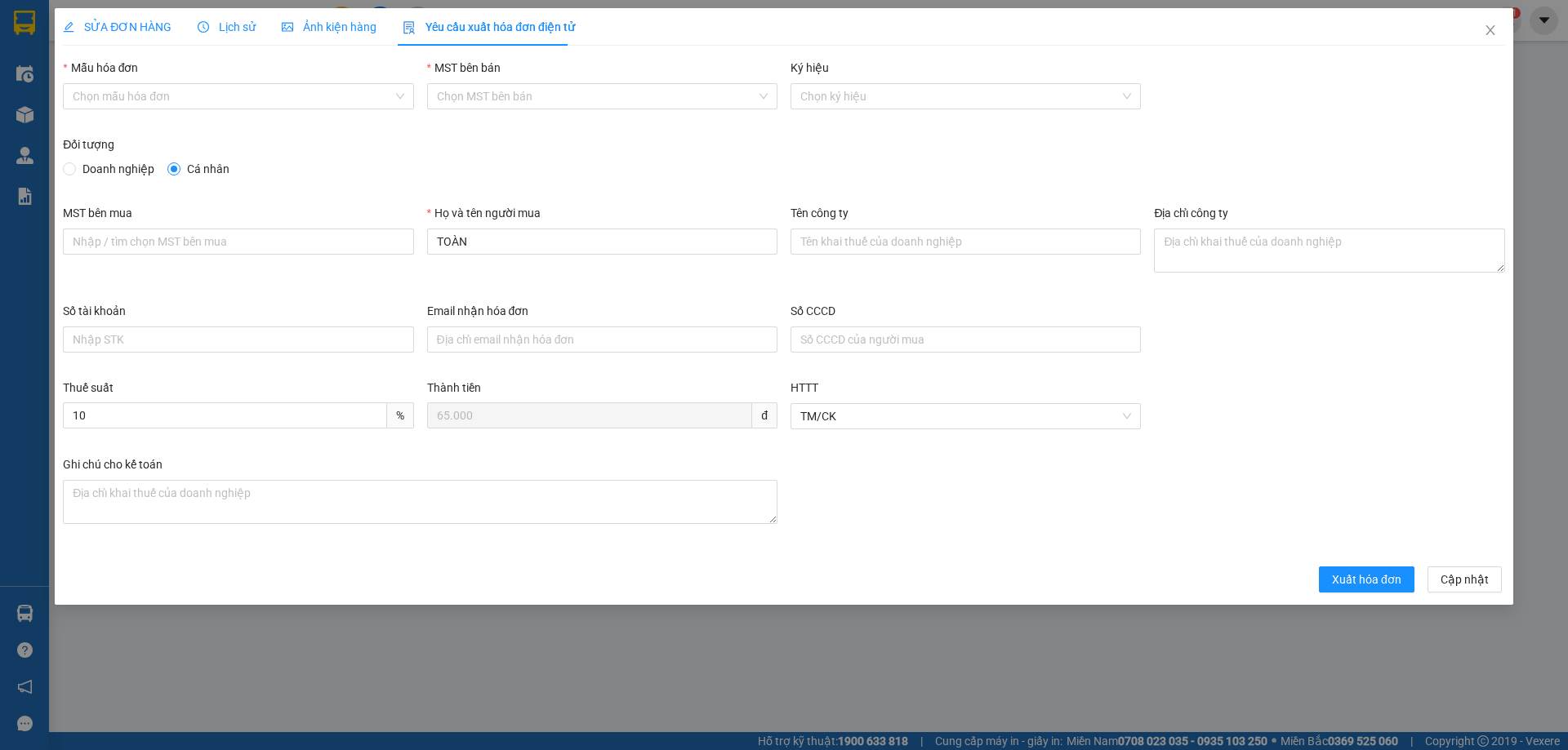
drag, startPoint x: 140, startPoint y: 92, endPoint x: 100, endPoint y: 112, distance: 44.7
click at [137, 94] on input "Mẫu hóa đơn" at bounding box center [232, 96] width 319 height 25
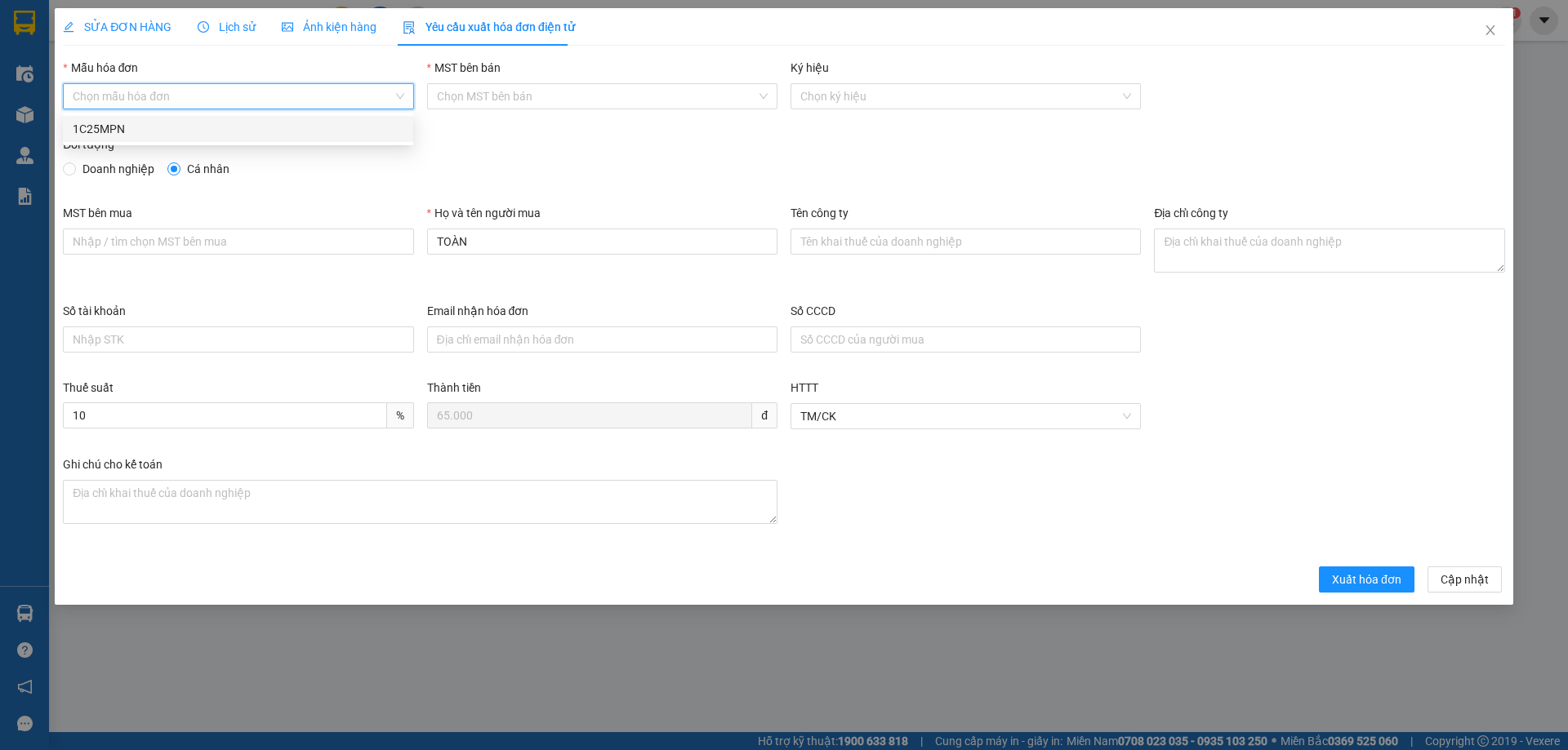
drag, startPoint x: 86, startPoint y: 129, endPoint x: 99, endPoint y: 140, distance: 17.0
click at [88, 132] on div "1C25MPN" at bounding box center [237, 129] width 330 height 18
type input "8"
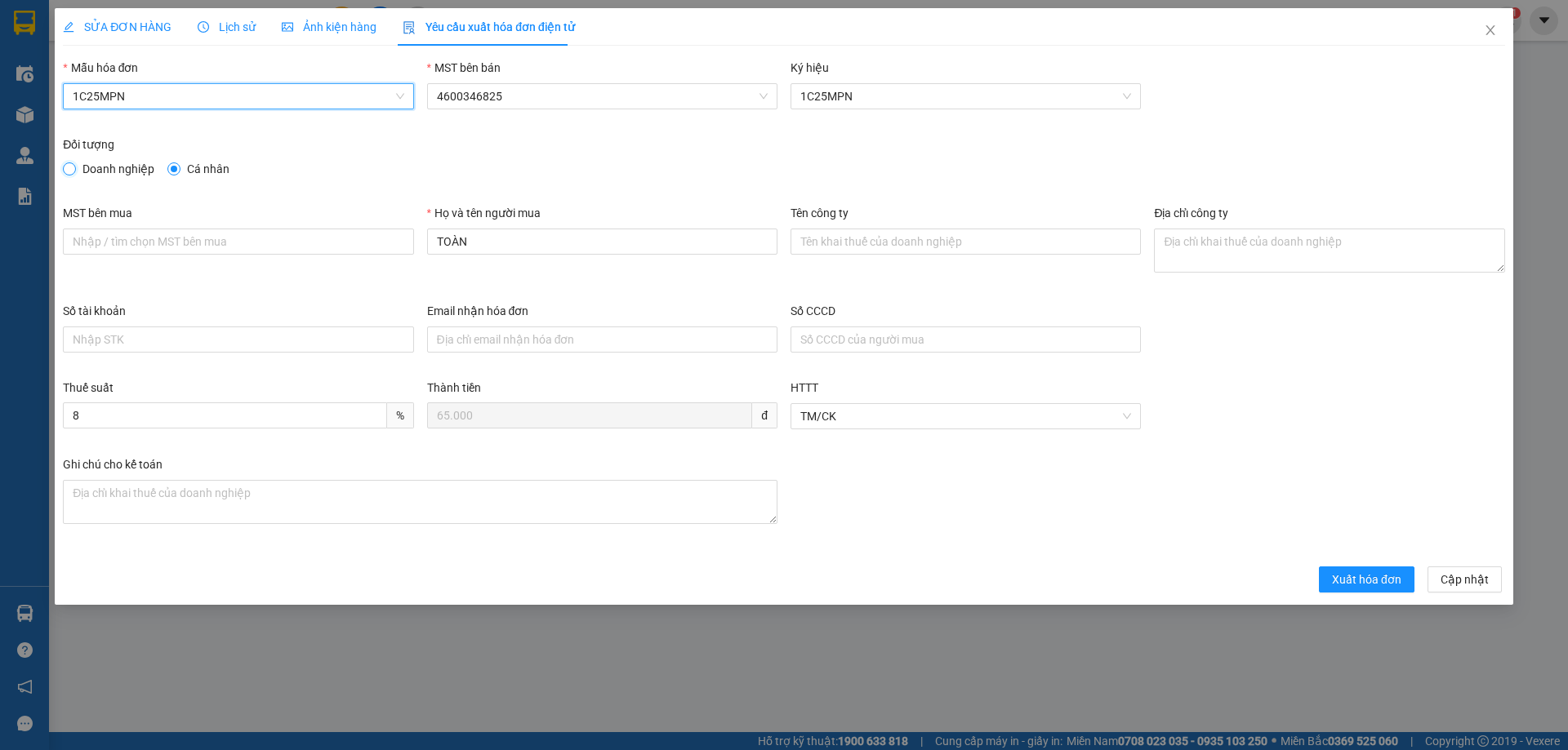
click at [73, 168] on input "Doanh nghiệp" at bounding box center [68, 168] width 11 height 11
radio input "true"
radio input "false"
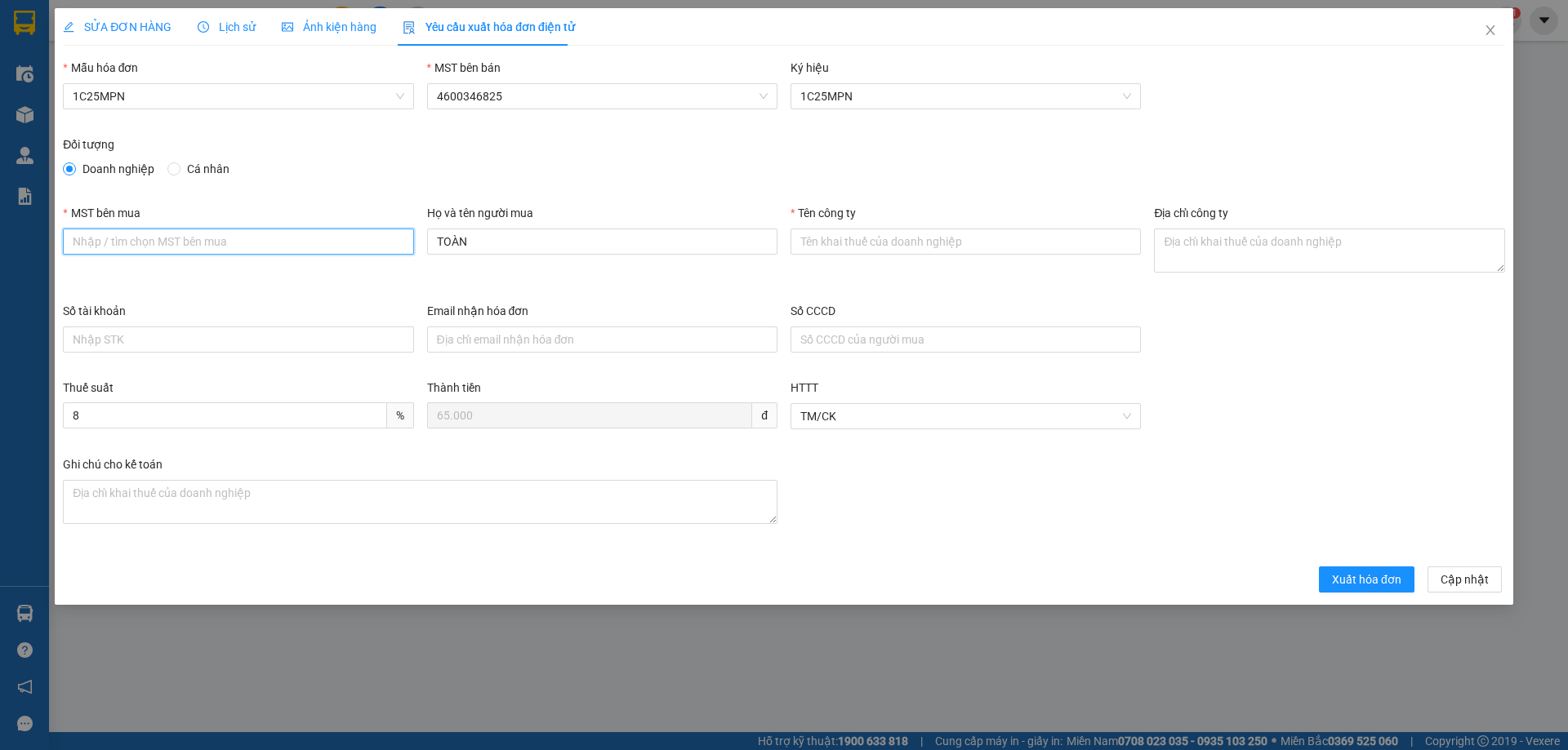
click at [164, 244] on input "MST bên mua" at bounding box center [237, 241] width 350 height 26
paste input "4601603810"
type input "4601603810"
click at [835, 239] on input "Tên công ty" at bounding box center [965, 241] width 350 height 26
paste input "CÔNG TY TNHH DỊCH VỤ PHÂN PHỐI TỔNG HỢP LỘC PHÚ TÀI"
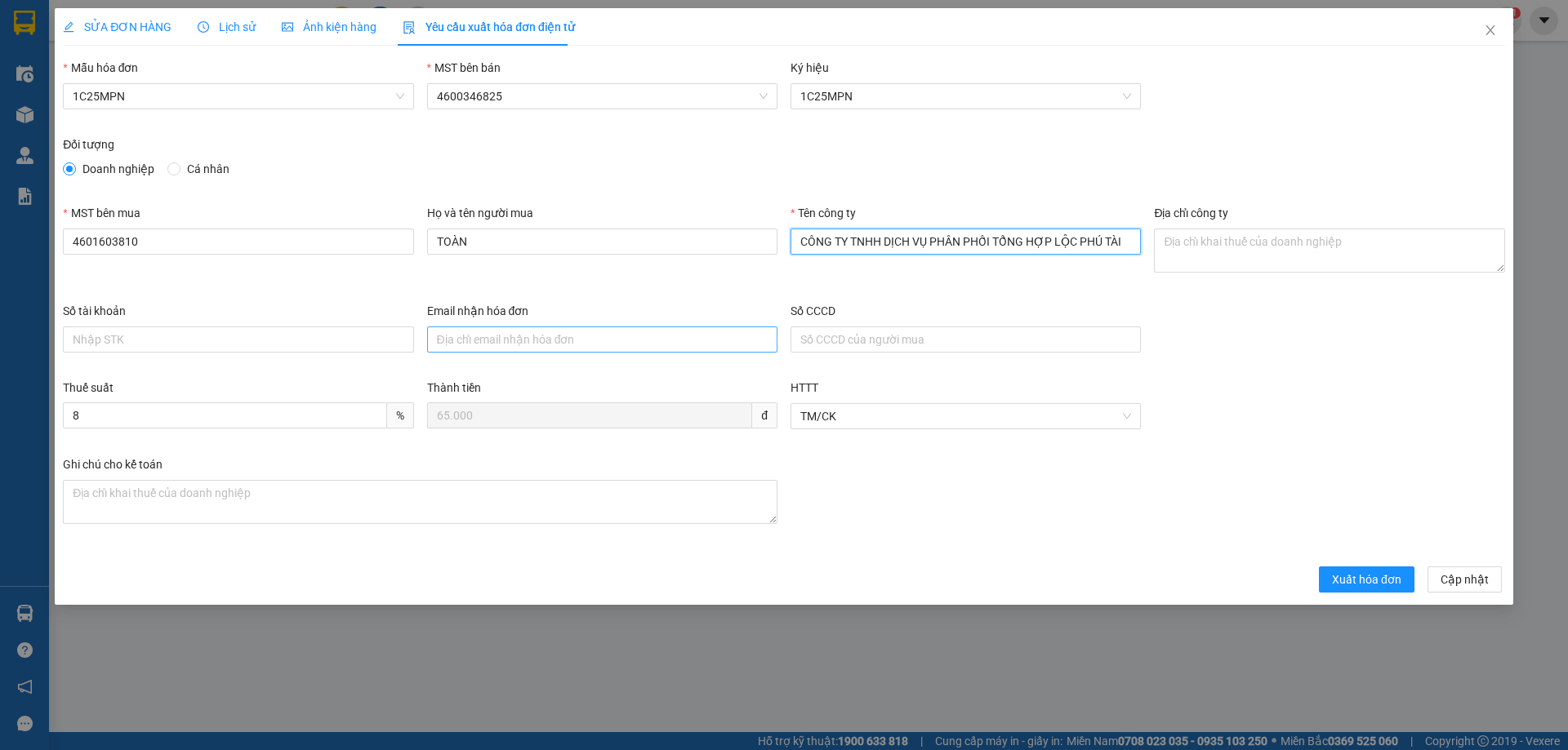
type input "CÔNG TY TNHH DỊCH VỤ PHÂN PHỐI TỔNG HỢP LỘC PHÚ TÀI"
click at [1181, 249] on textarea "Địa chỉ công ty" at bounding box center [1329, 250] width 350 height 44
paste textarea "SN 42- Ngõ 593/1- Đ. Cách mạng tháng 8 - Tổ 2, Phường Gia Sàng, [GEOGRAPHIC_DAT…"
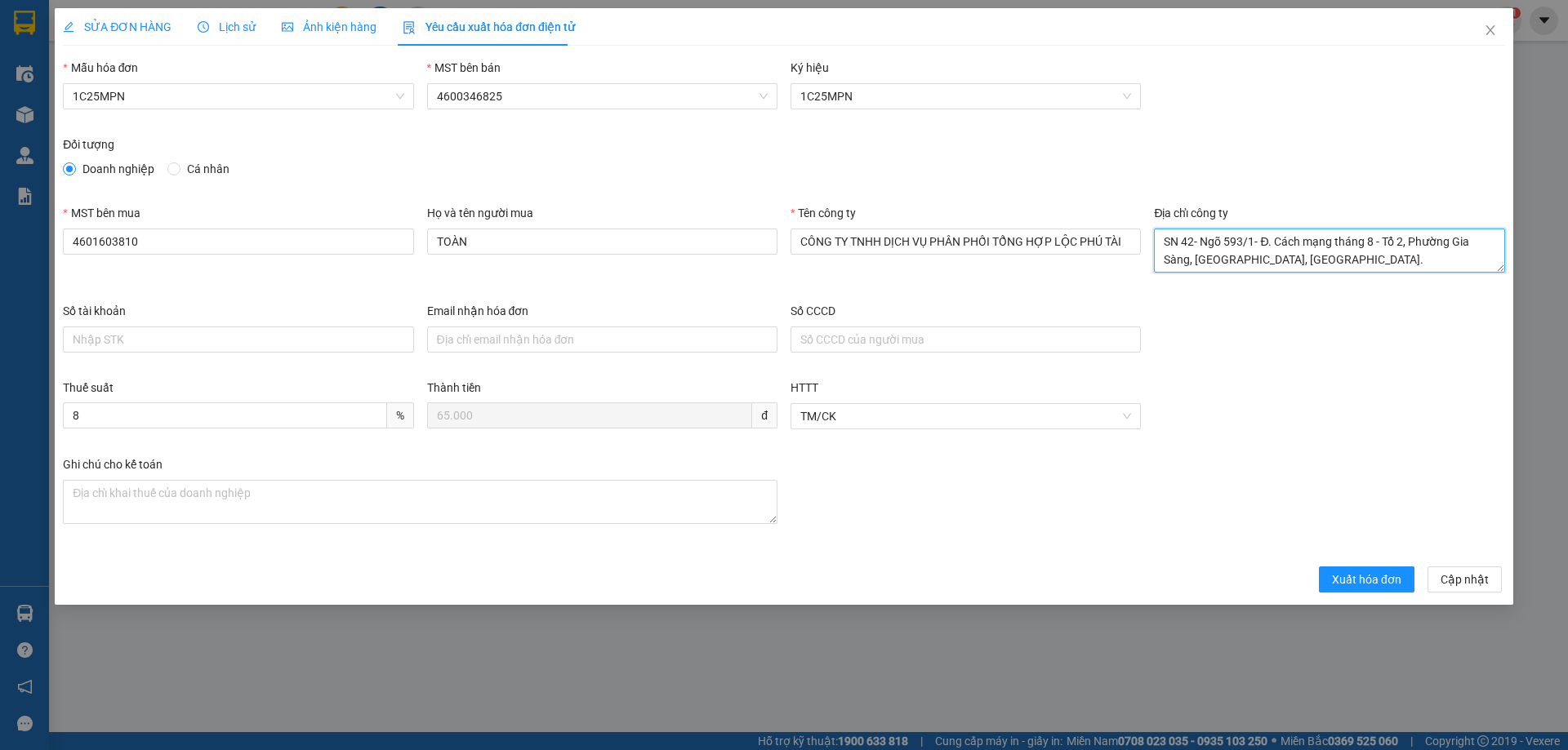
type textarea "SN 42- Ngõ 593/1- Đ. Cách mạng tháng 8 - Tổ 2, Phường Gia Sàng, [GEOGRAPHIC_DAT…"
drag, startPoint x: 103, startPoint y: 26, endPoint x: 236, endPoint y: 28, distance: 133.0
click at [110, 28] on span "SỬA ĐƠN HÀNG" at bounding box center [117, 26] width 109 height 13
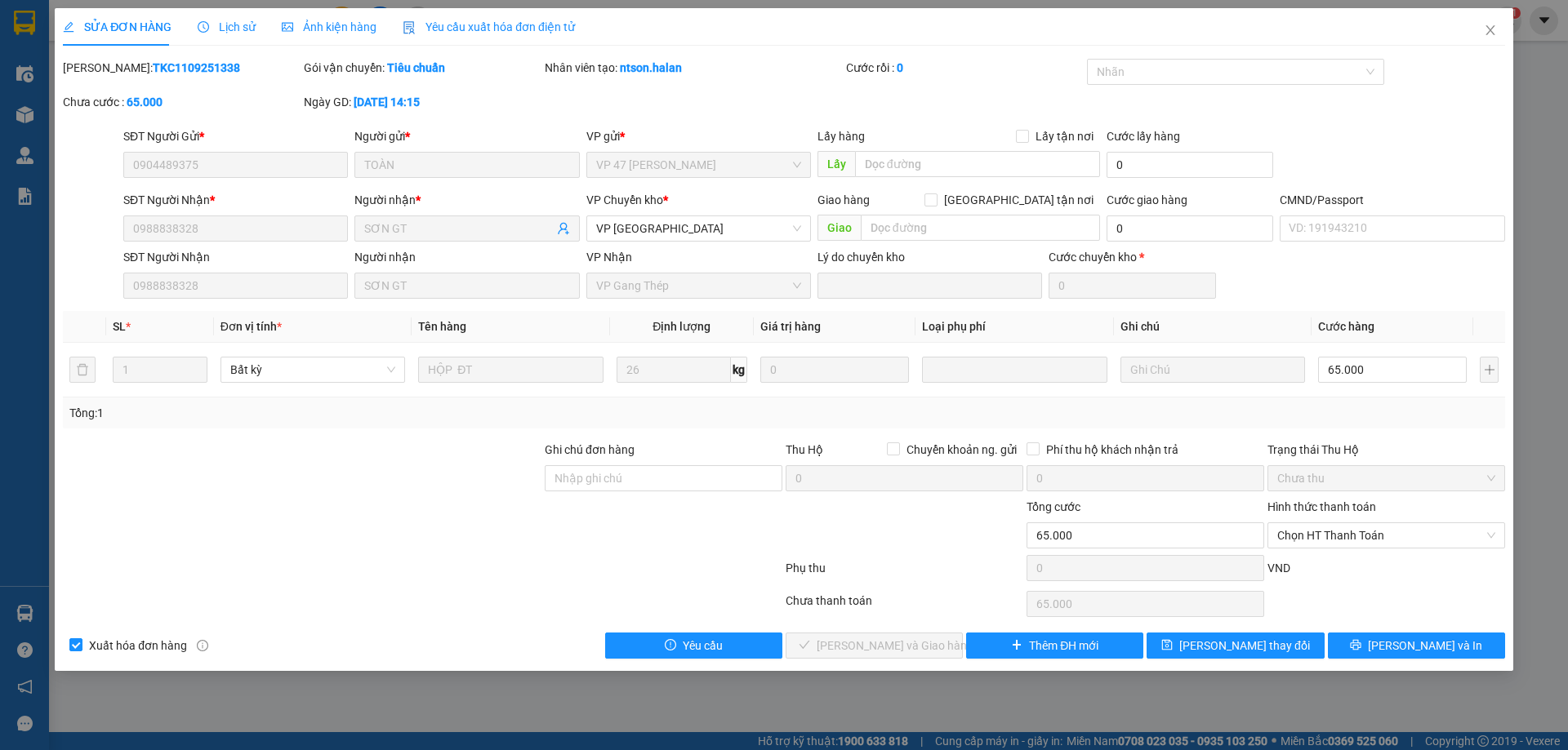
drag, startPoint x: 478, startPoint y: 22, endPoint x: 480, endPoint y: 82, distance: 60.0
click at [479, 22] on span "Yêu cầu xuất hóa đơn điện tử" at bounding box center [489, 26] width 173 height 13
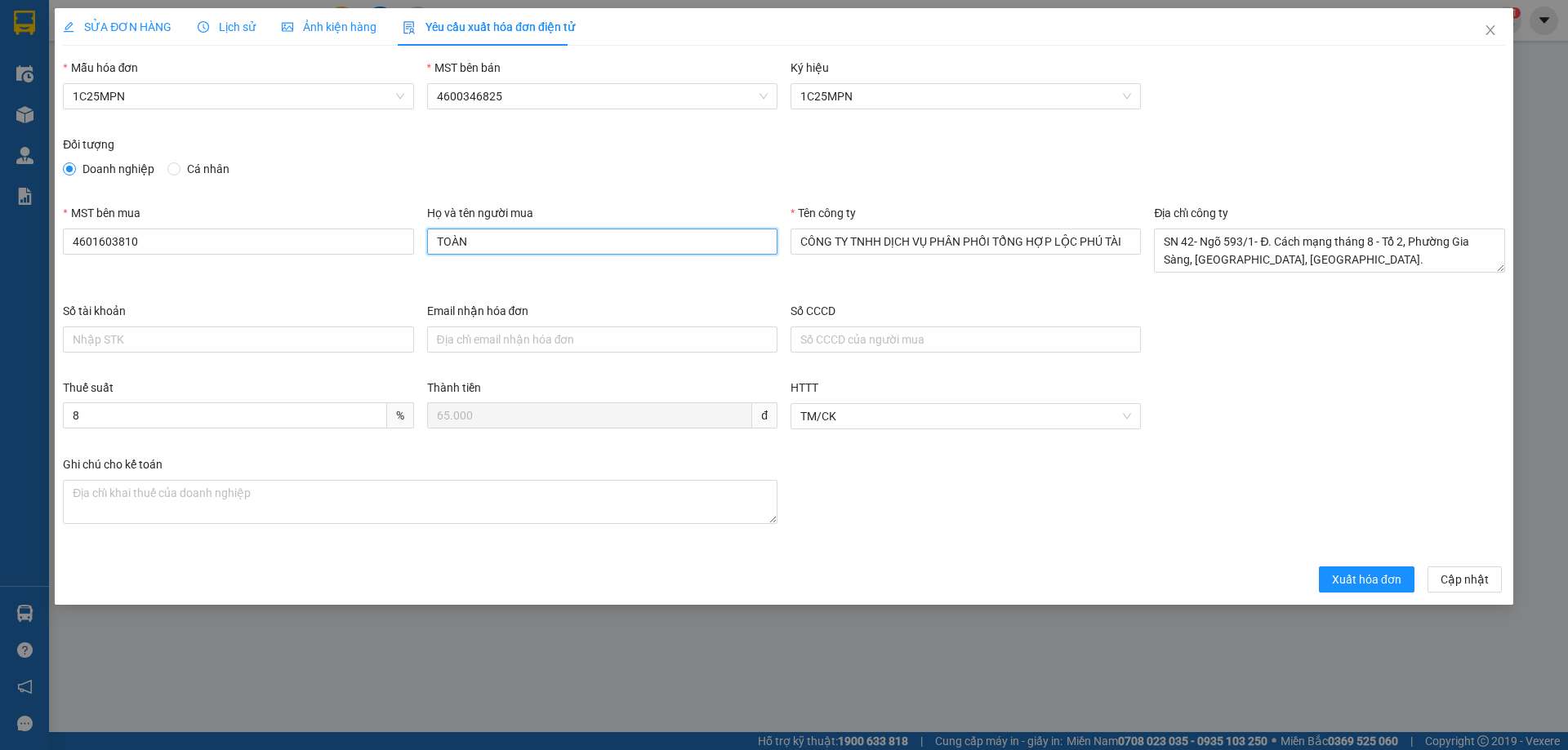
drag, startPoint x: 467, startPoint y: 240, endPoint x: 308, endPoint y: 144, distance: 185.7
click at [362, 226] on div "MST bên mua 4601603810 Họ và tên người mua TOÀN Tên công ty CÔNG TY TNHH DỊCH V…" at bounding box center [783, 253] width 1455 height 98
type input "sơn"
click at [1353, 582] on span "Xuất hóa đơn" at bounding box center [1367, 579] width 70 height 18
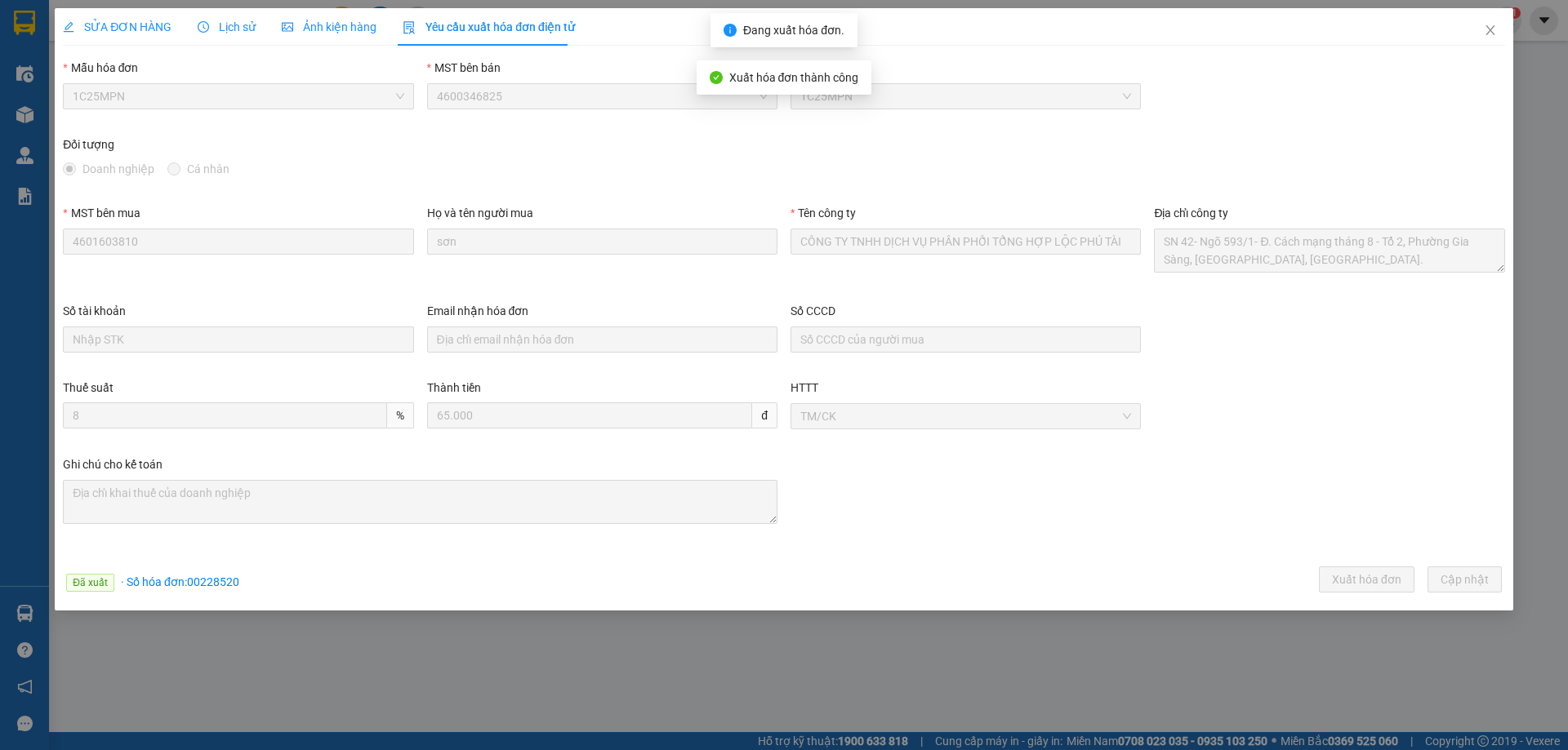
click at [195, 583] on span "· Số hóa đơn: 00228520" at bounding box center [180, 581] width 119 height 13
copy span "00228520"
drag, startPoint x: 1487, startPoint y: 34, endPoint x: 1202, endPoint y: 2, distance: 286.8
click at [1484, 35] on icon "close" at bounding box center [1489, 30] width 13 height 13
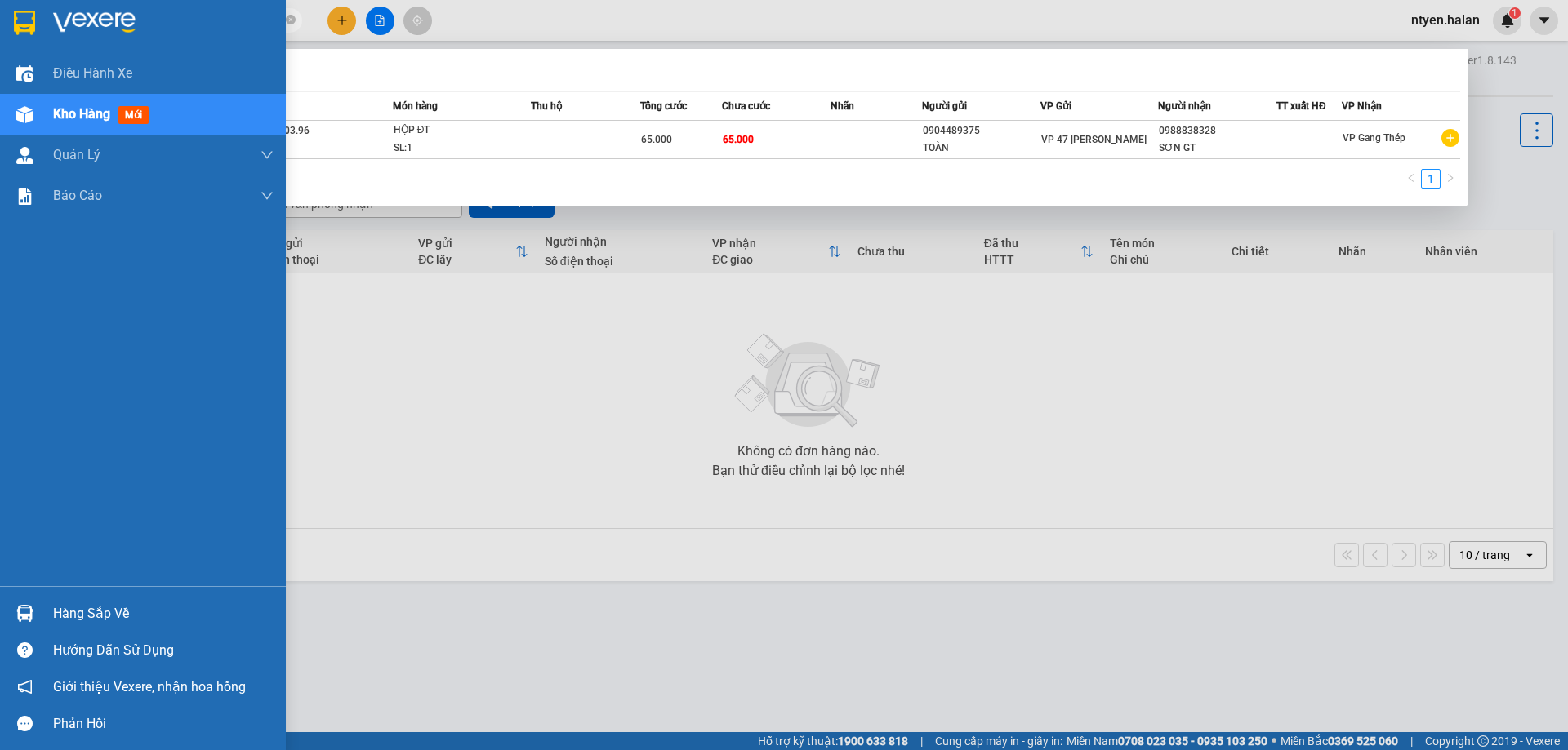
drag, startPoint x: 169, startPoint y: 23, endPoint x: 0, endPoint y: 2, distance: 170.3
click at [11, 21] on section "Kết quả tìm kiếm ( 1 ) Bộ lọc Mã ĐH Trạng thái Món hàng Thu hộ Tổng cước Chưa c…" at bounding box center [784, 375] width 1568 height 750
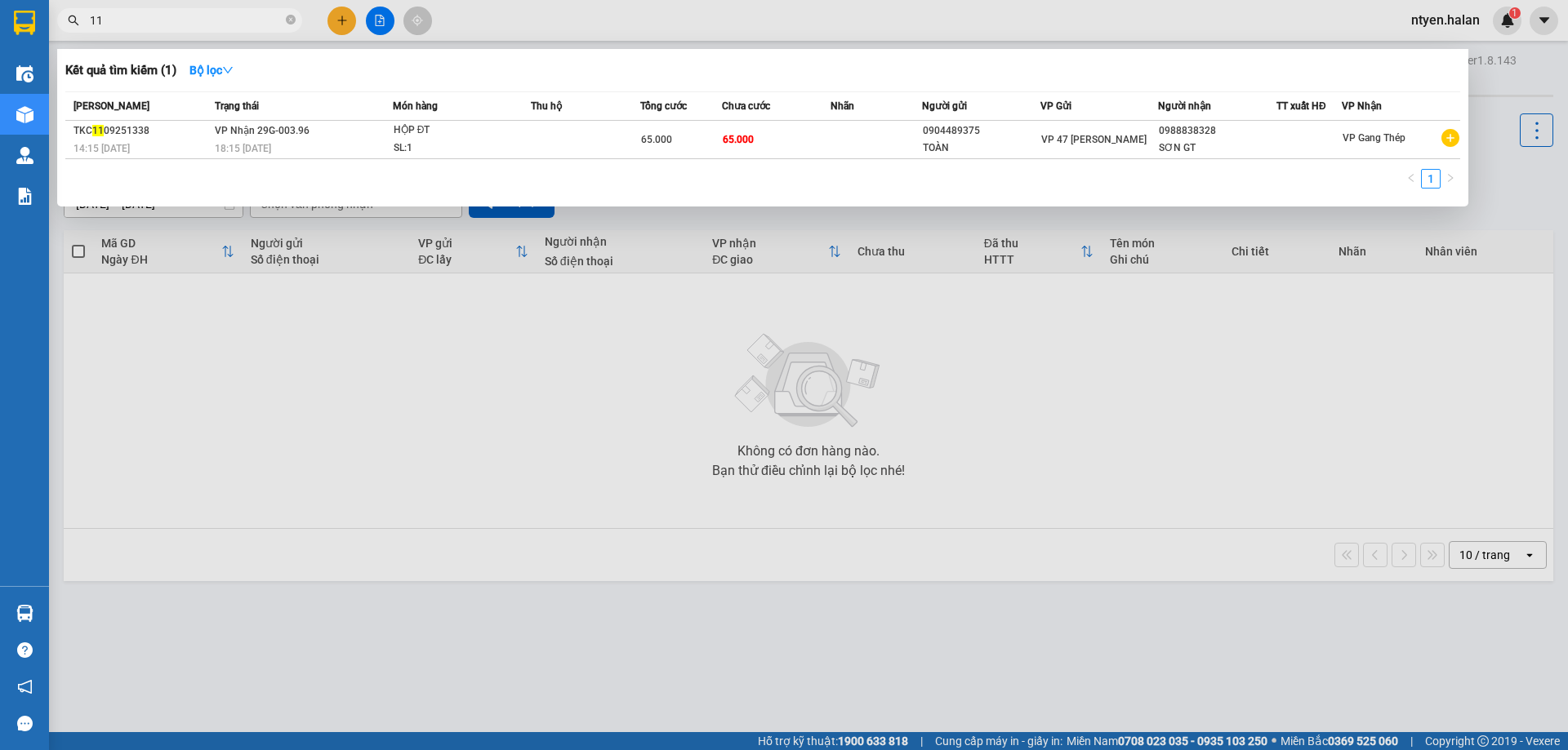
click at [156, 32] on span "11" at bounding box center [180, 20] width 245 height 25
click at [159, 19] on input "11" at bounding box center [186, 20] width 193 height 18
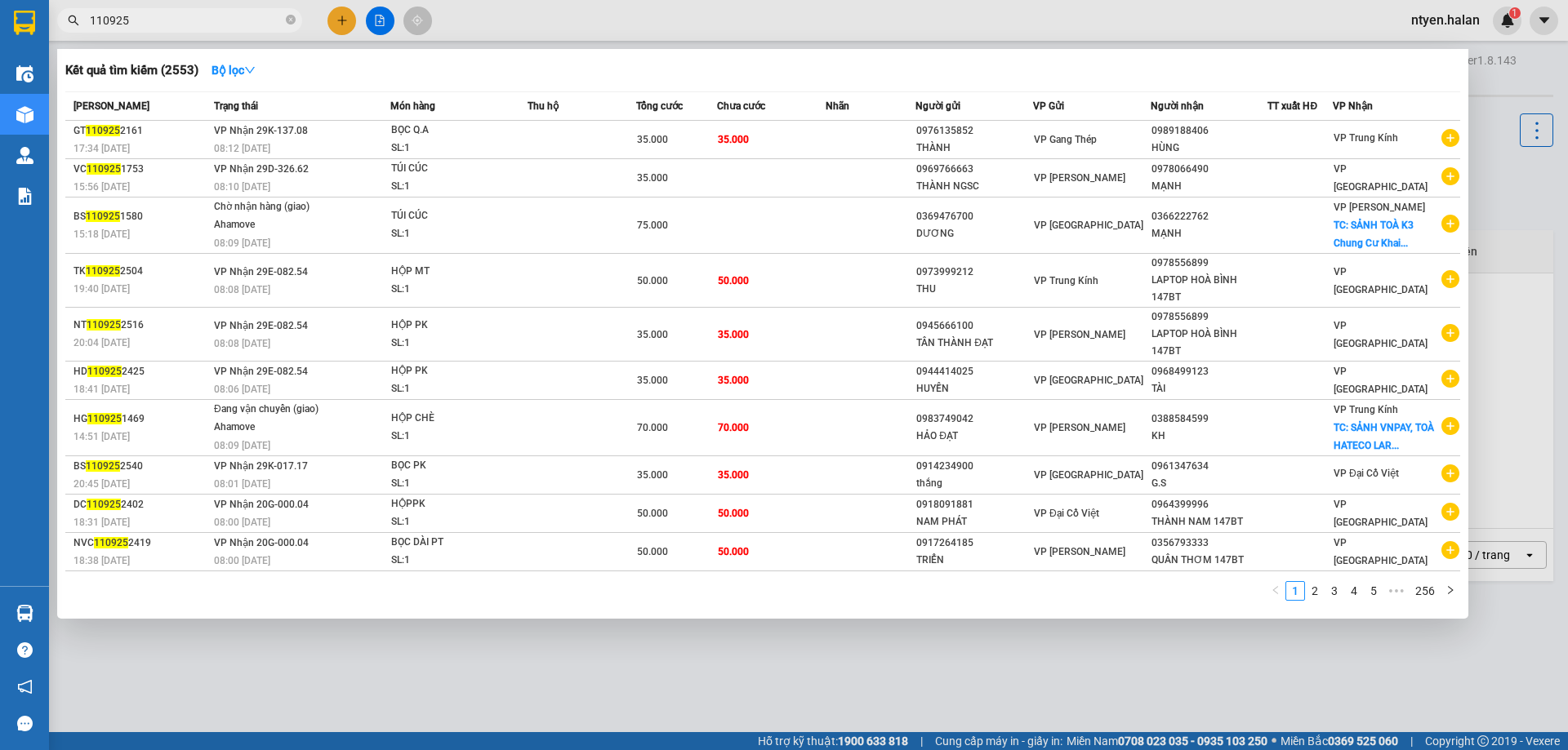
click at [159, 19] on input "110925" at bounding box center [186, 20] width 193 height 18
type input "1109252114"
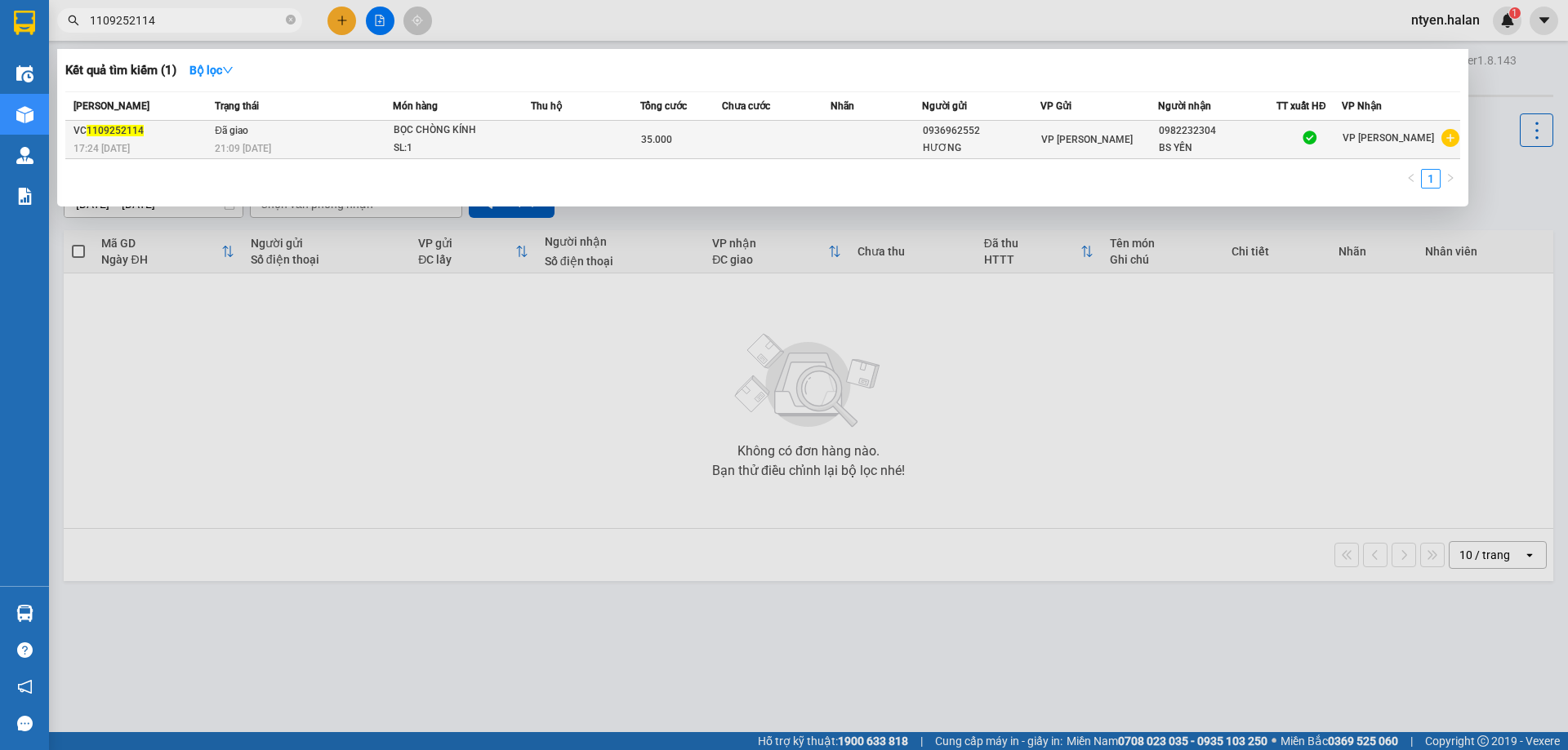
click at [221, 147] on span "21:09 [DATE]" at bounding box center [242, 148] width 56 height 11
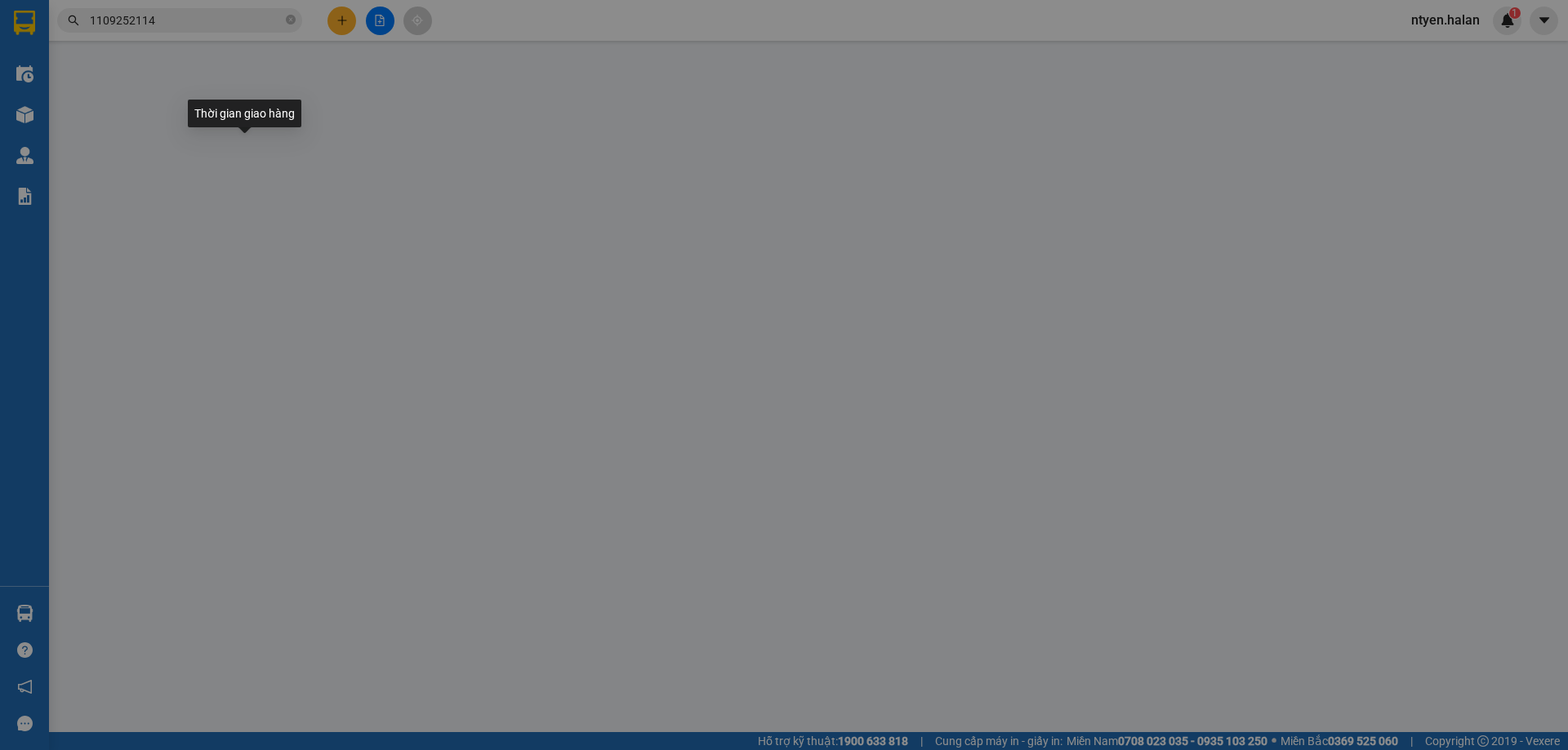
type input "0936962552"
type input "HƯƠNG"
type input "0982232304"
type input "BS YẾN"
type input "35.000"
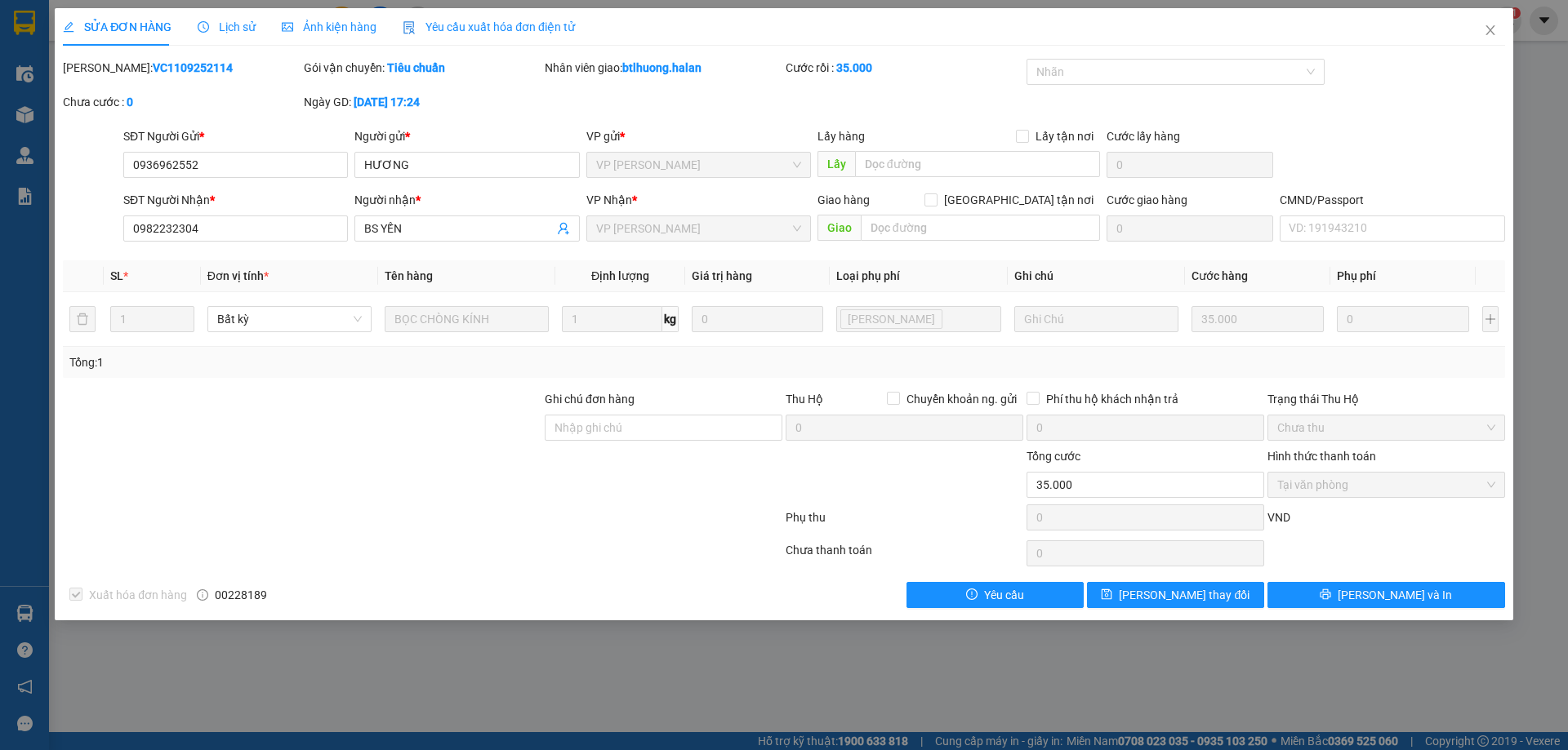
drag, startPoint x: 225, startPoint y: 31, endPoint x: 265, endPoint y: 47, distance: 43.1
click at [226, 32] on span "Lịch sử" at bounding box center [226, 26] width 58 height 13
